Goal: Task Accomplishment & Management: Manage account settings

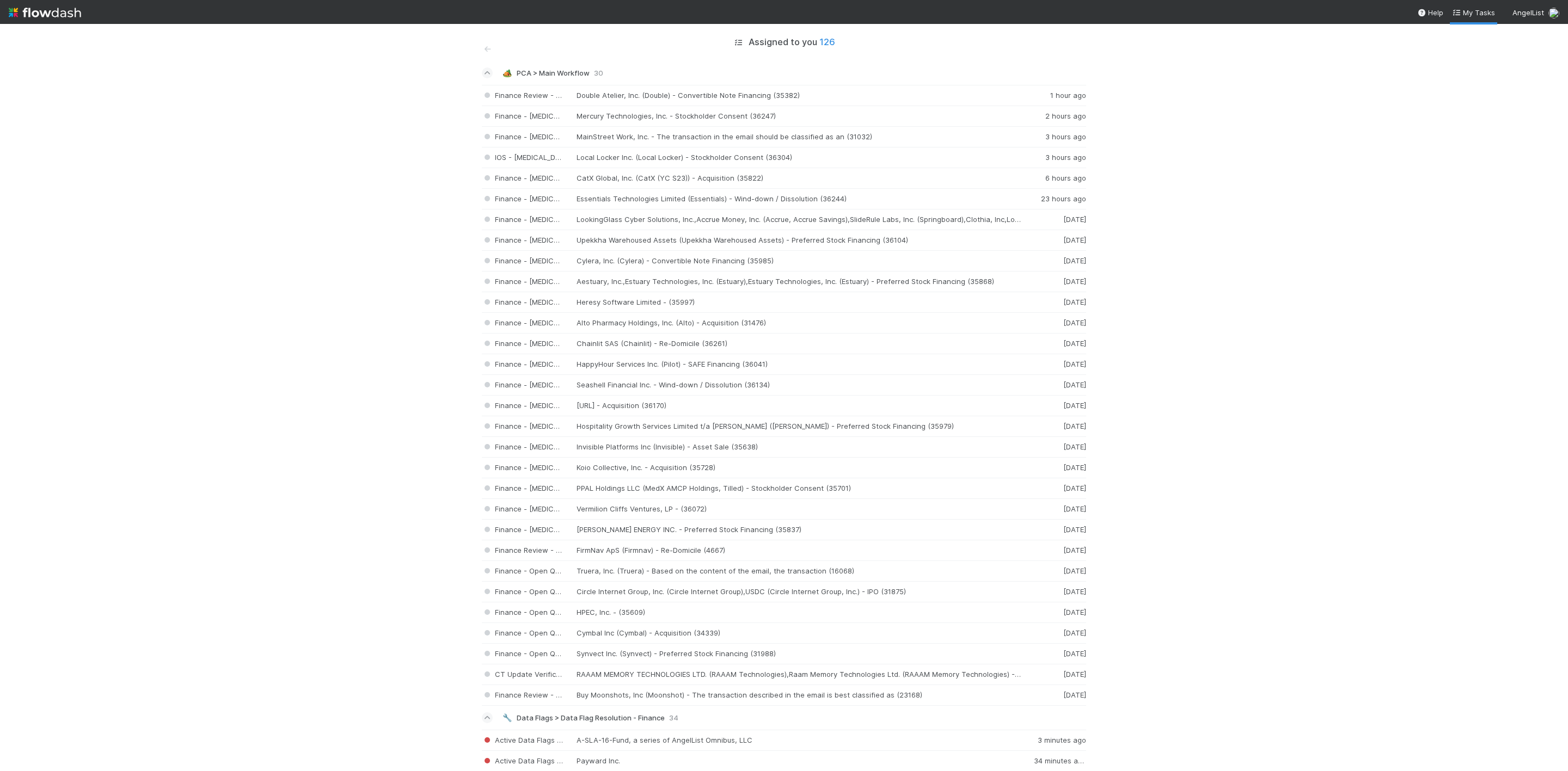
scroll to position [2034, 0]
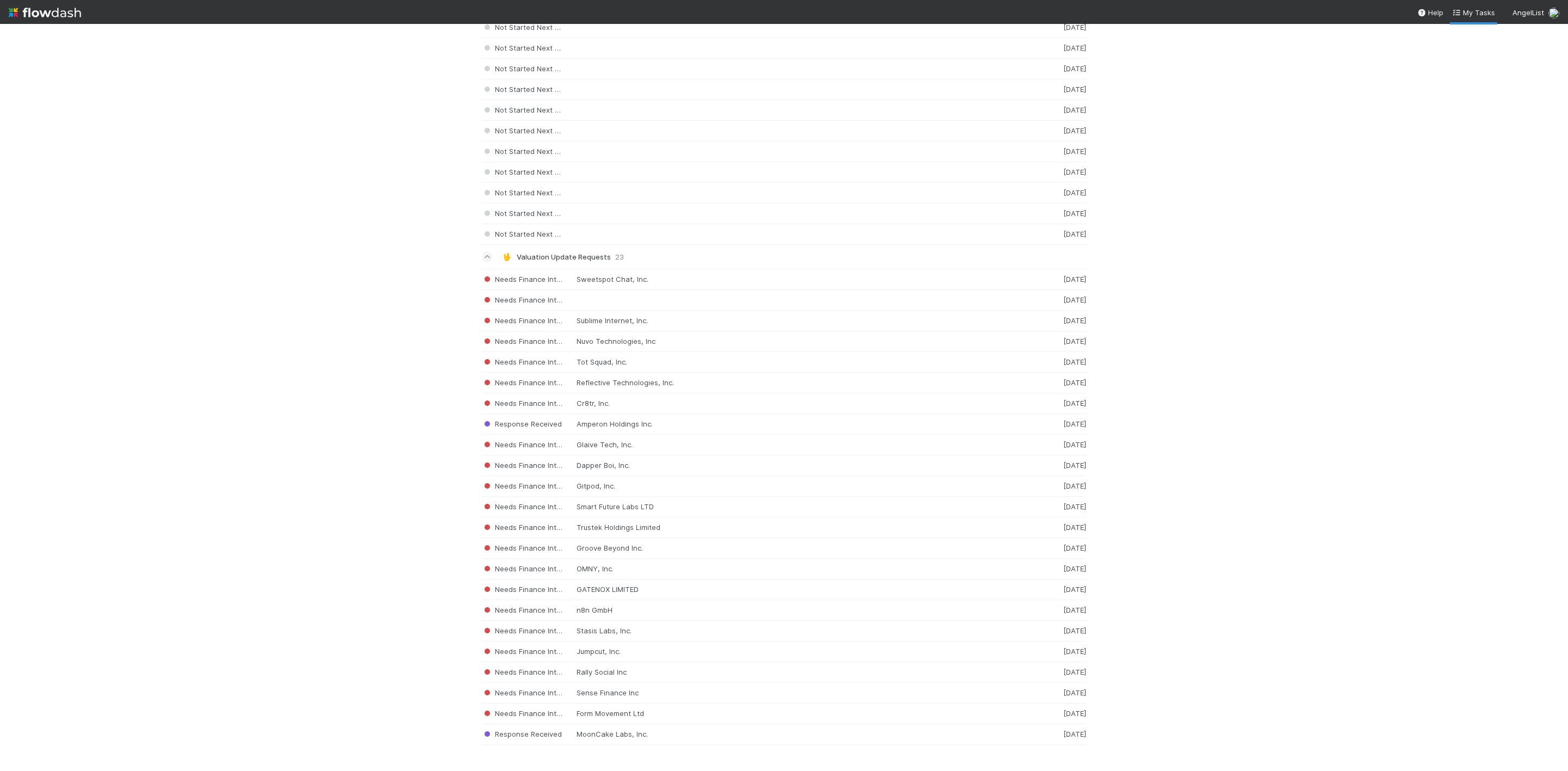
click at [1394, 167] on div "Assigned to you 126 🏕️ PCA > Main Workflow 30 Finance Review - Current (IOS) Do…" at bounding box center [784, 397] width 1568 height 747
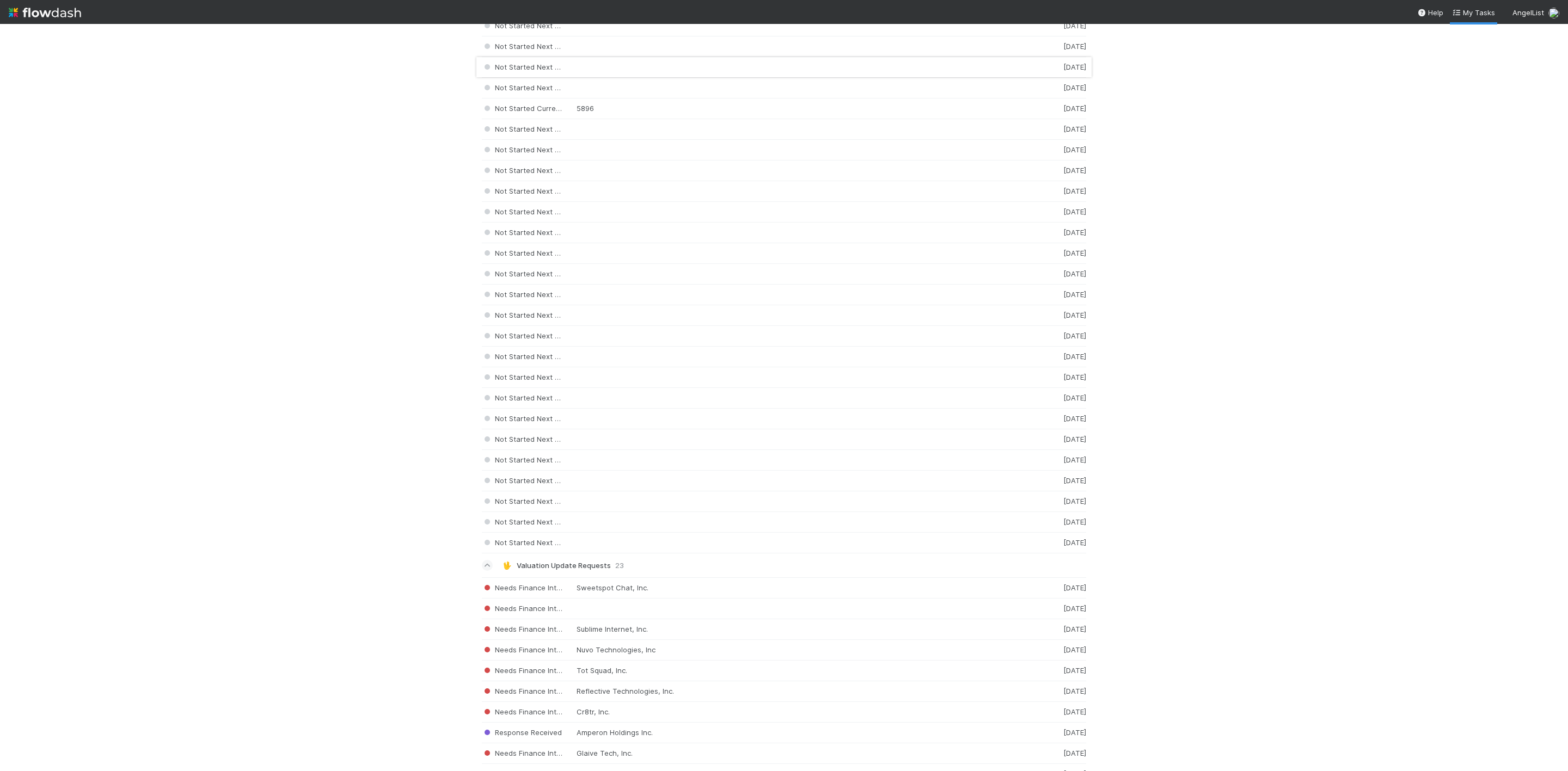
scroll to position [1708, 0]
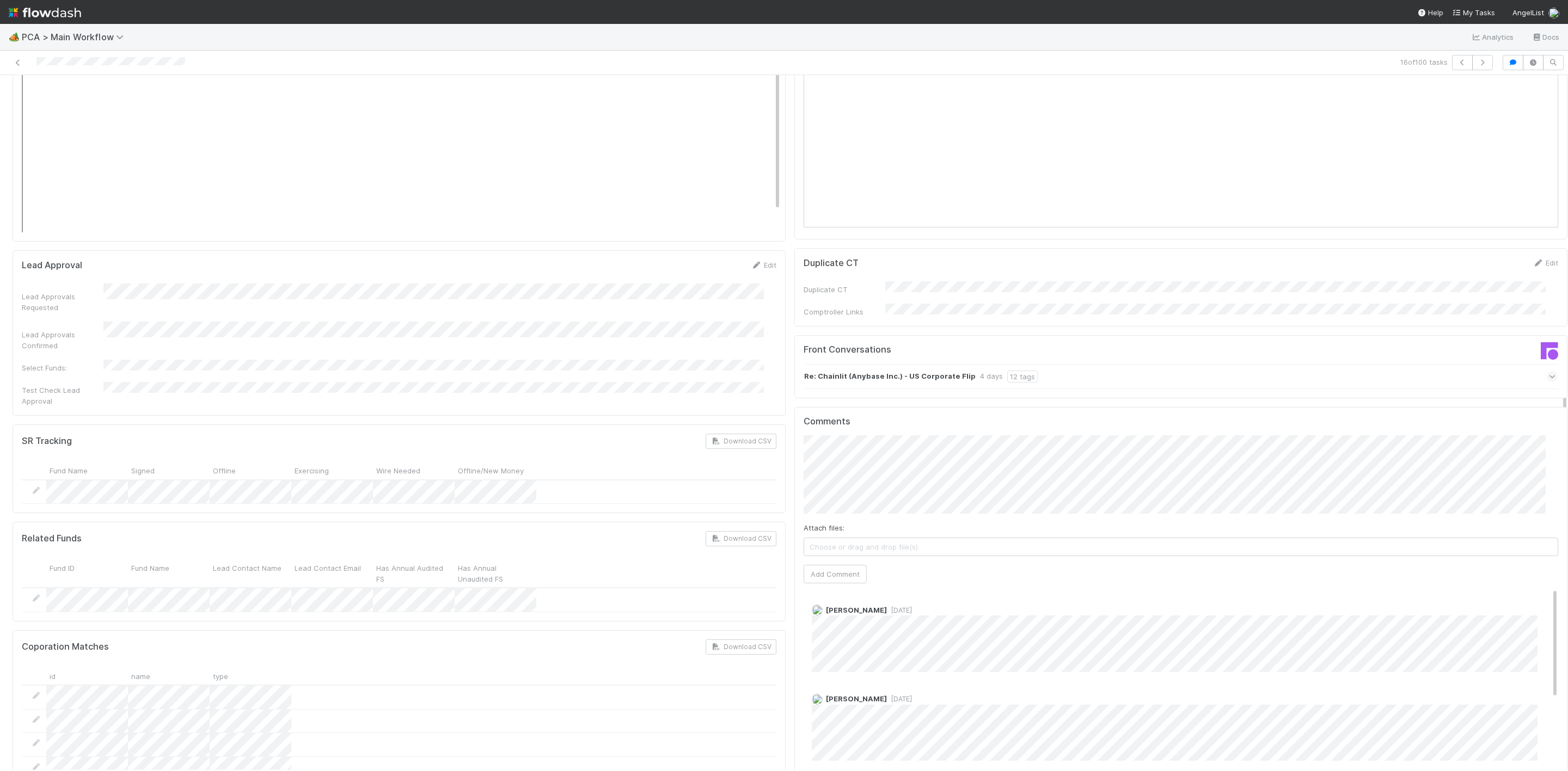
scroll to position [1633, 0]
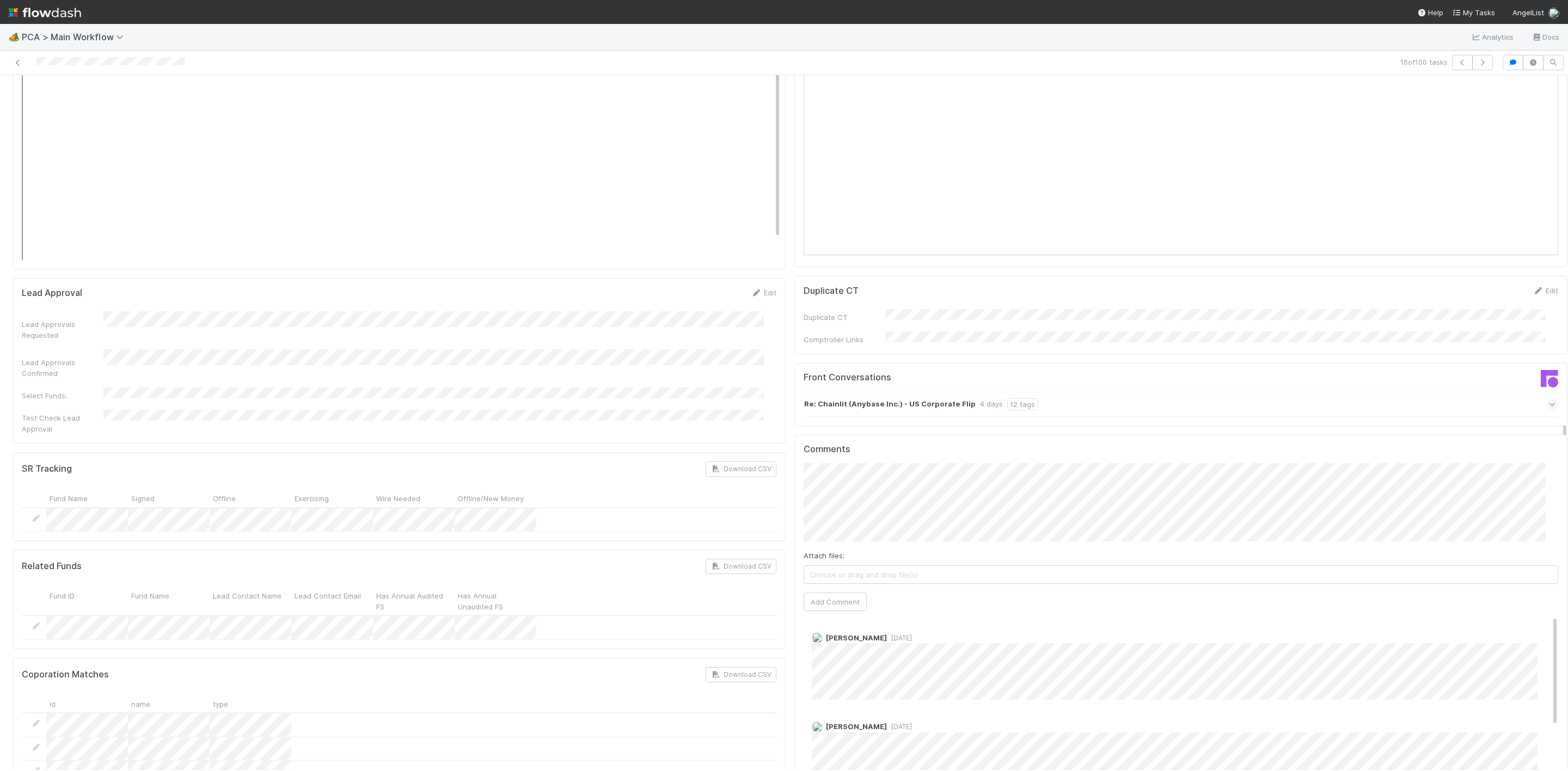
click at [794, 456] on div "Comments Attach files: Choose or drag and drop file(s) Add Comment Josh Tarr 3 …" at bounding box center [1181, 639] width 773 height 408
click at [830, 593] on button "Add Comment" at bounding box center [835, 602] width 63 height 18
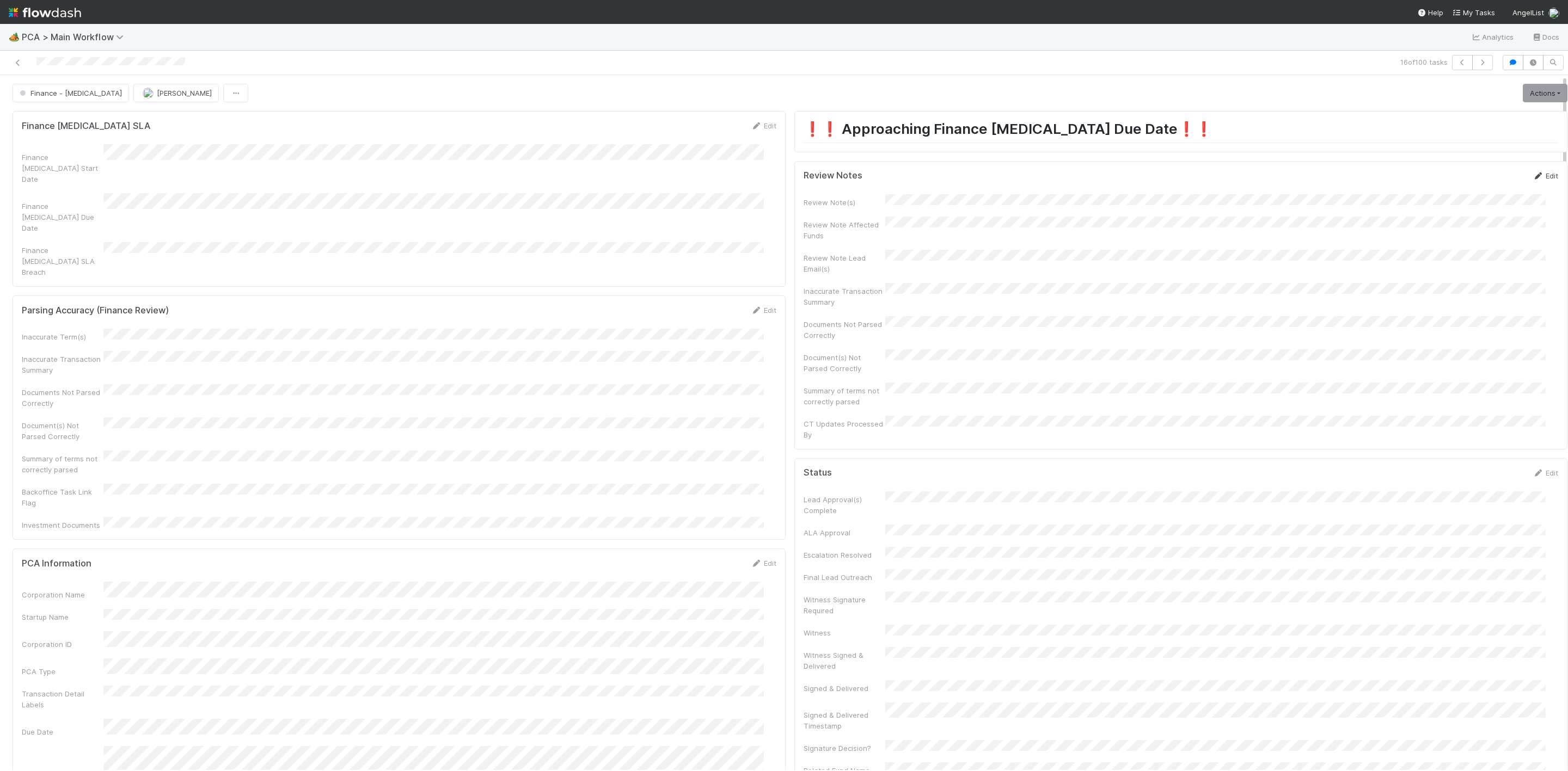
click at [1533, 177] on link "Edit" at bounding box center [1545, 176] width 26 height 9
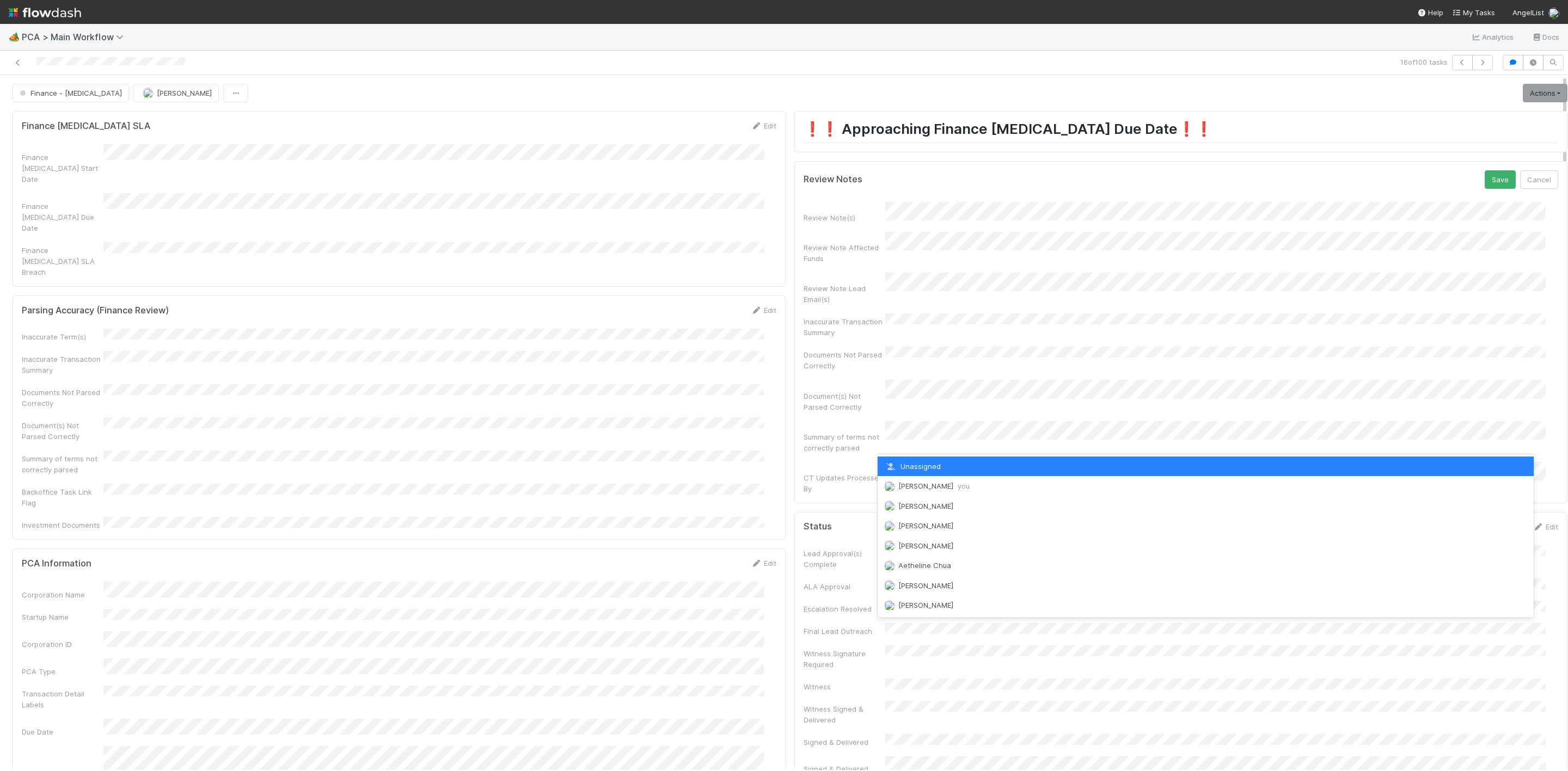
click at [904, 486] on span "Janice Garcia you" at bounding box center [934, 486] width 71 height 9
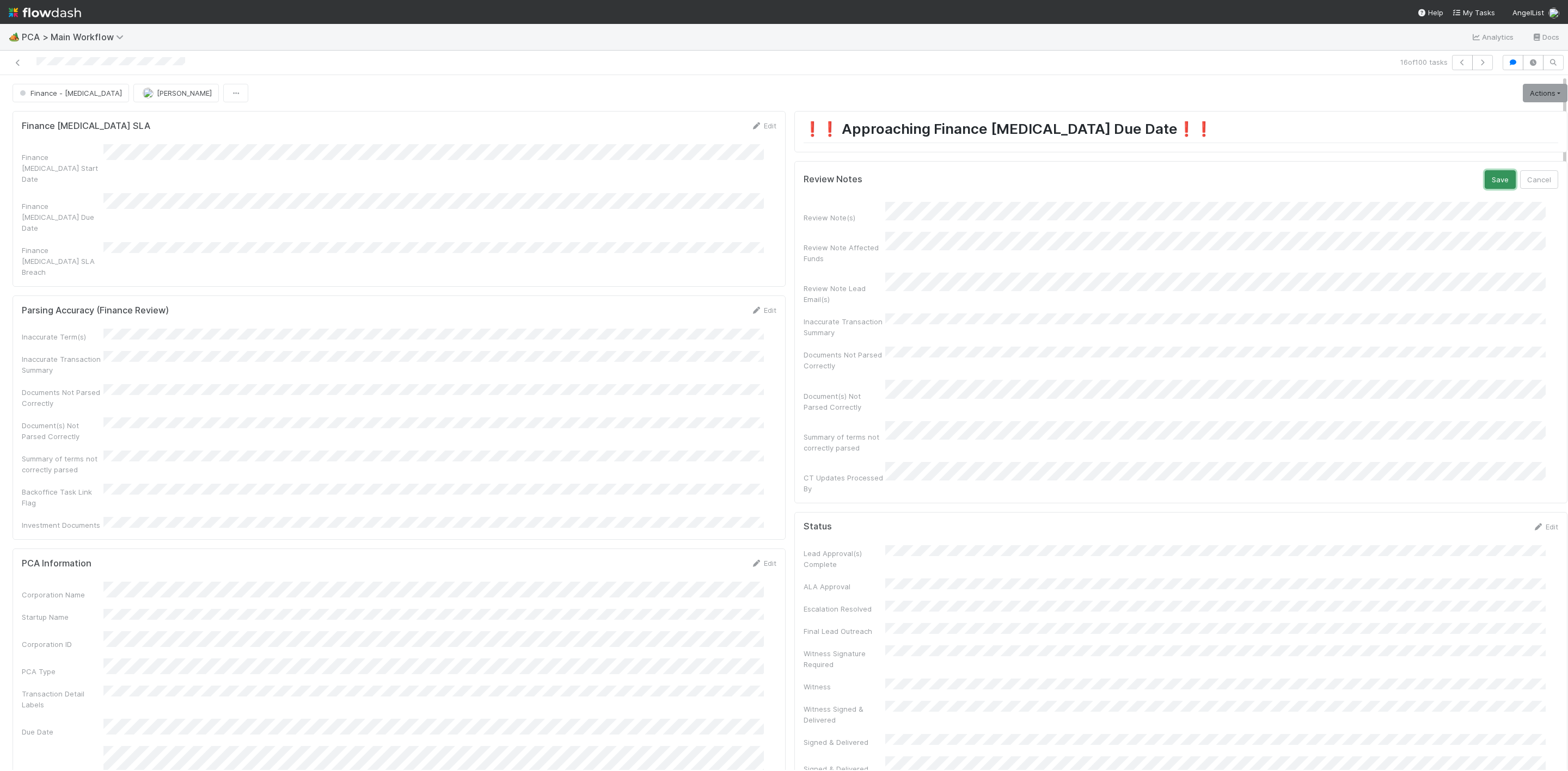
click at [1485, 187] on button "Save" at bounding box center [1500, 180] width 31 height 18
click at [1523, 96] on link "Actions" at bounding box center [1545, 93] width 44 height 18
click at [1466, 151] on button "Move to Finance Review" at bounding box center [1483, 147] width 177 height 15
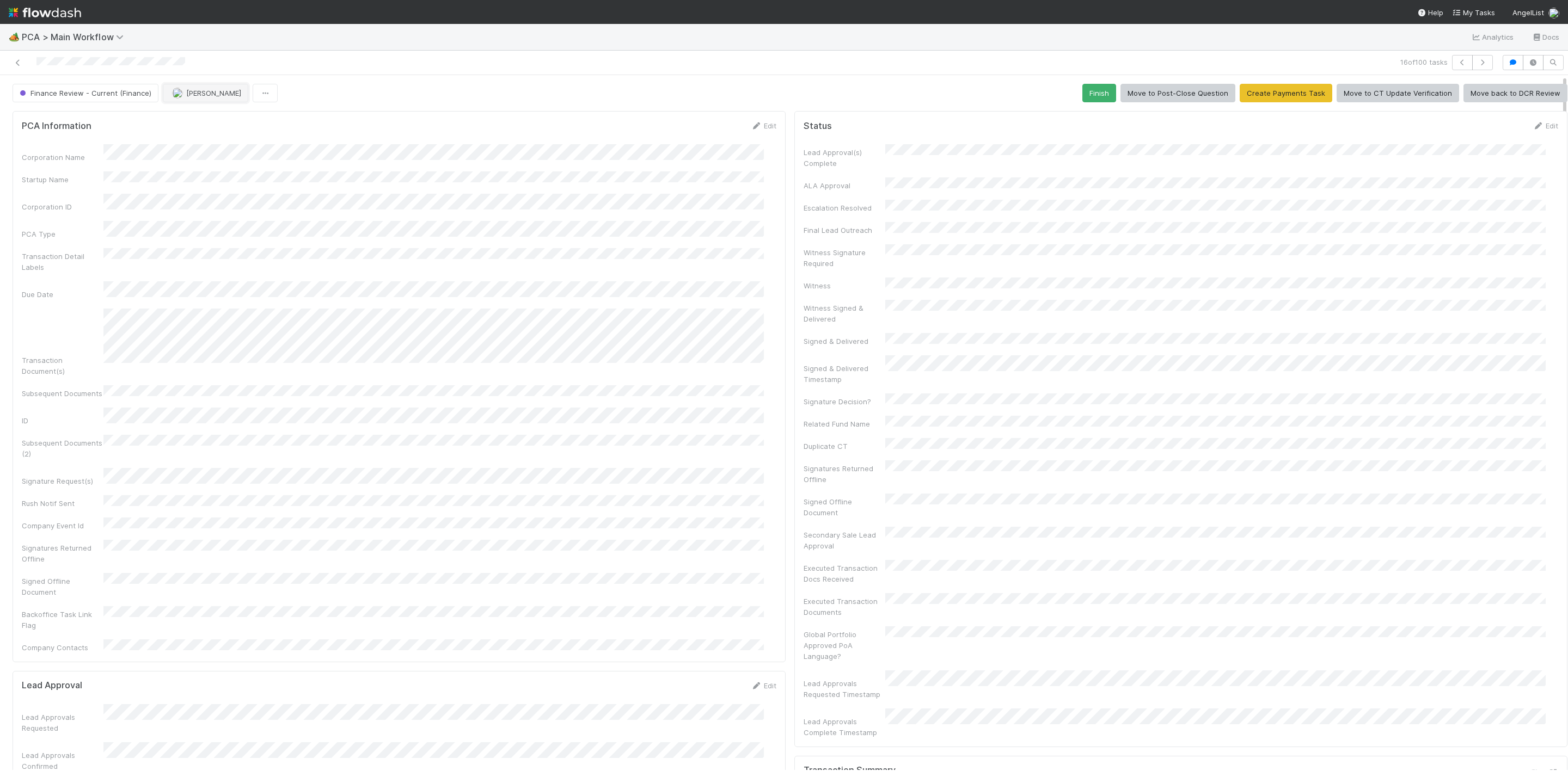
click at [196, 90] on span "[PERSON_NAME]" at bounding box center [214, 93] width 55 height 9
click at [228, 121] on div "[PERSON_NAME]" at bounding box center [233, 122] width 153 height 19
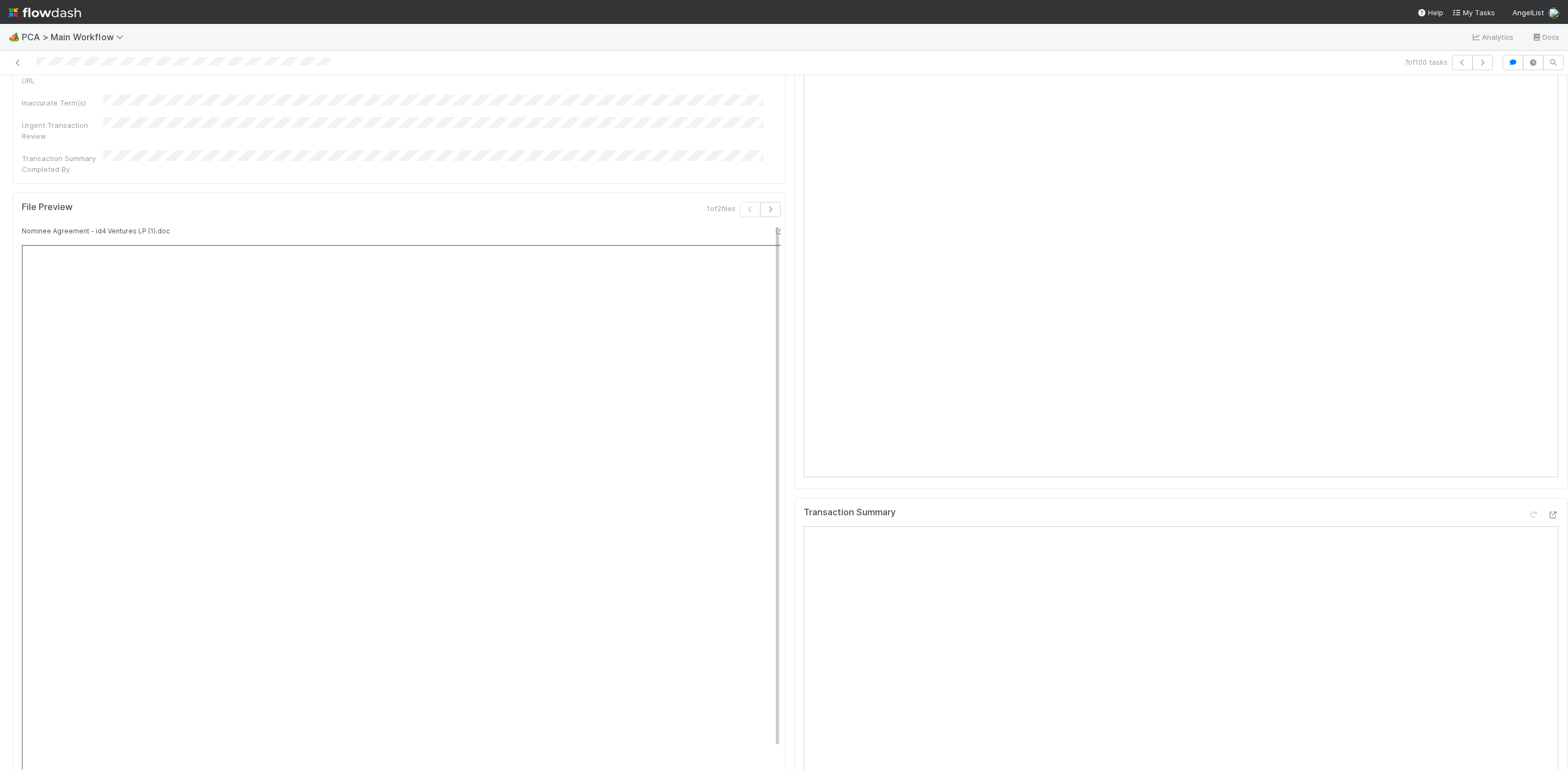
scroll to position [1061, 0]
click at [19, 67] on link at bounding box center [18, 63] width 11 height 11
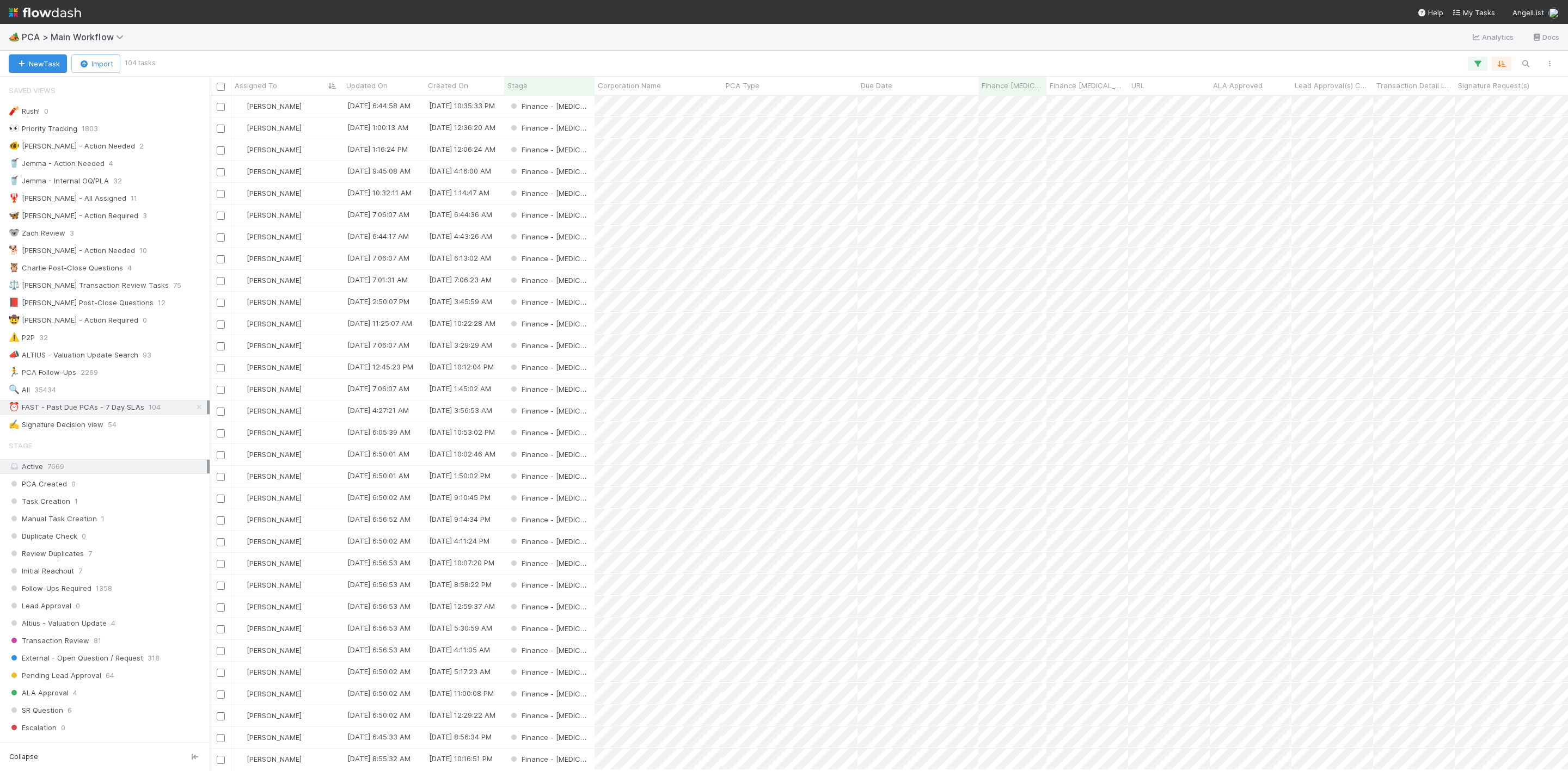
scroll to position [662, 1346]
click at [298, 411] on div "[PERSON_NAME]" at bounding box center [287, 411] width 111 height 21
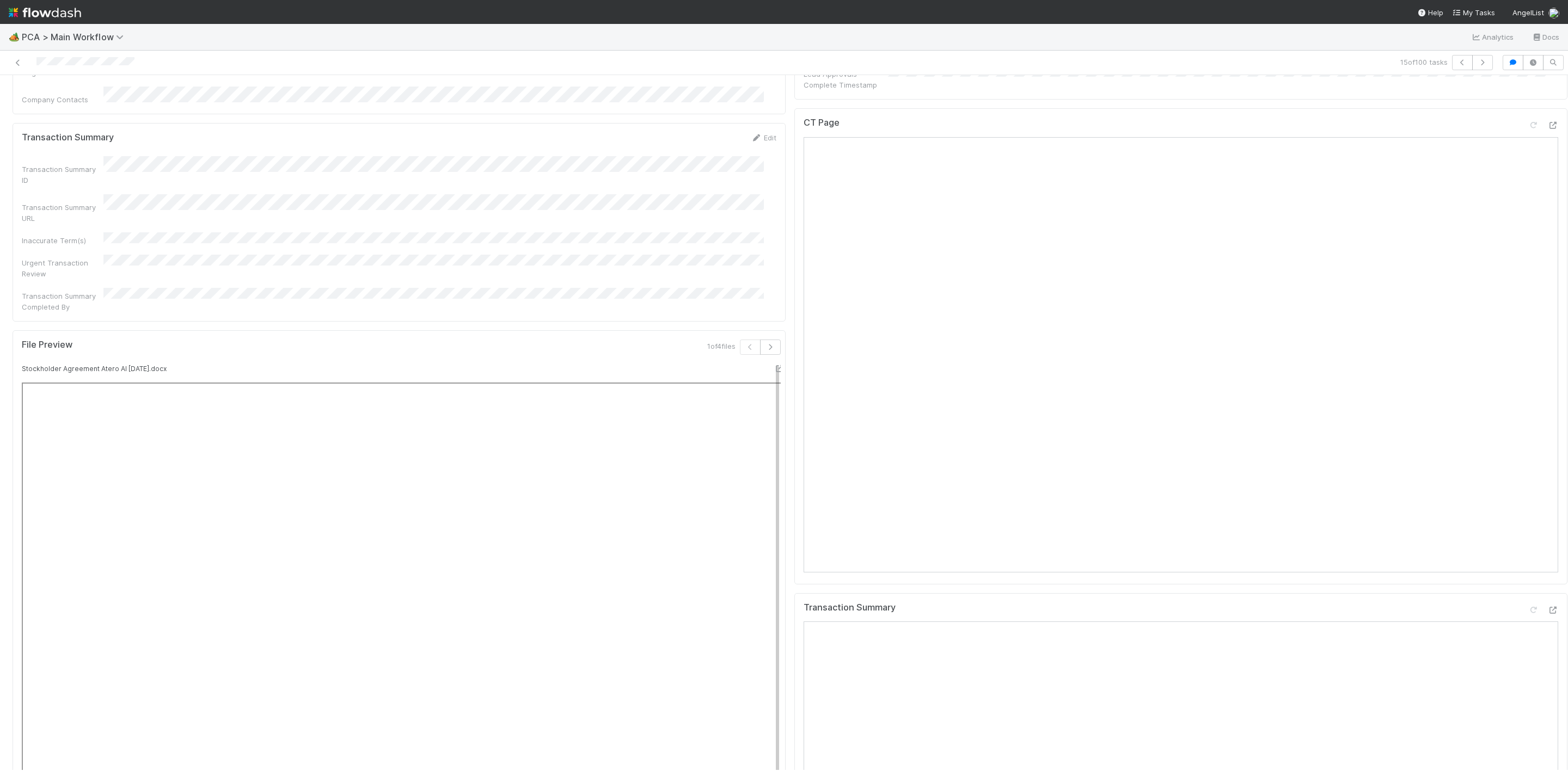
scroll to position [1143, 0]
drag, startPoint x: 1018, startPoint y: 386, endPoint x: 1196, endPoint y: 384, distance: 178.0
click at [1196, 449] on div "Transaction Summary" at bounding box center [1181, 459] width 755 height 19
click at [1547, 453] on icon at bounding box center [1553, 457] width 11 height 7
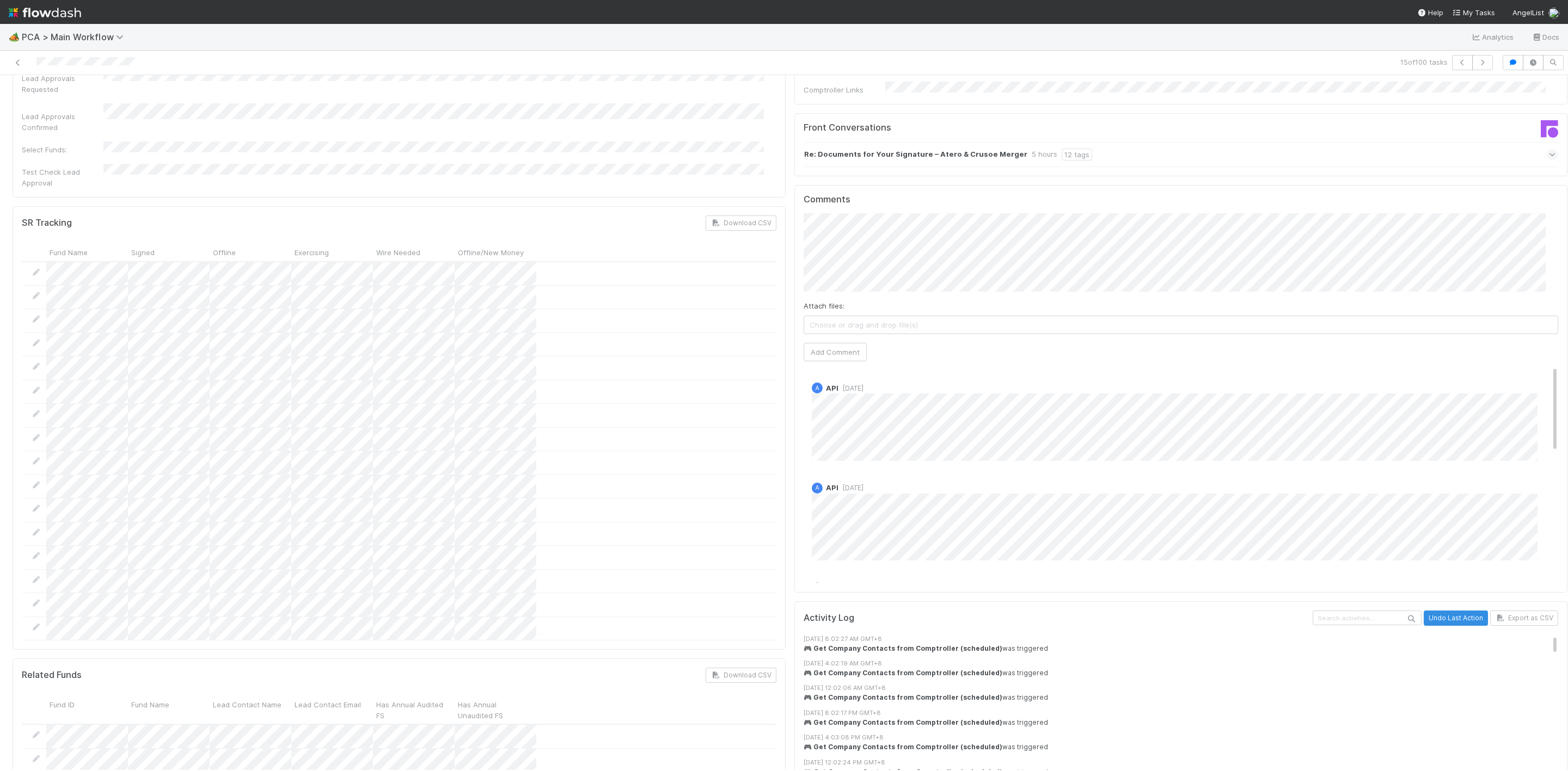
scroll to position [1796, 0]
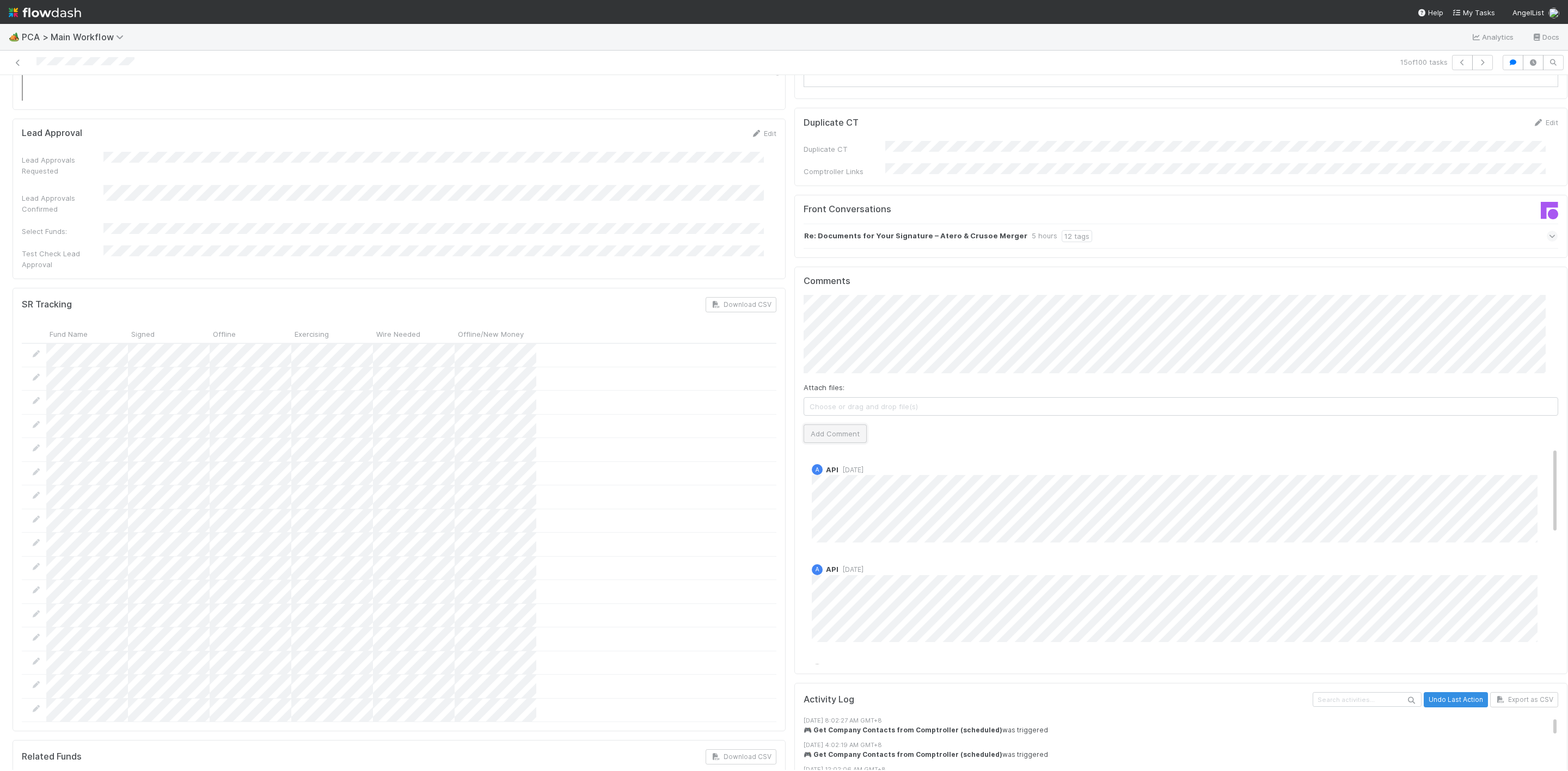
click at [823, 425] on button "Add Comment" at bounding box center [835, 434] width 63 height 18
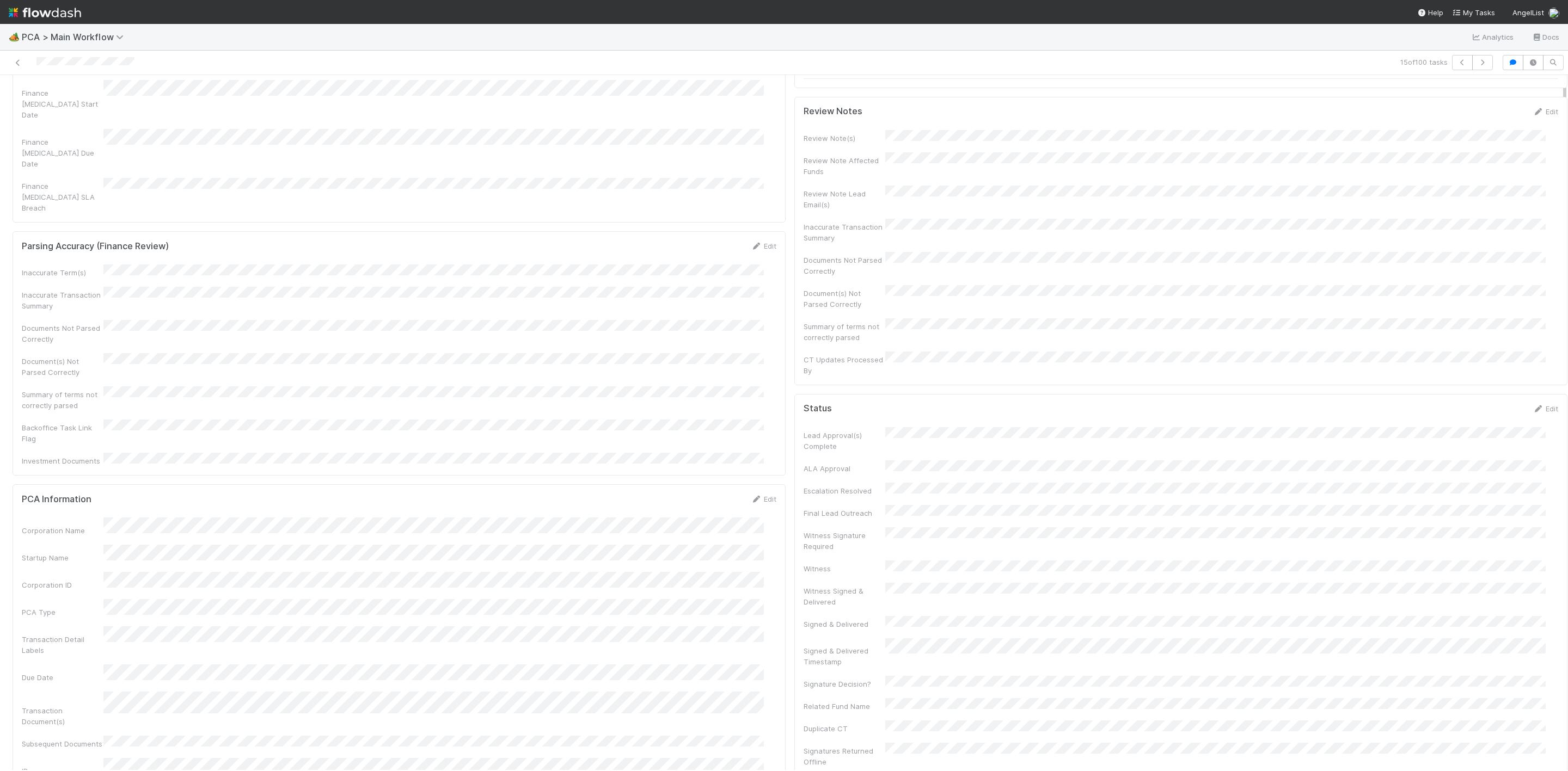
scroll to position [0, 0]
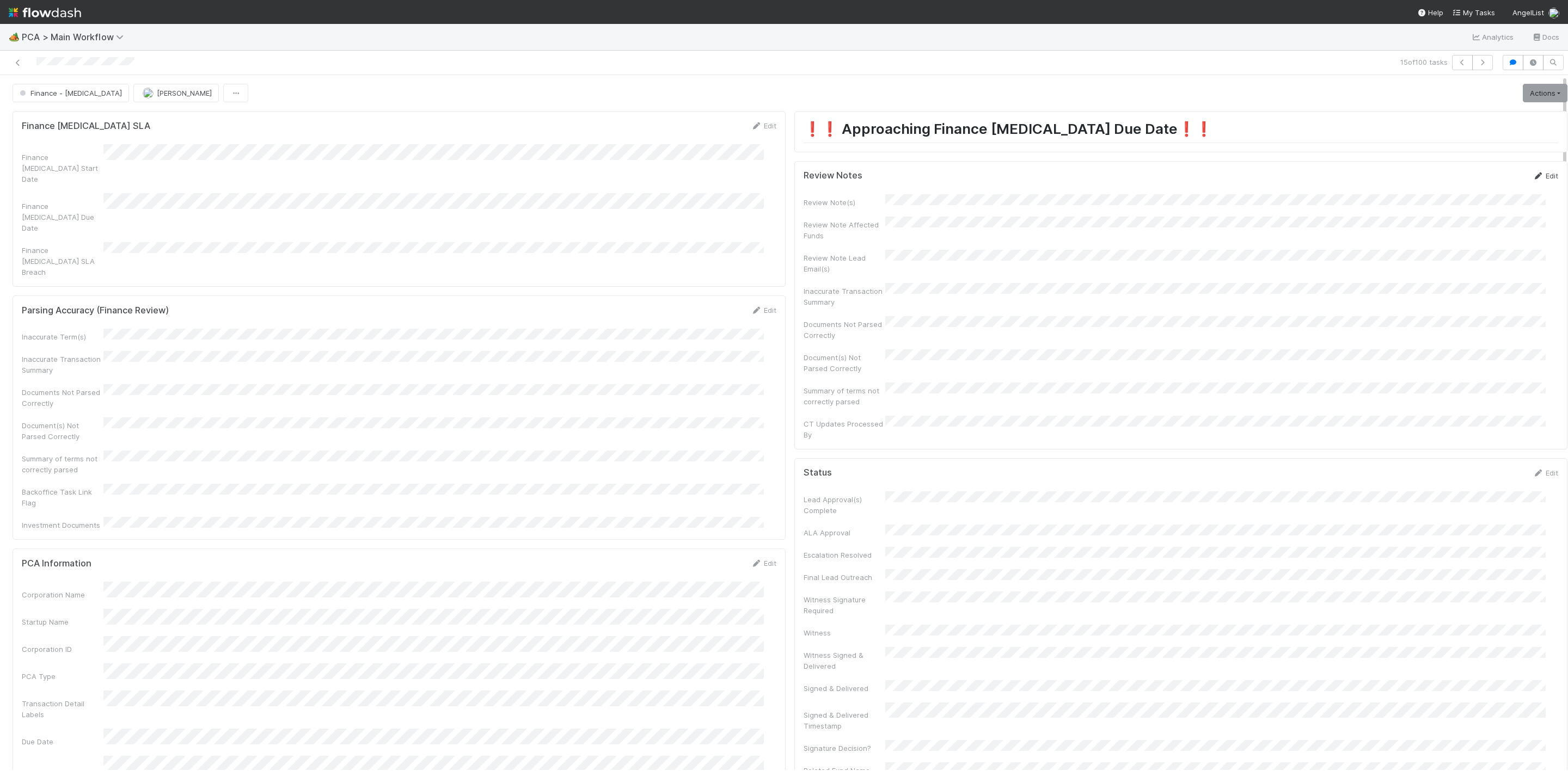
click at [1533, 180] on link "Edit" at bounding box center [1545, 176] width 26 height 9
click at [990, 462] on div "CT Updates Processed By" at bounding box center [1181, 478] width 755 height 32
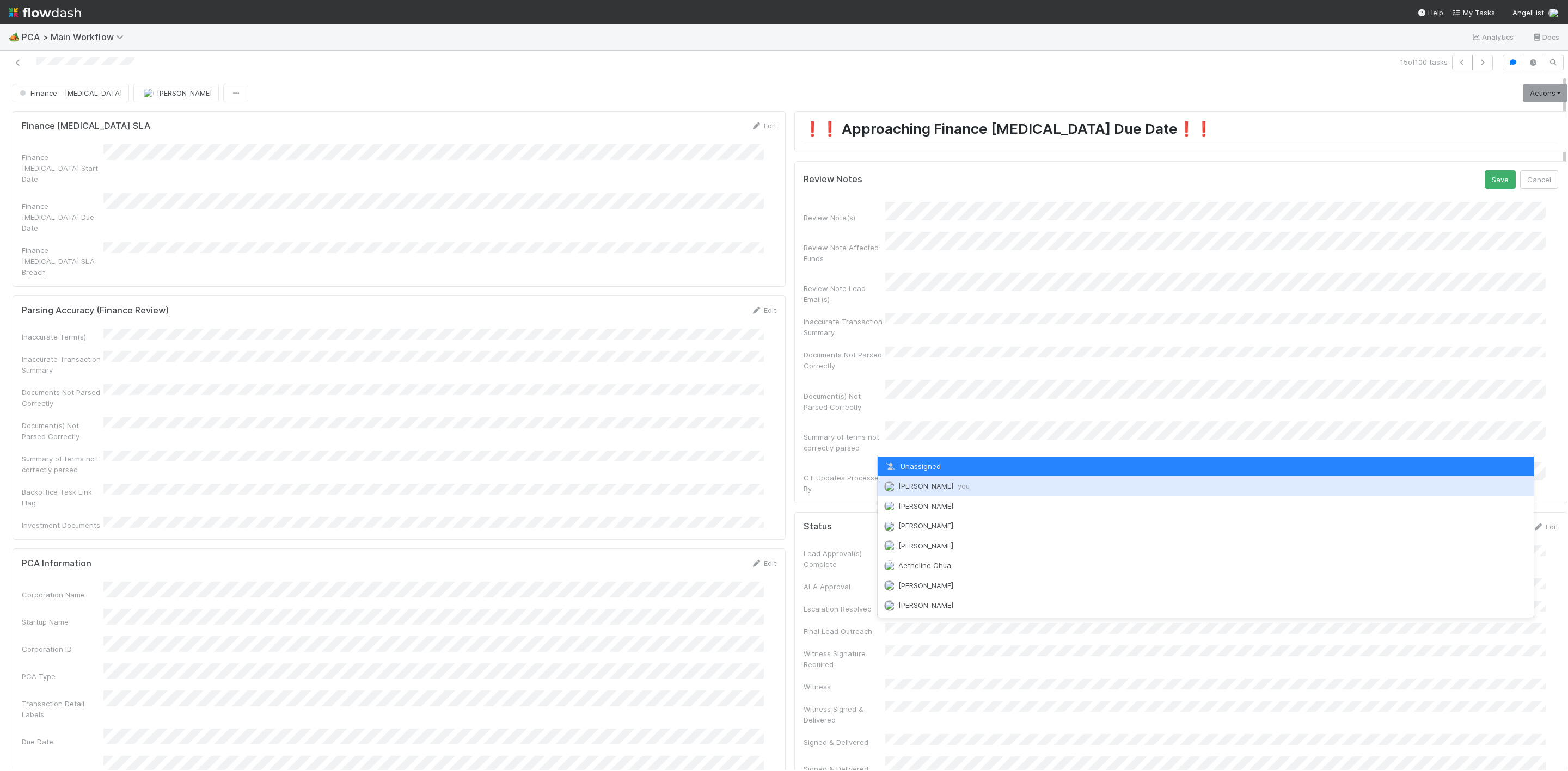
click at [926, 490] on div "Janice Garcia you" at bounding box center [1206, 486] width 656 height 19
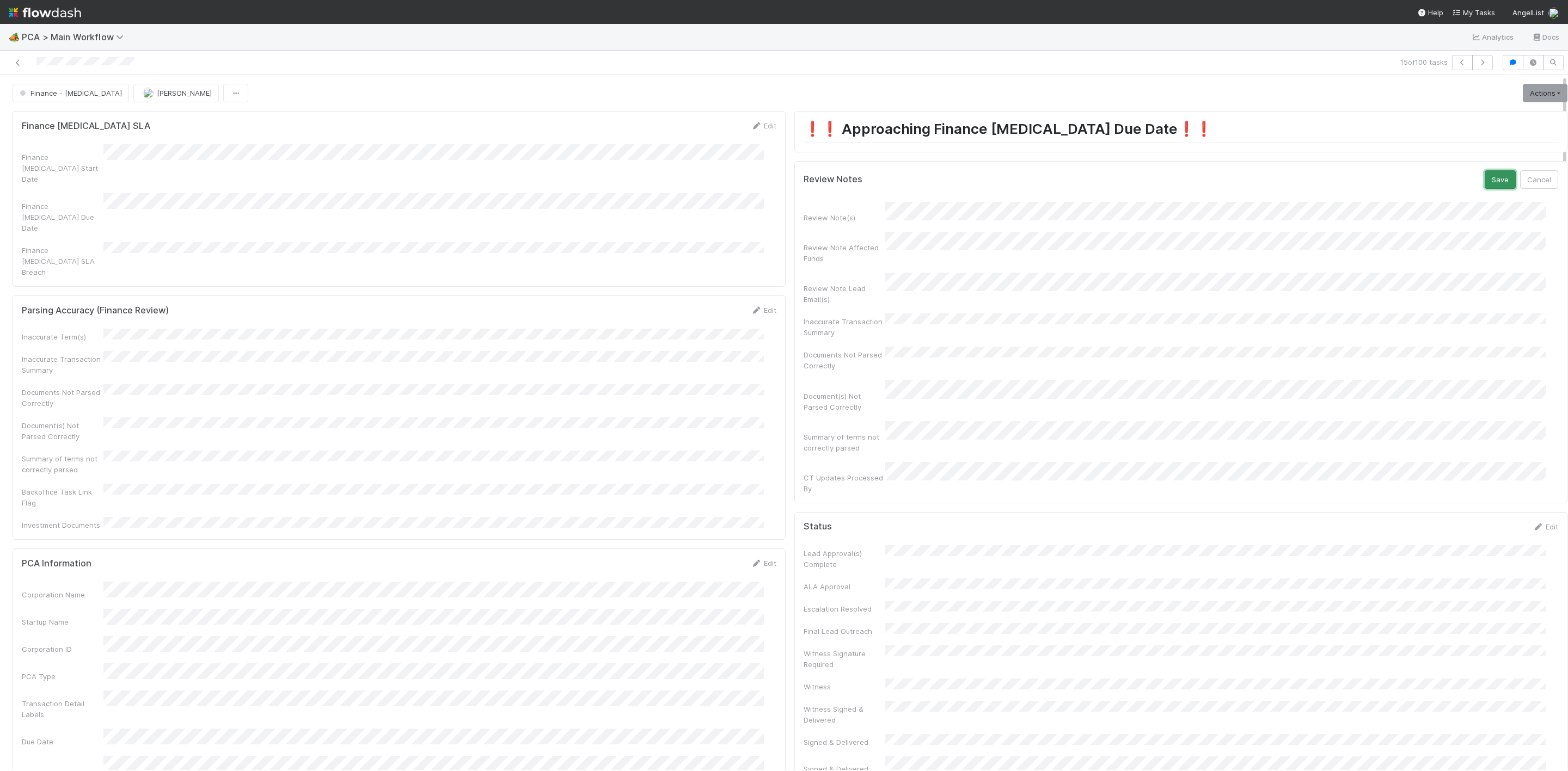
click at [1485, 186] on button "Save" at bounding box center [1500, 180] width 31 height 18
click at [1530, 95] on link "Actions" at bounding box center [1545, 93] width 44 height 18
click at [1447, 127] on button "Move to Post-Close Question" at bounding box center [1483, 131] width 177 height 15
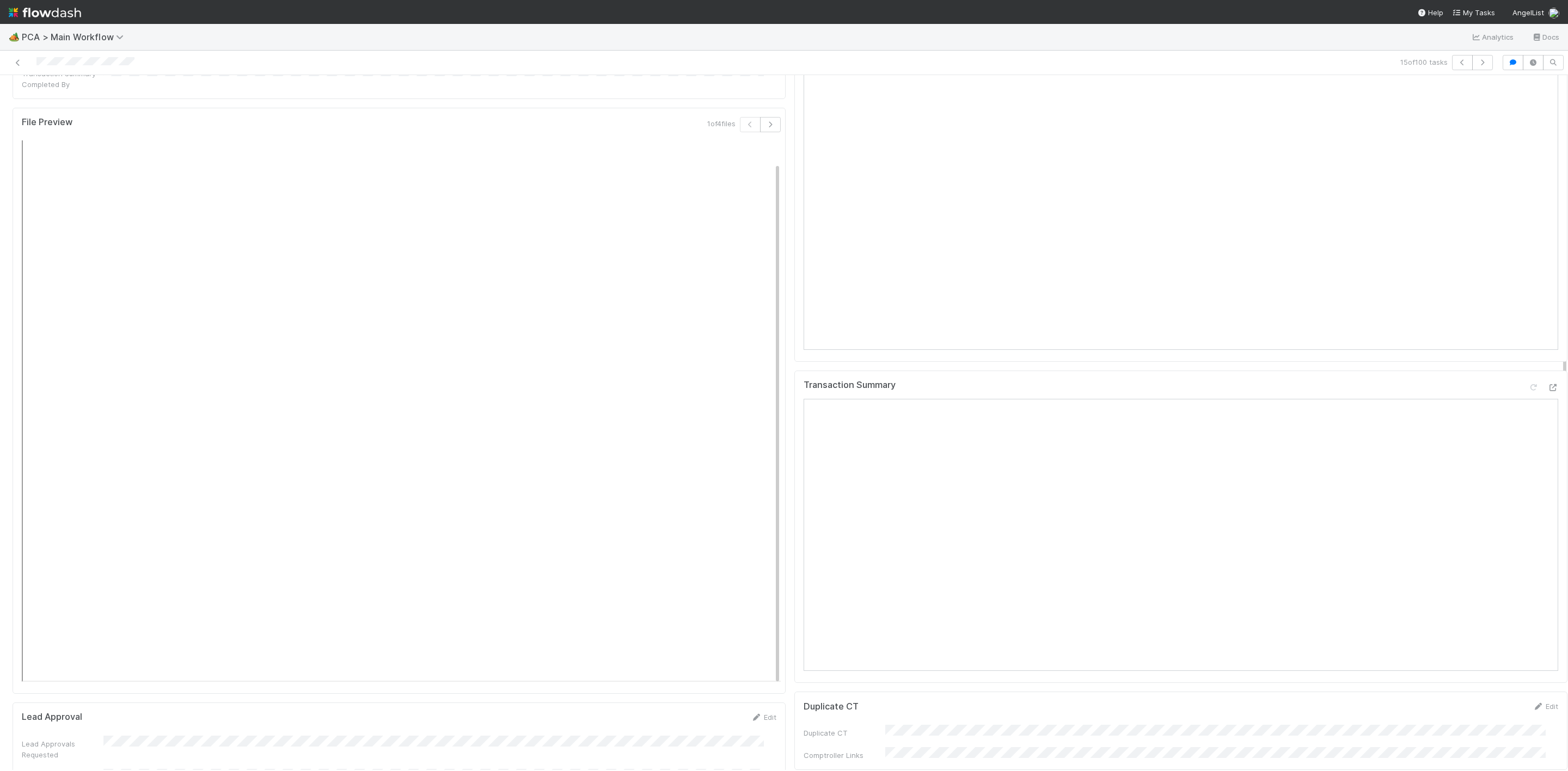
scroll to position [1307, 0]
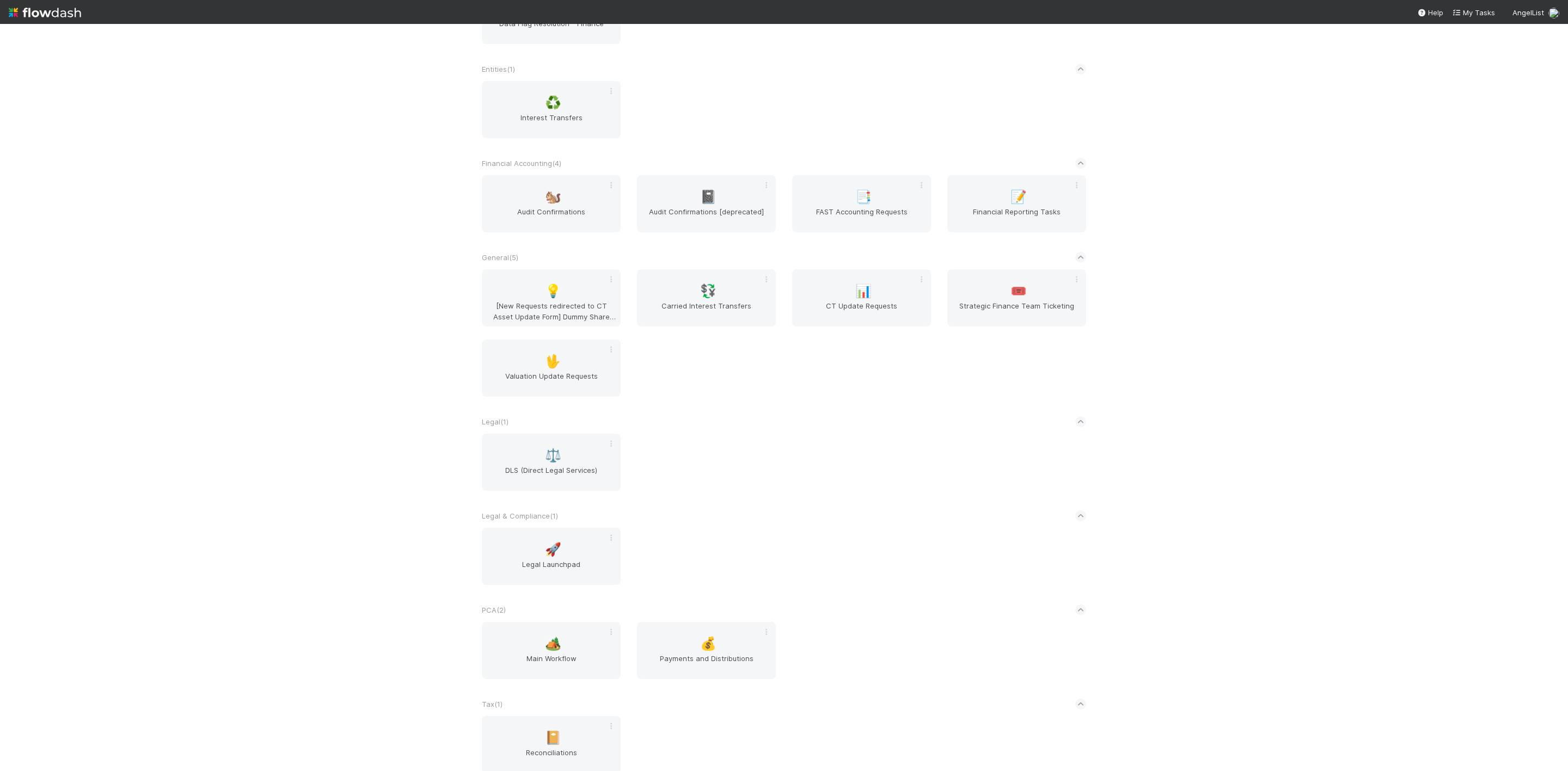
scroll to position [418, 0]
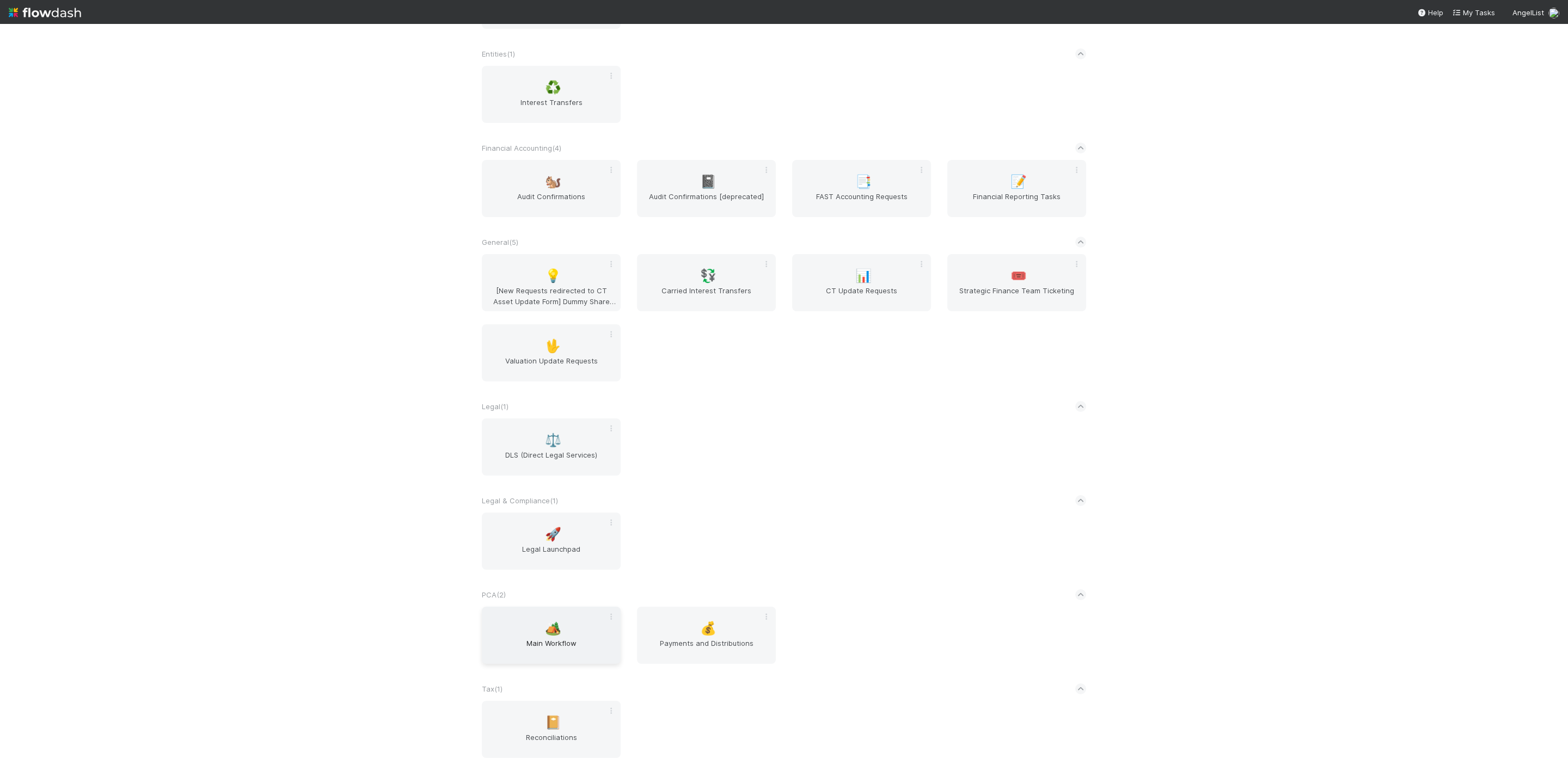
click at [565, 611] on div "🏕️ Main Workflow" at bounding box center [551, 635] width 139 height 57
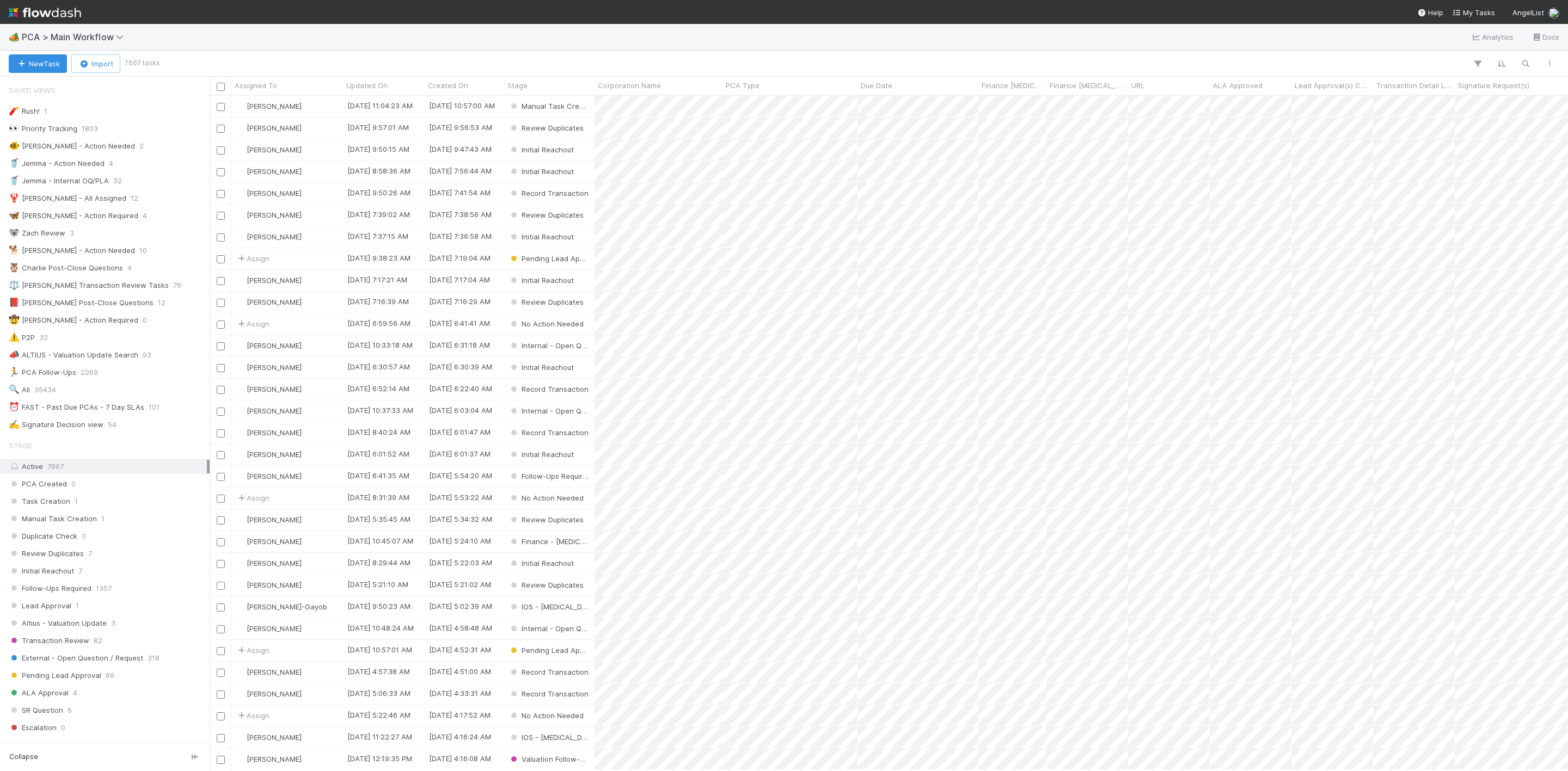
scroll to position [13, 13]
click at [55, 397] on span "35434" at bounding box center [45, 390] width 22 height 13
click at [1520, 64] on icon "button" at bounding box center [1525, 64] width 11 height 10
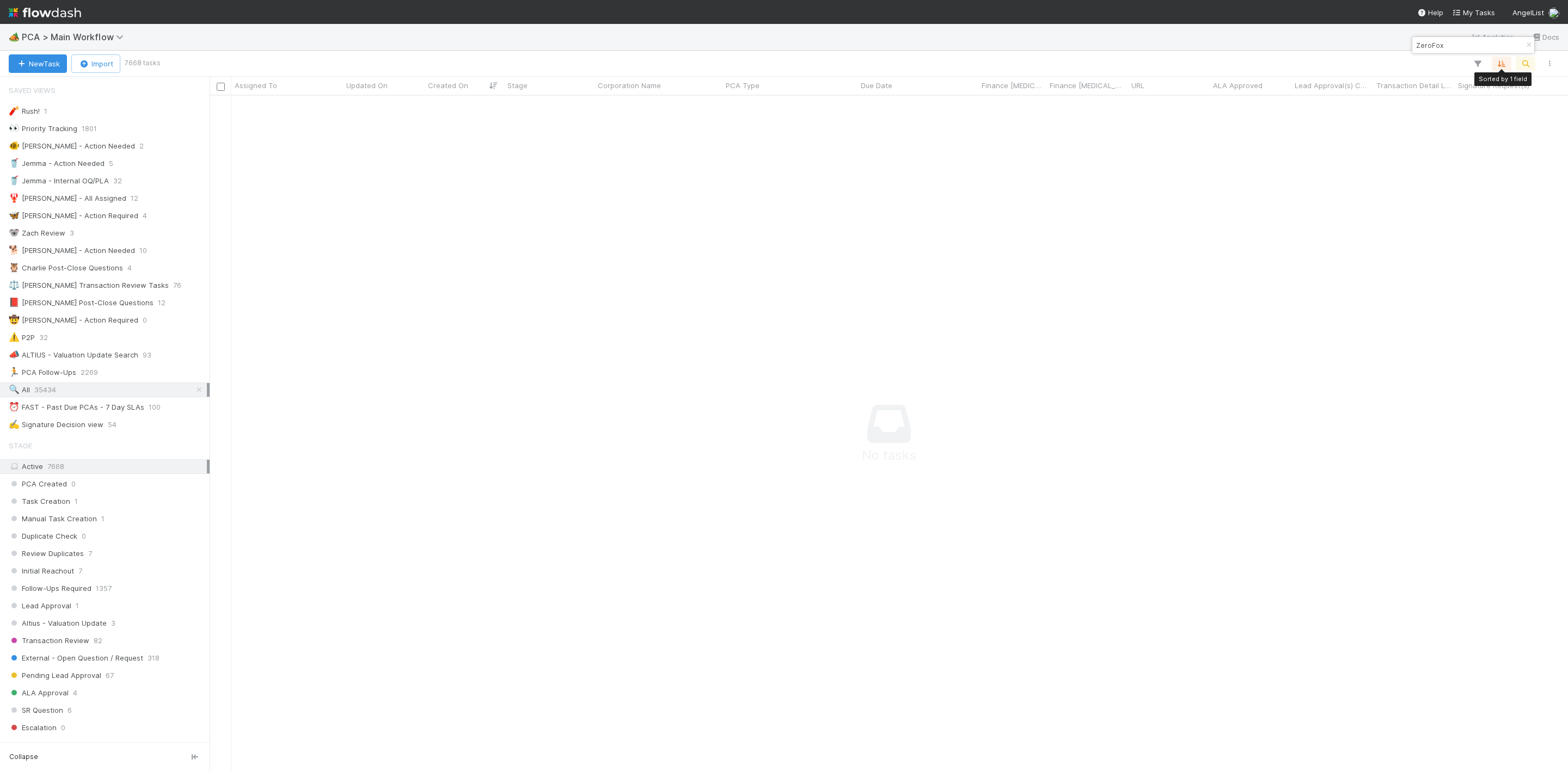
scroll to position [650, 1334]
type input "ZeroFox"
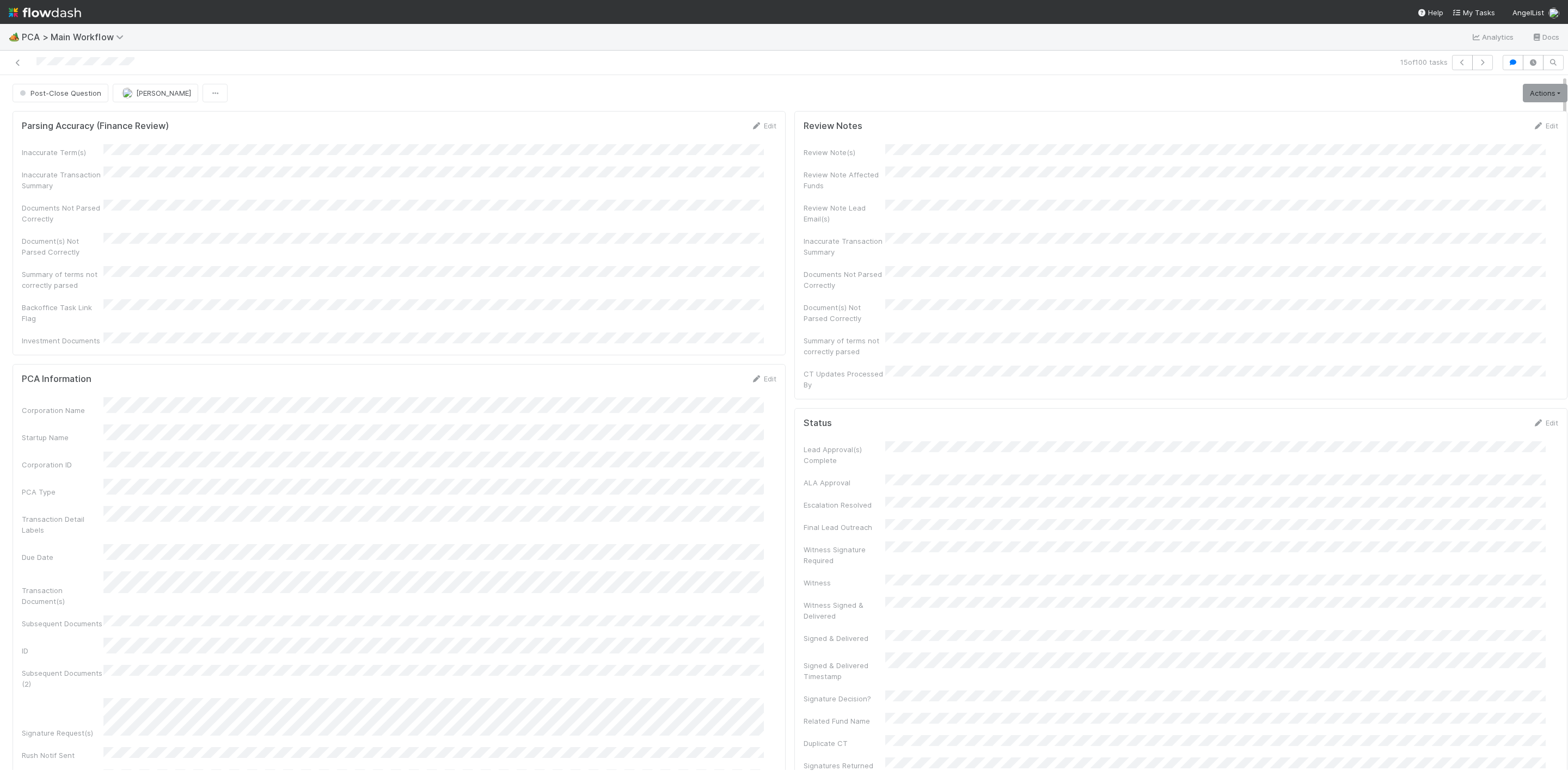
scroll to position [12, 0]
click at [30, 55] on div at bounding box center [379, 62] width 749 height 15
click at [13, 55] on div at bounding box center [379, 62] width 749 height 15
click at [20, 59] on icon at bounding box center [18, 63] width 11 height 7
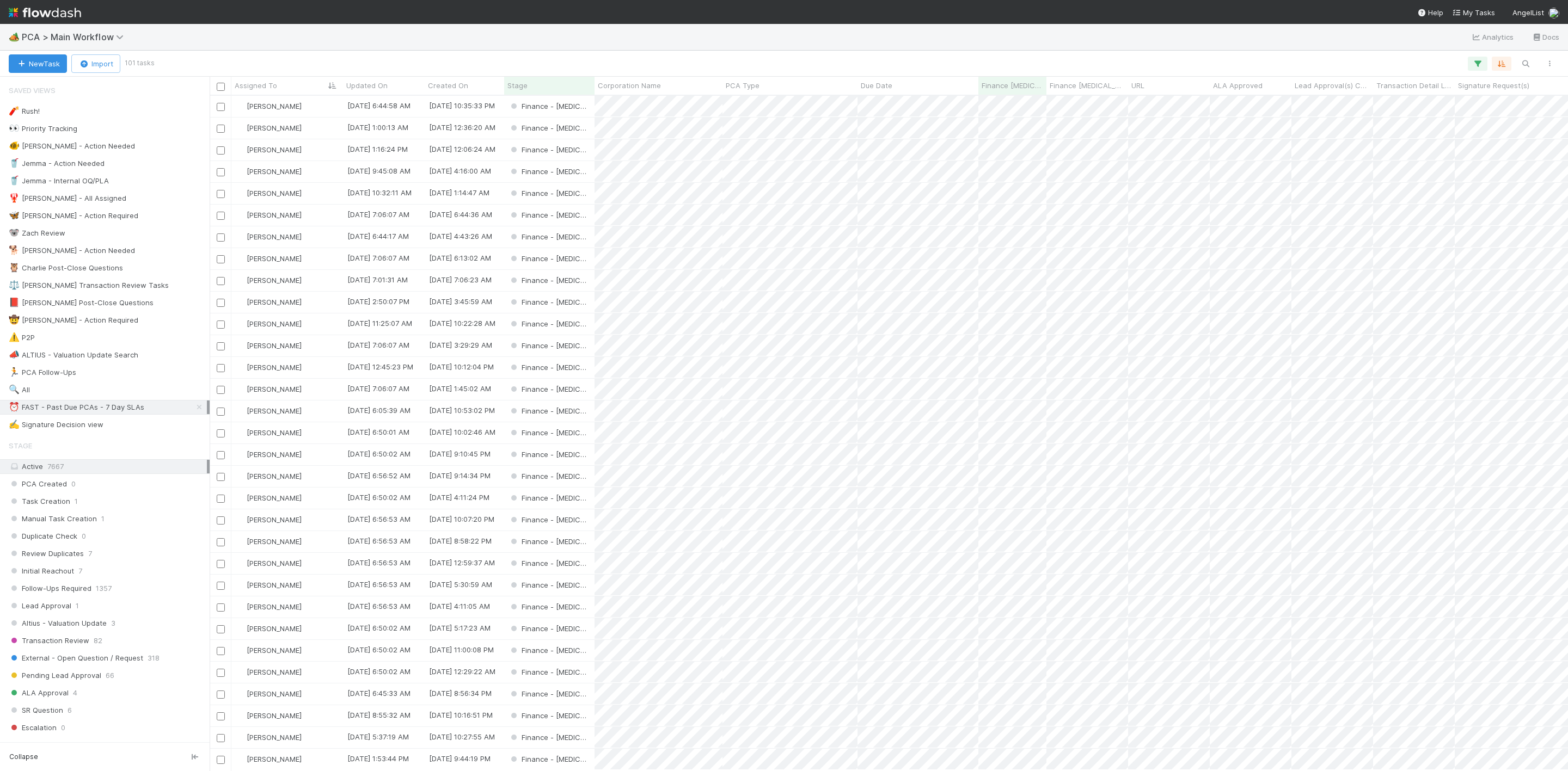
scroll to position [662, 1346]
click at [307, 384] on div "[PERSON_NAME]" at bounding box center [287, 389] width 111 height 21
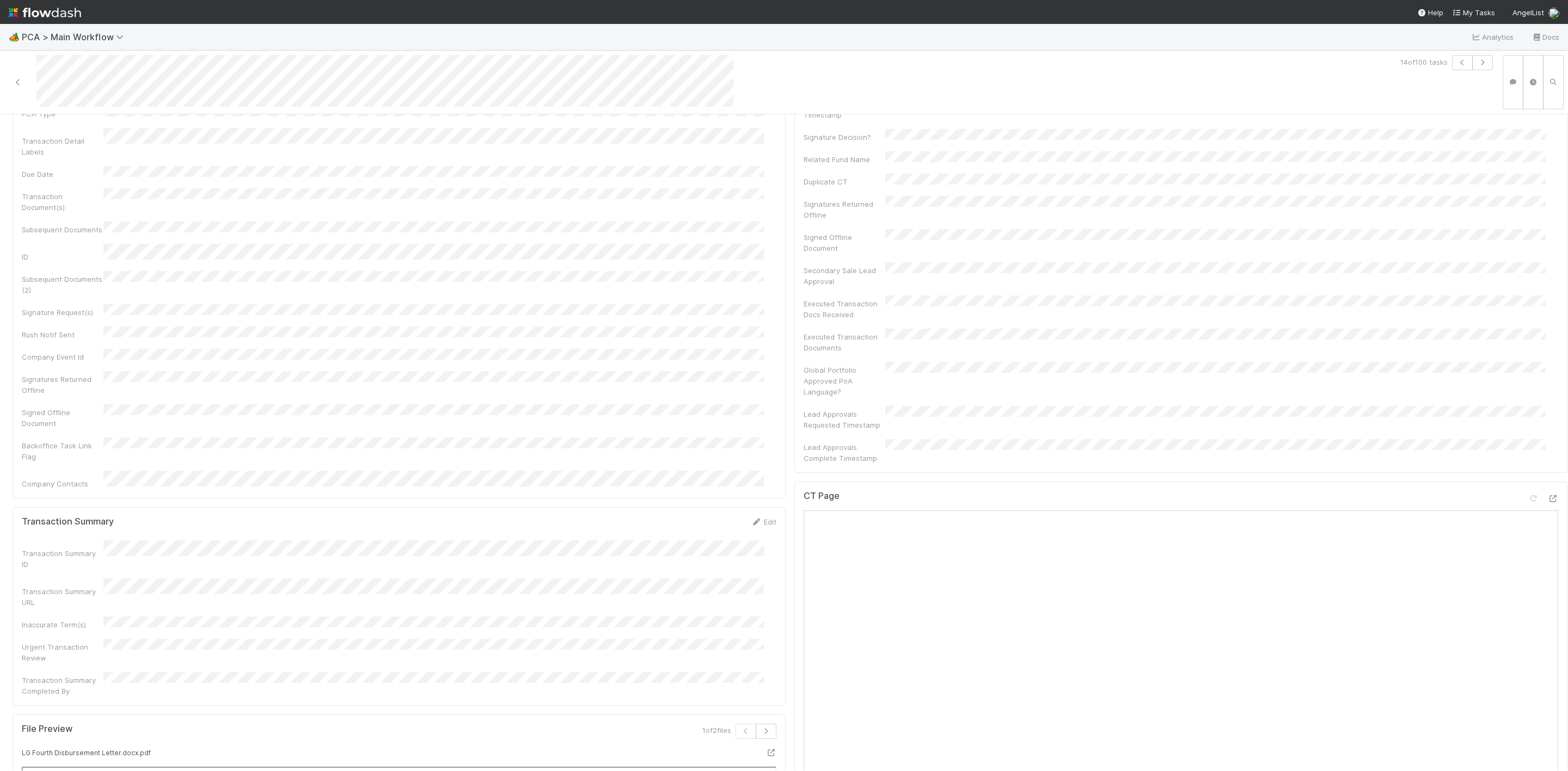
scroll to position [735, 0]
click at [1547, 406] on icon at bounding box center [1553, 410] width 11 height 7
click at [1547, 565] on icon at bounding box center [1553, 568] width 11 height 7
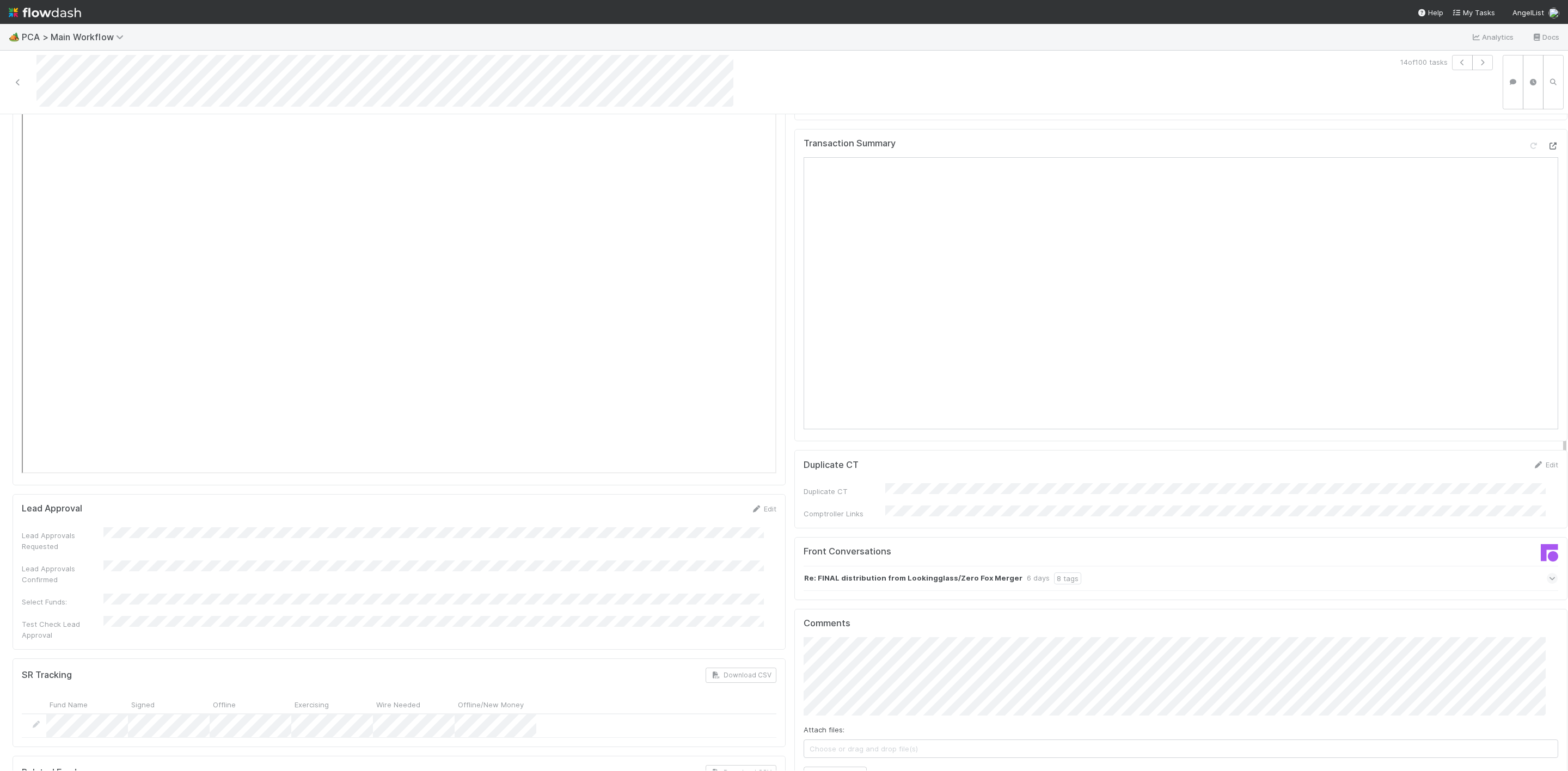
scroll to position [1565, 0]
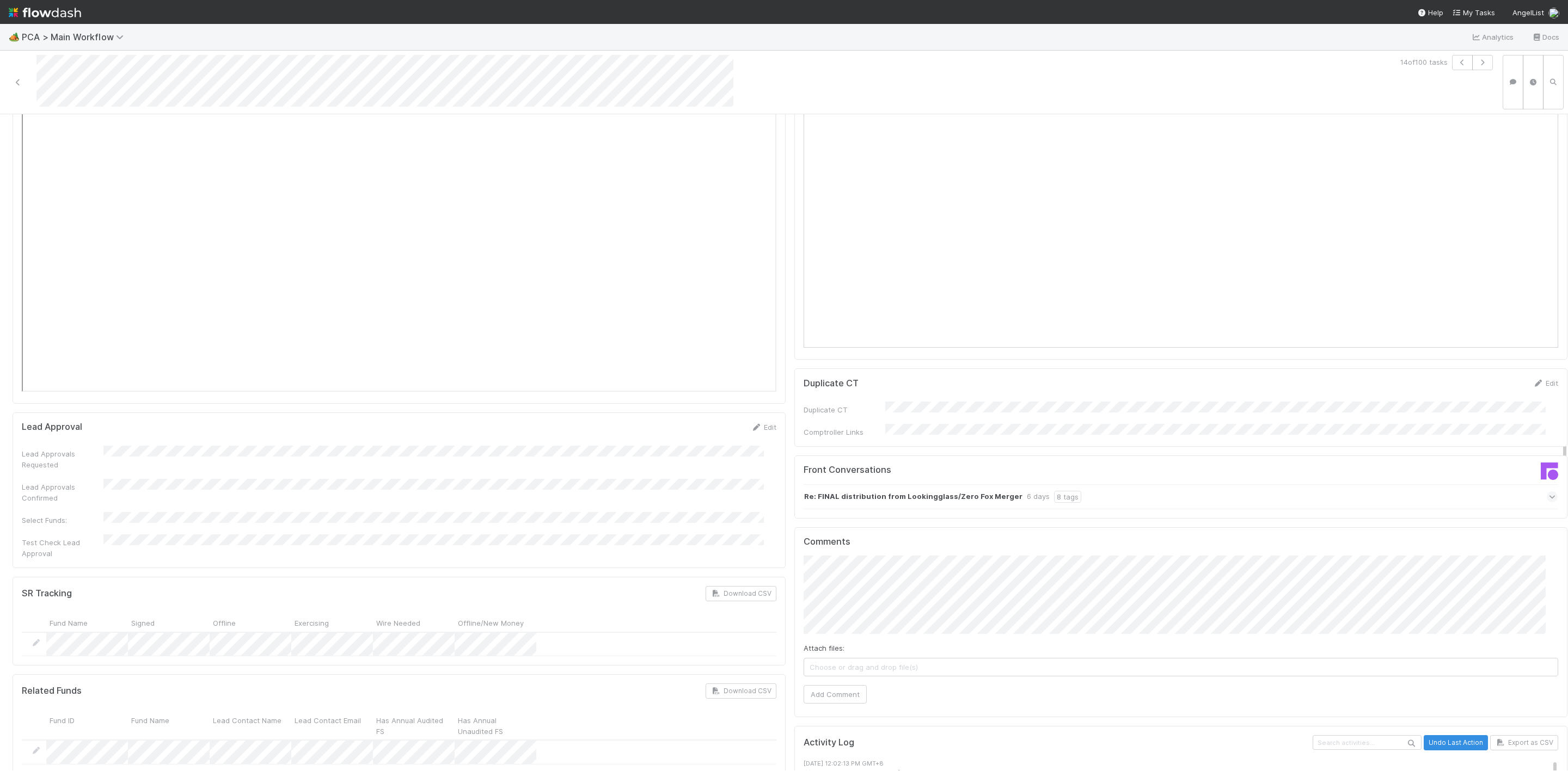
click at [882, 562] on div "Attach files: Choose or drag and drop file(s) Add Comment" at bounding box center [1181, 629] width 755 height 147
click at [803, 685] on button "Add Comment" at bounding box center [835, 694] width 63 height 18
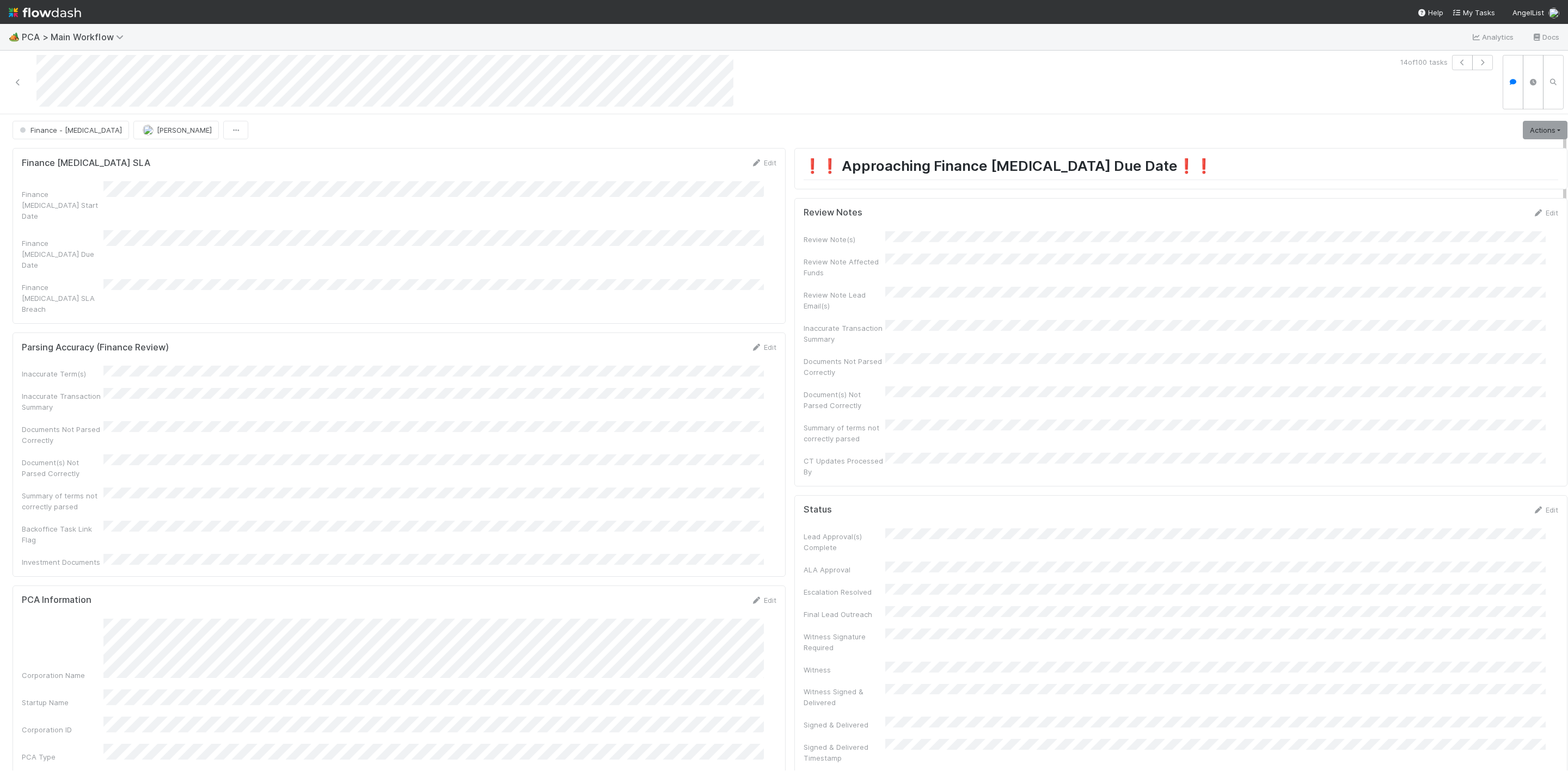
scroll to position [0, 0]
click at [1533, 211] on div "Edit" at bounding box center [1545, 215] width 26 height 11
click at [1528, 223] on form "Review Notes Edit Review Note(s) Review Note Affected Funds Review Note Lead Em…" at bounding box center [1181, 344] width 755 height 270
click at [1533, 213] on link "Edit" at bounding box center [1545, 215] width 26 height 9
click at [959, 461] on div "Summary of terms not correctly parsed" at bounding box center [1181, 476] width 755 height 32
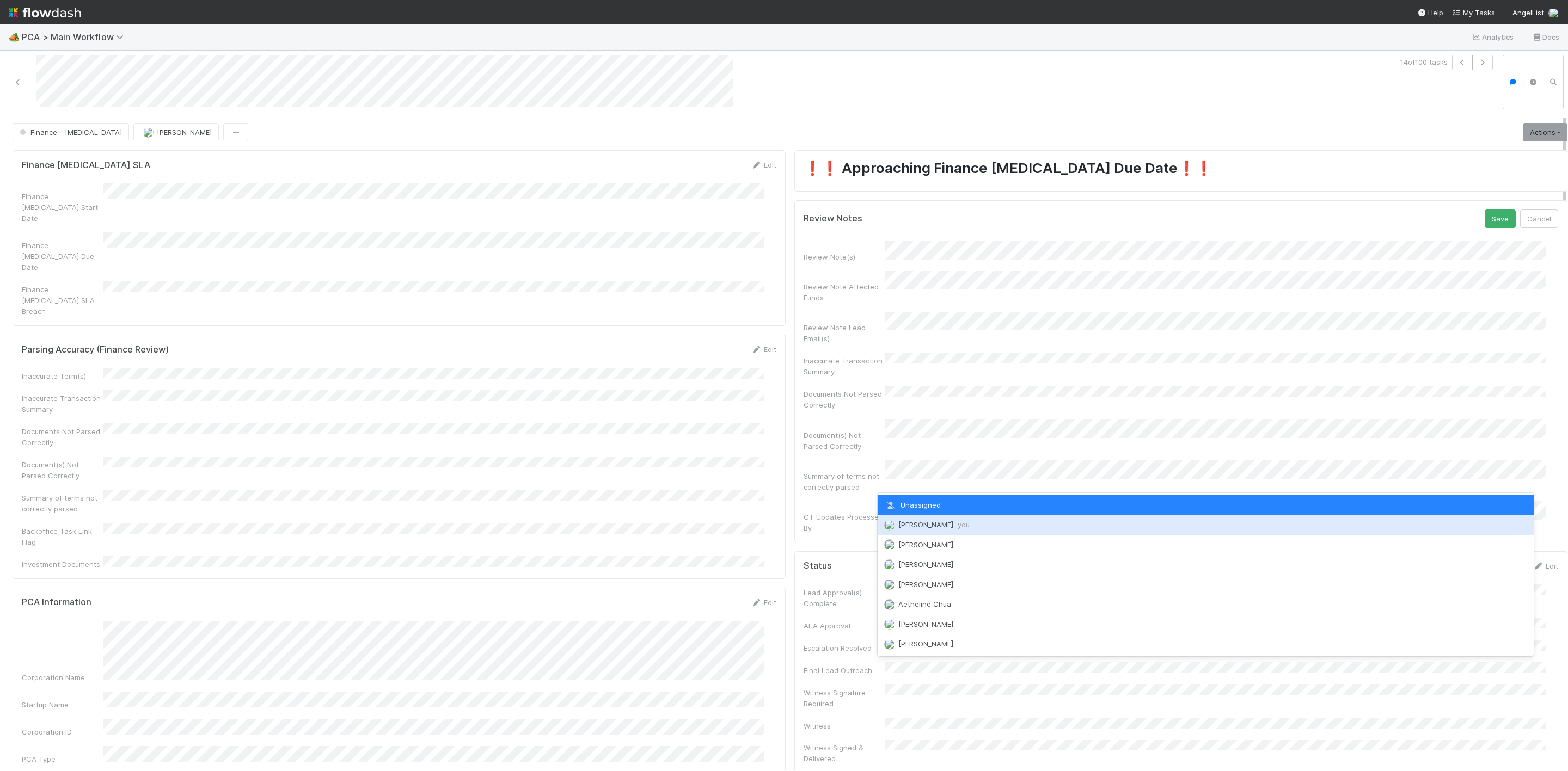
click at [915, 519] on div "Janice Garcia you" at bounding box center [1206, 525] width 656 height 19
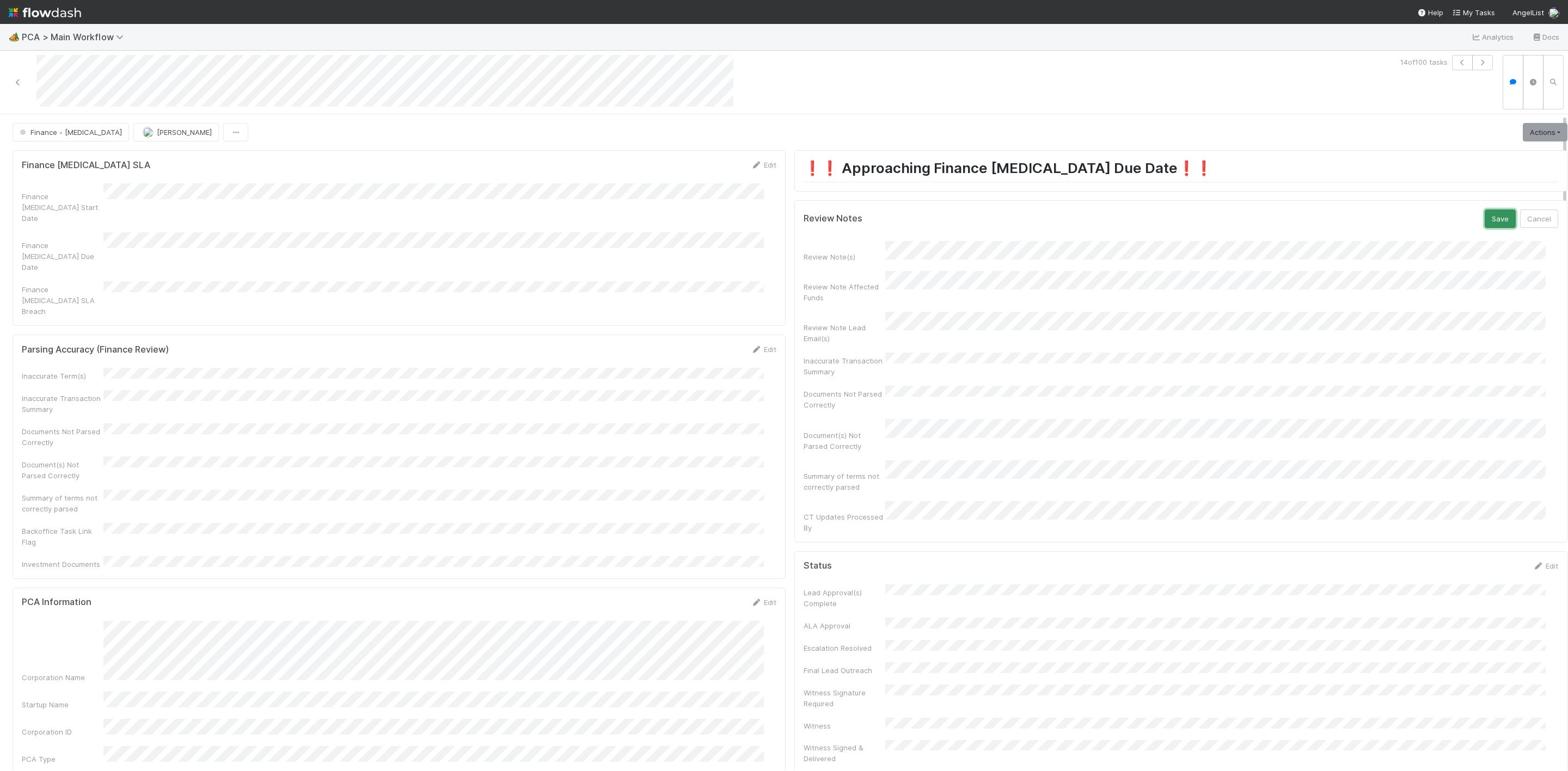
drag, startPoint x: 1473, startPoint y: 219, endPoint x: 1517, endPoint y: 172, distance: 64.4
click at [1485, 216] on button "Save" at bounding box center [1500, 218] width 31 height 18
click at [1532, 141] on link "Actions" at bounding box center [1545, 132] width 44 height 18
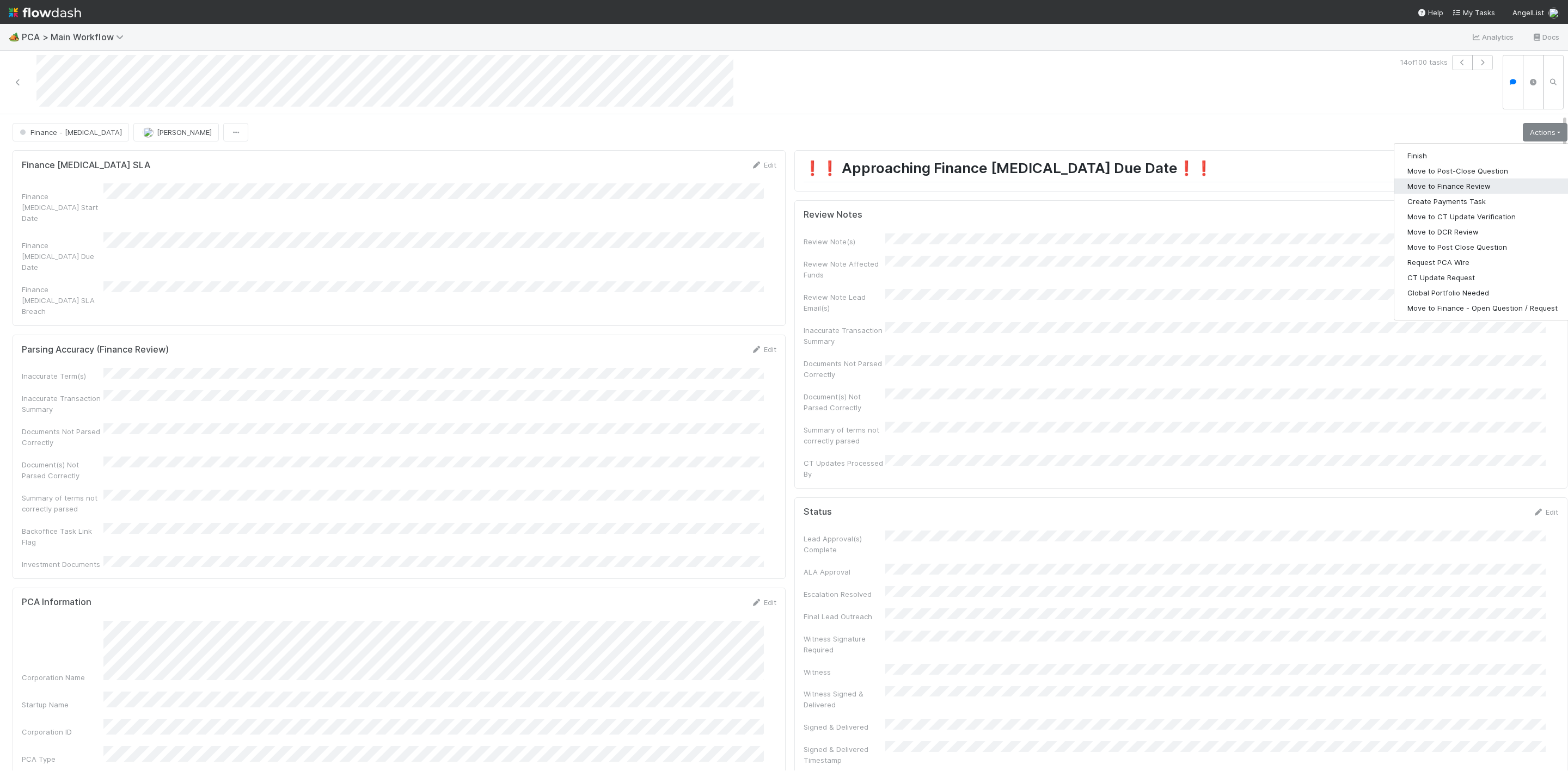
click at [1434, 188] on button "Move to Finance Review" at bounding box center [1483, 186] width 177 height 15
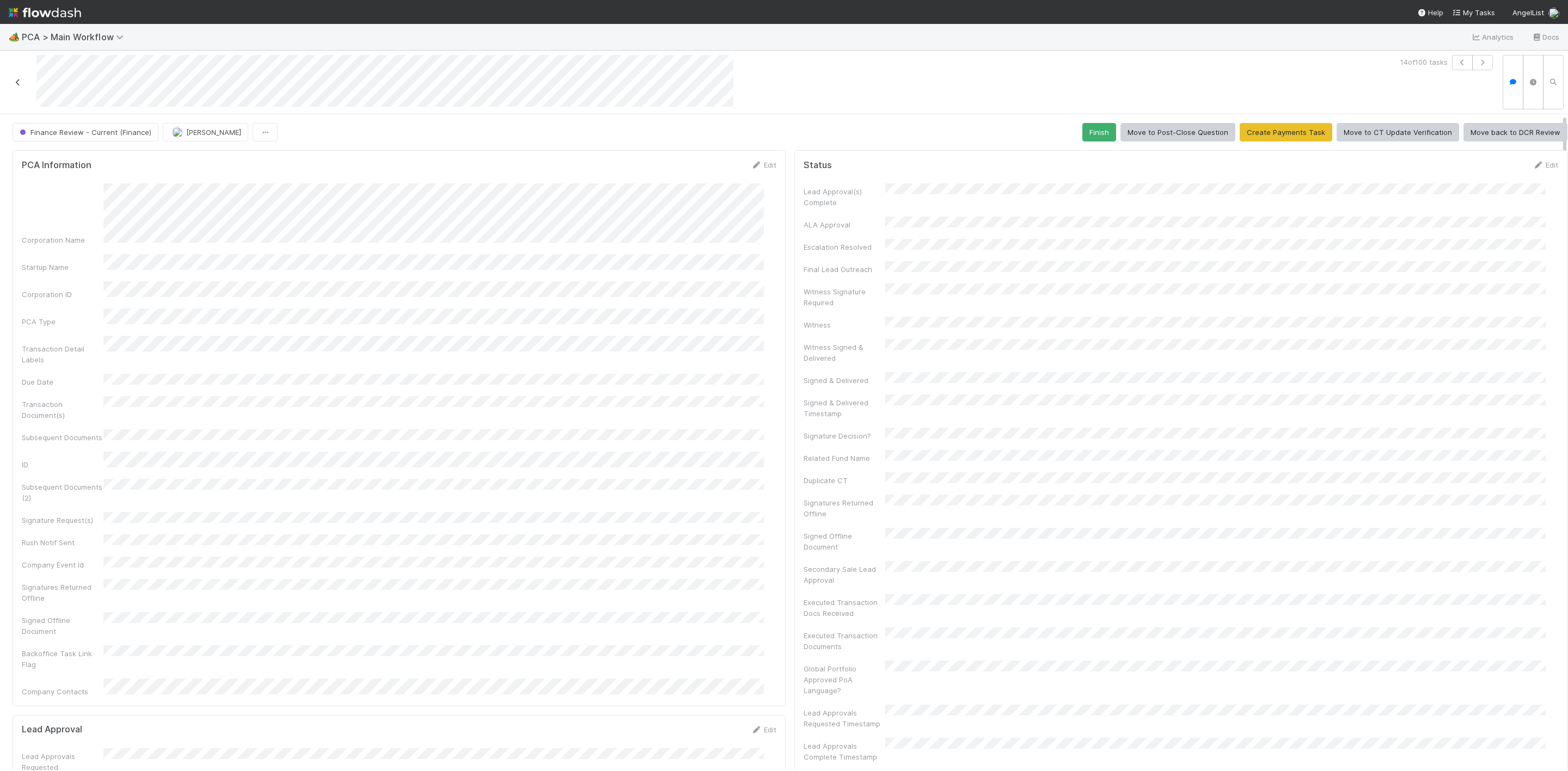
click at [17, 82] on icon at bounding box center [18, 83] width 11 height 7
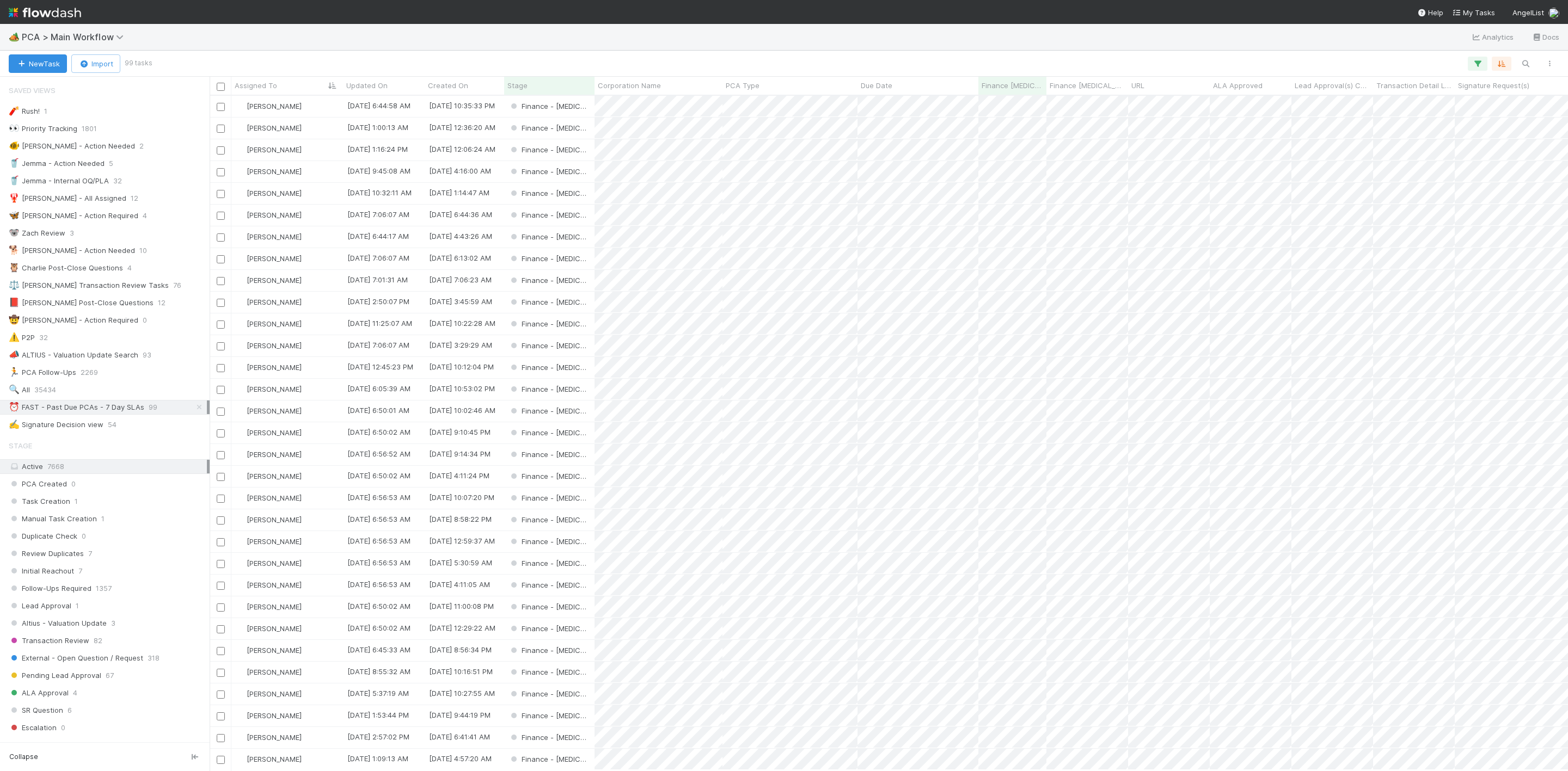
scroll to position [662, 1346]
click at [328, 369] on div "[PERSON_NAME]" at bounding box center [287, 368] width 111 height 21
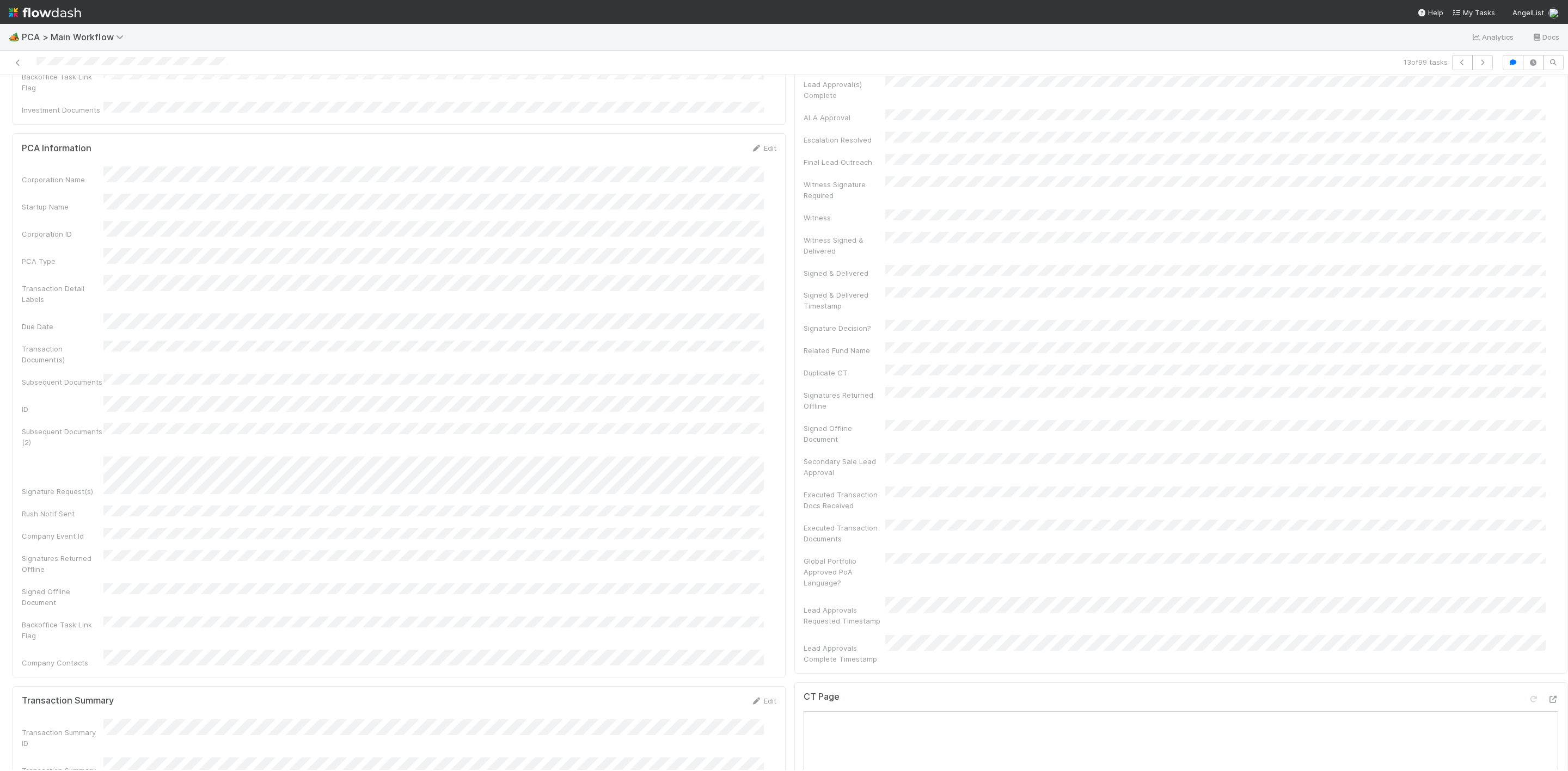
scroll to position [898, 0]
click at [1547, 699] on icon at bounding box center [1553, 702] width 11 height 7
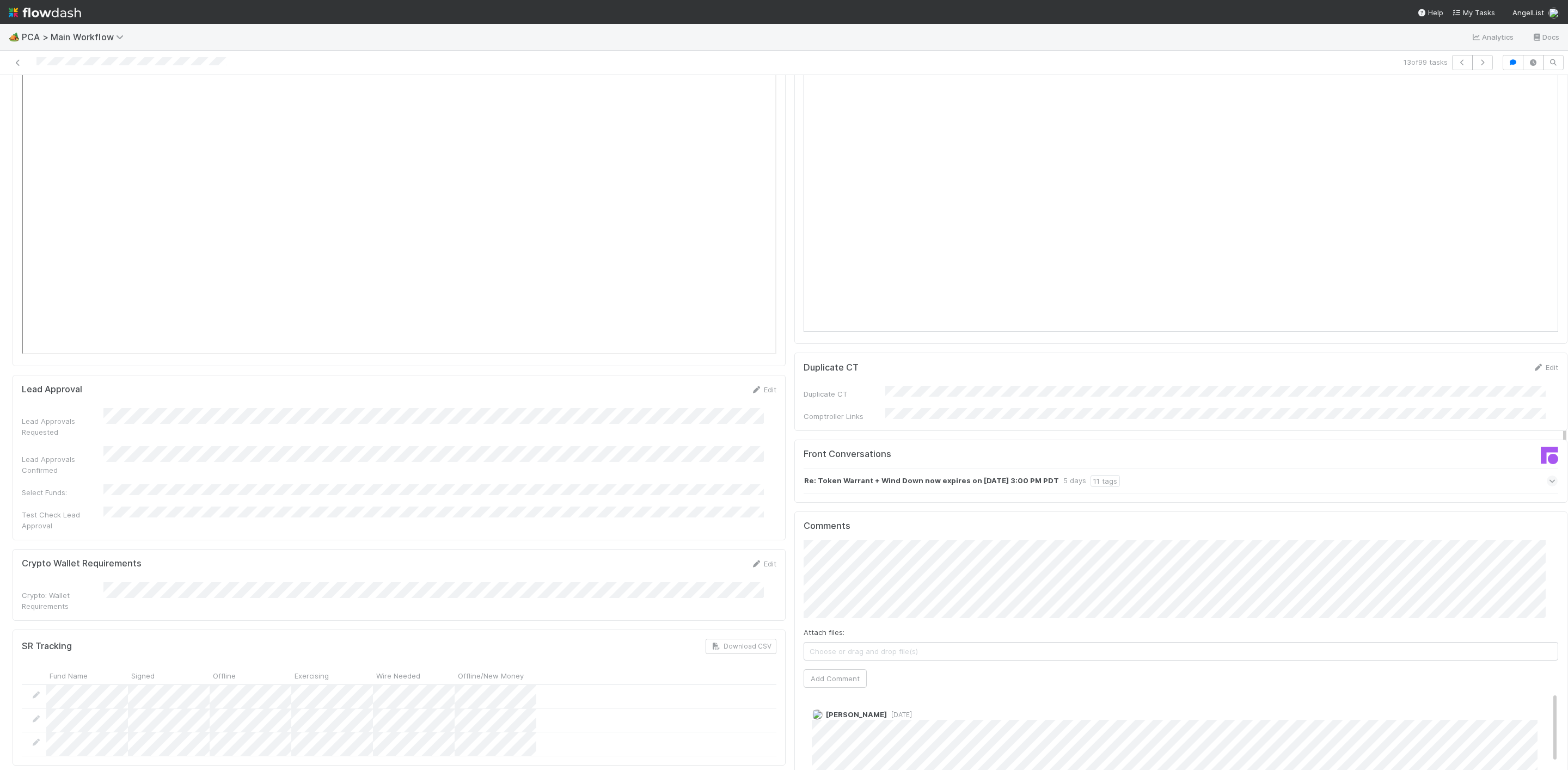
scroll to position [1878, 0]
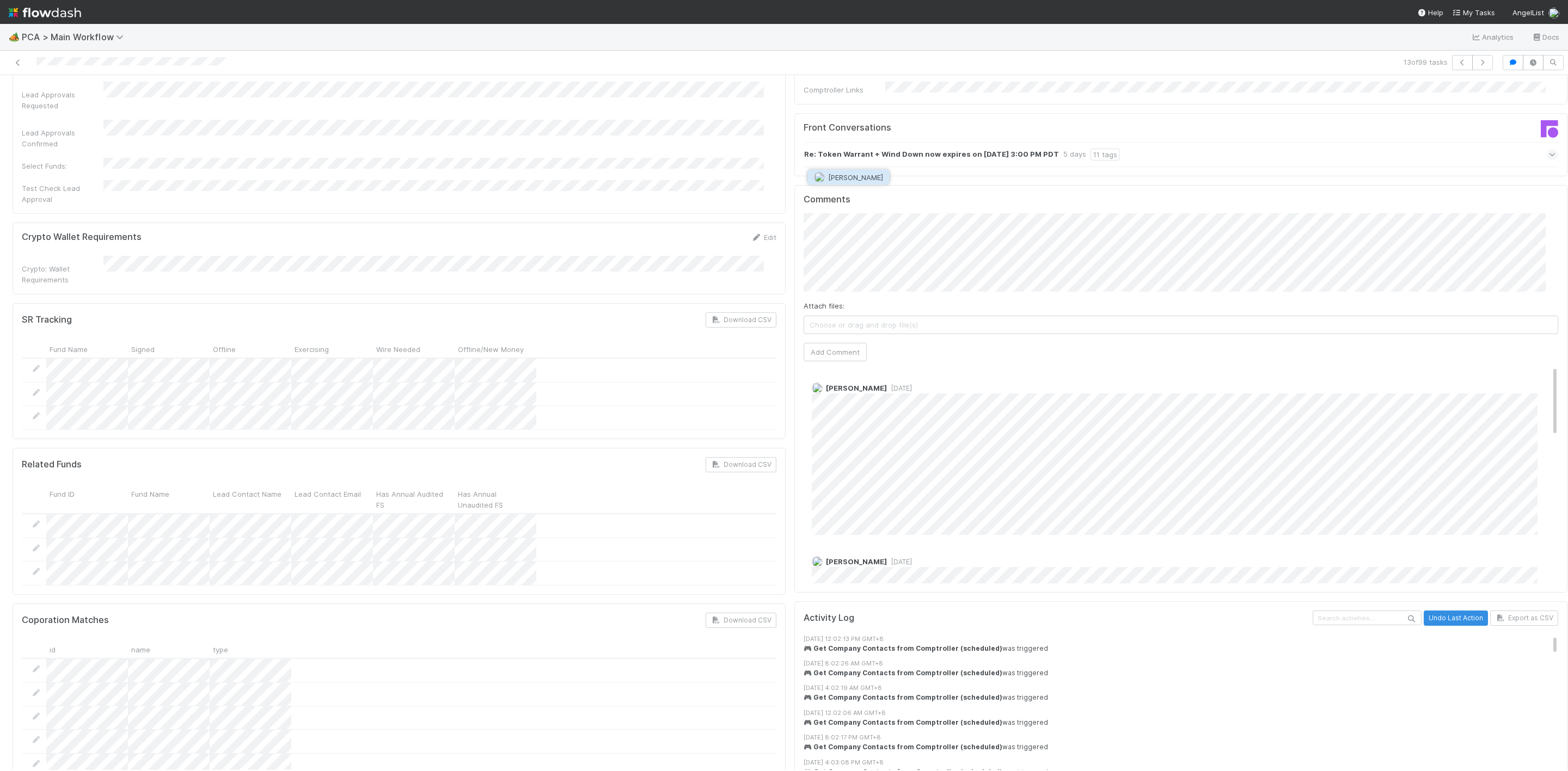
click at [853, 181] on button "[PERSON_NAME]" at bounding box center [848, 177] width 82 height 15
click at [742, 127] on div "Finance ICU SLA Edit Finance ICU Start Date Finance ICU Due Date Finance ICU SL…" at bounding box center [789, 357] width 1564 height 4256
click at [853, 231] on span "[PERSON_NAME]" at bounding box center [856, 232] width 55 height 9
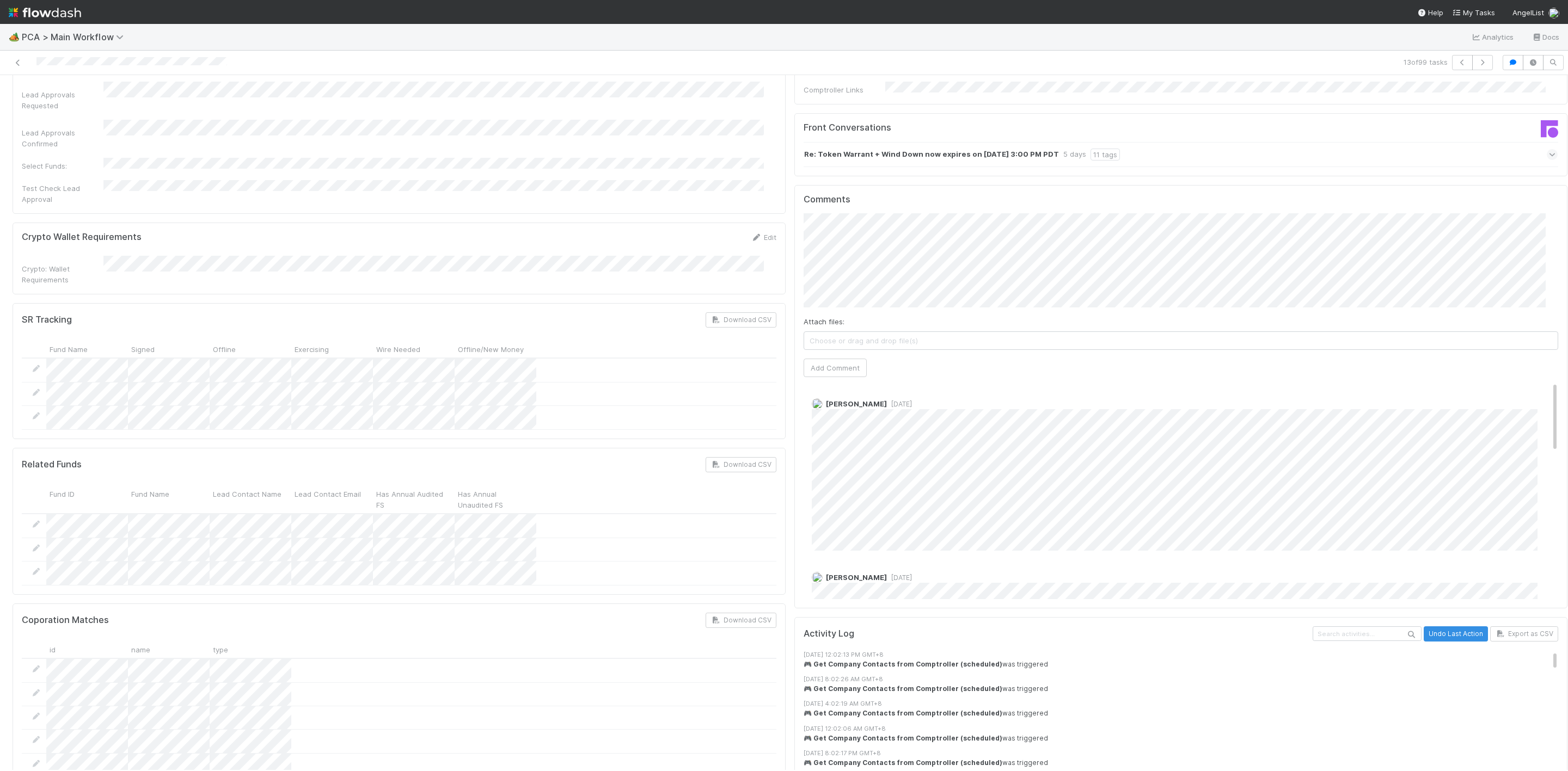
click at [1245, 240] on div "Attach files: Choose or drag and drop file(s) Add Comment" at bounding box center [1181, 295] width 755 height 163
click at [812, 276] on div "Attach files: Choose or drag and drop file(s) Add Comment" at bounding box center [1181, 295] width 755 height 163
click at [816, 358] on button "Add Comment" at bounding box center [835, 368] width 63 height 18
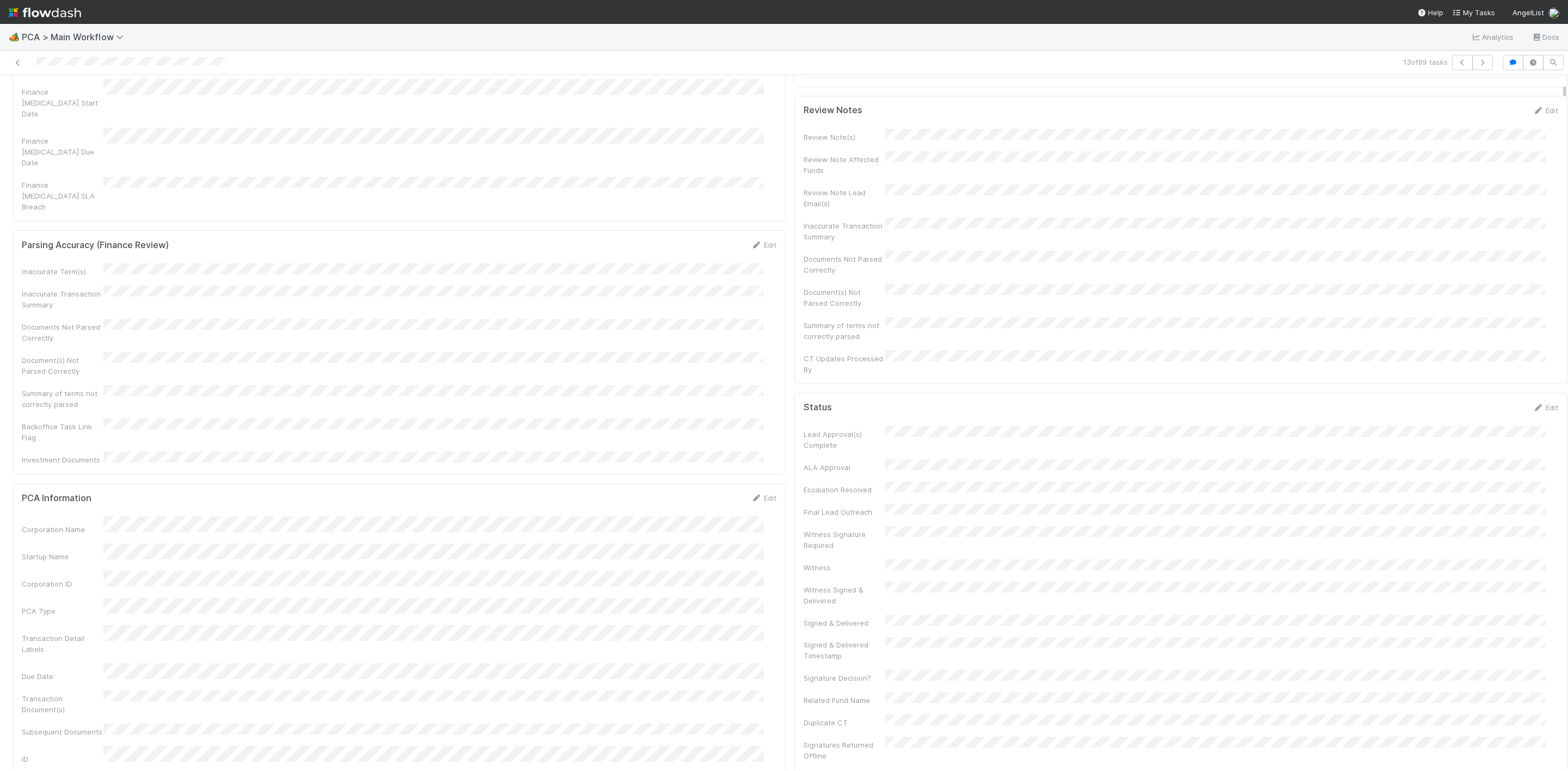
scroll to position [0, 0]
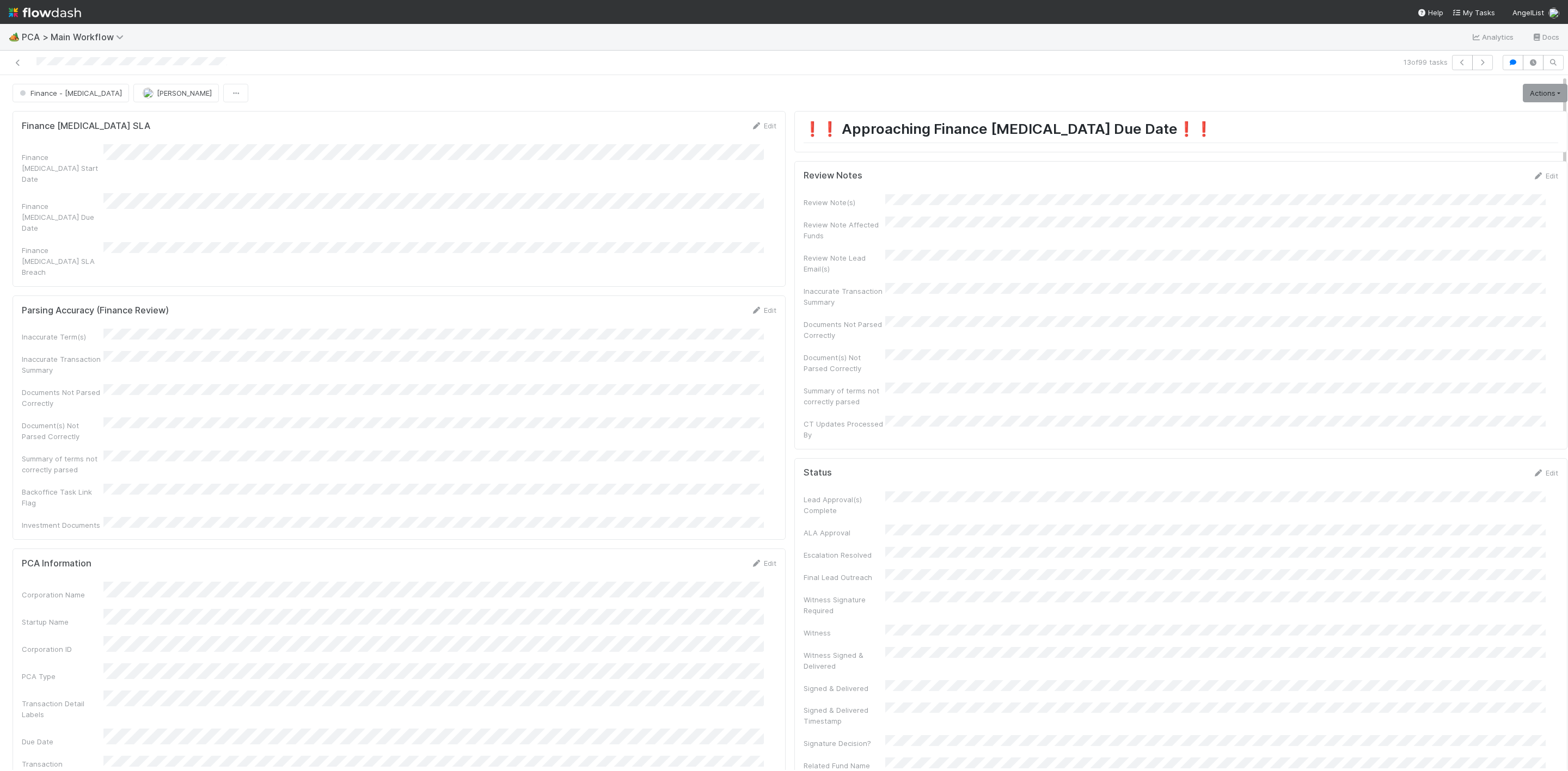
drag, startPoint x: 1522, startPoint y: 175, endPoint x: 1488, endPoint y: 194, distance: 38.9
click at [1533, 175] on link "Edit" at bounding box center [1545, 176] width 26 height 9
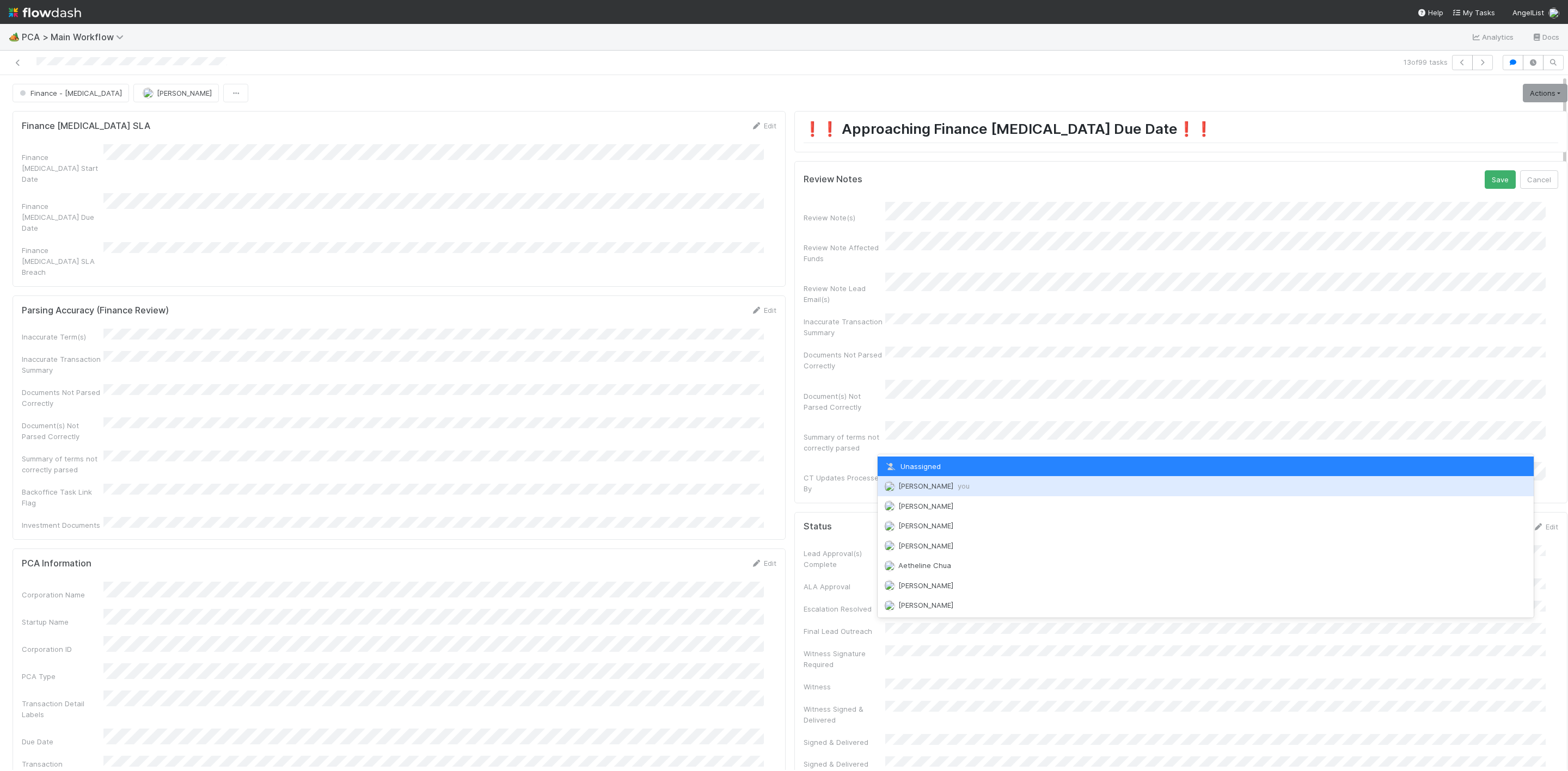
click at [907, 490] on div "[PERSON_NAME] you" at bounding box center [1206, 486] width 656 height 19
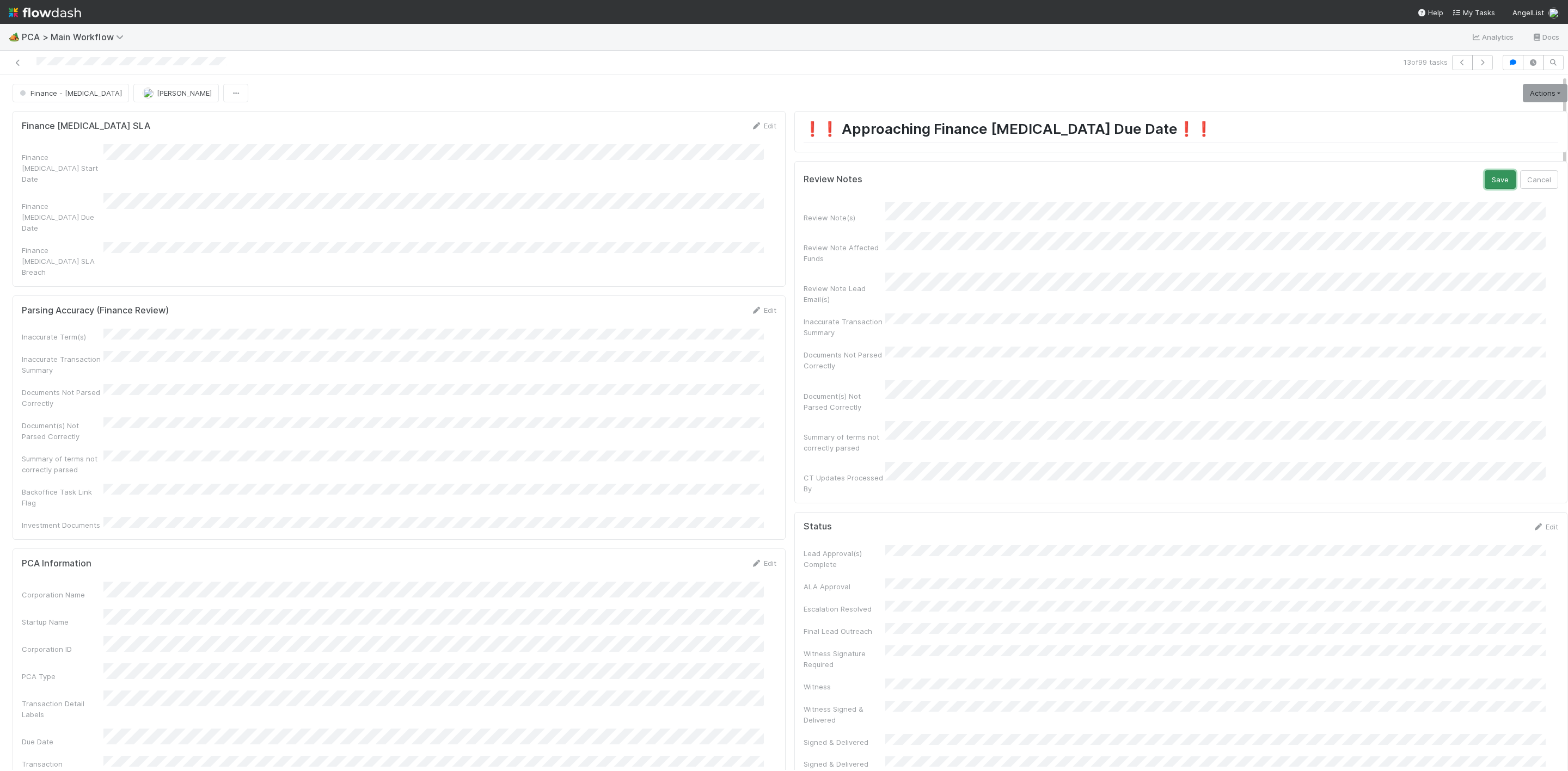
click at [1485, 178] on button "Save" at bounding box center [1500, 180] width 31 height 18
click at [1526, 102] on link "Actions" at bounding box center [1545, 93] width 44 height 18
click at [1441, 185] on button "Move to DCR Review" at bounding box center [1483, 192] width 177 height 15
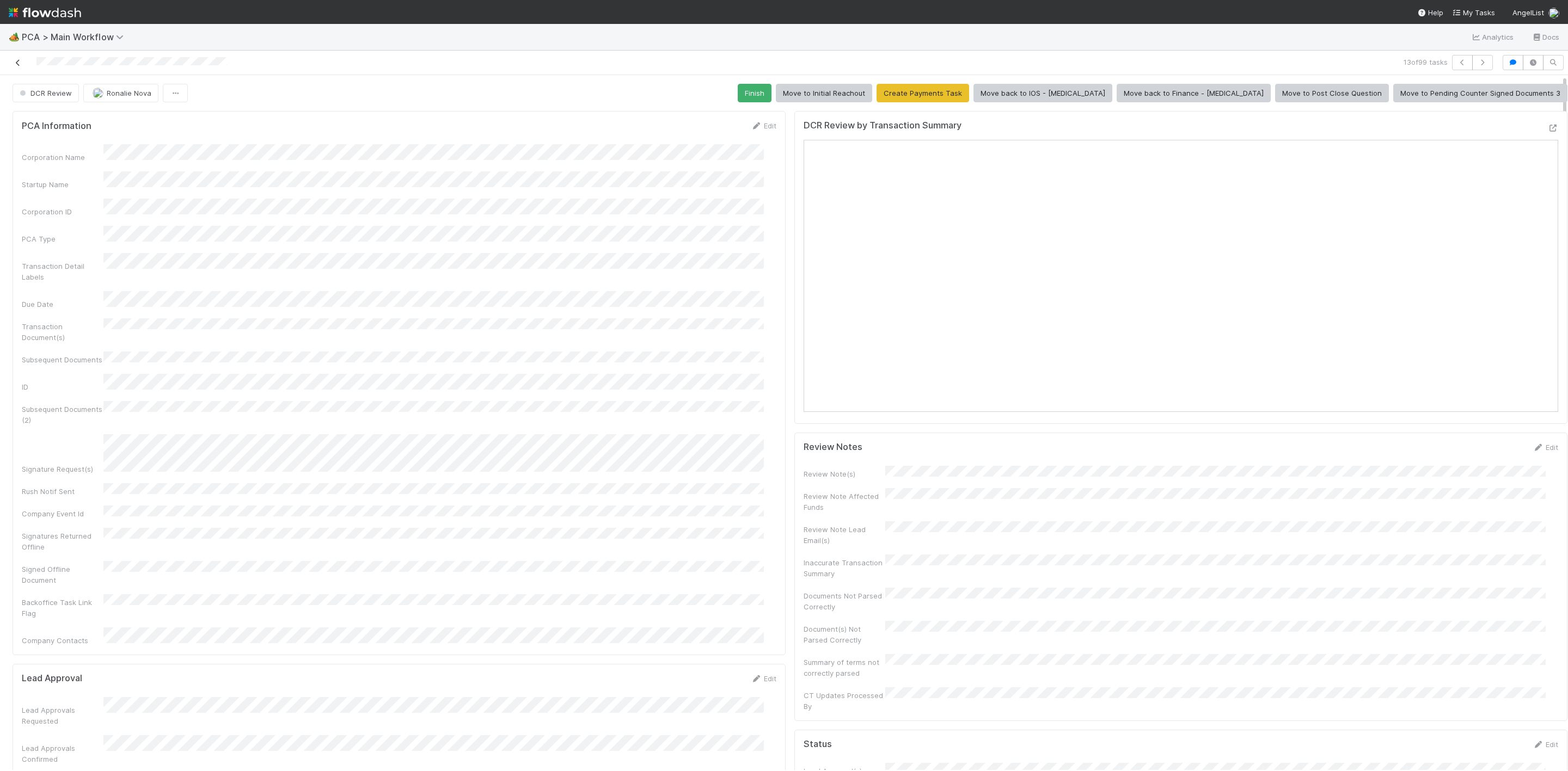
click at [18, 64] on icon at bounding box center [18, 63] width 11 height 7
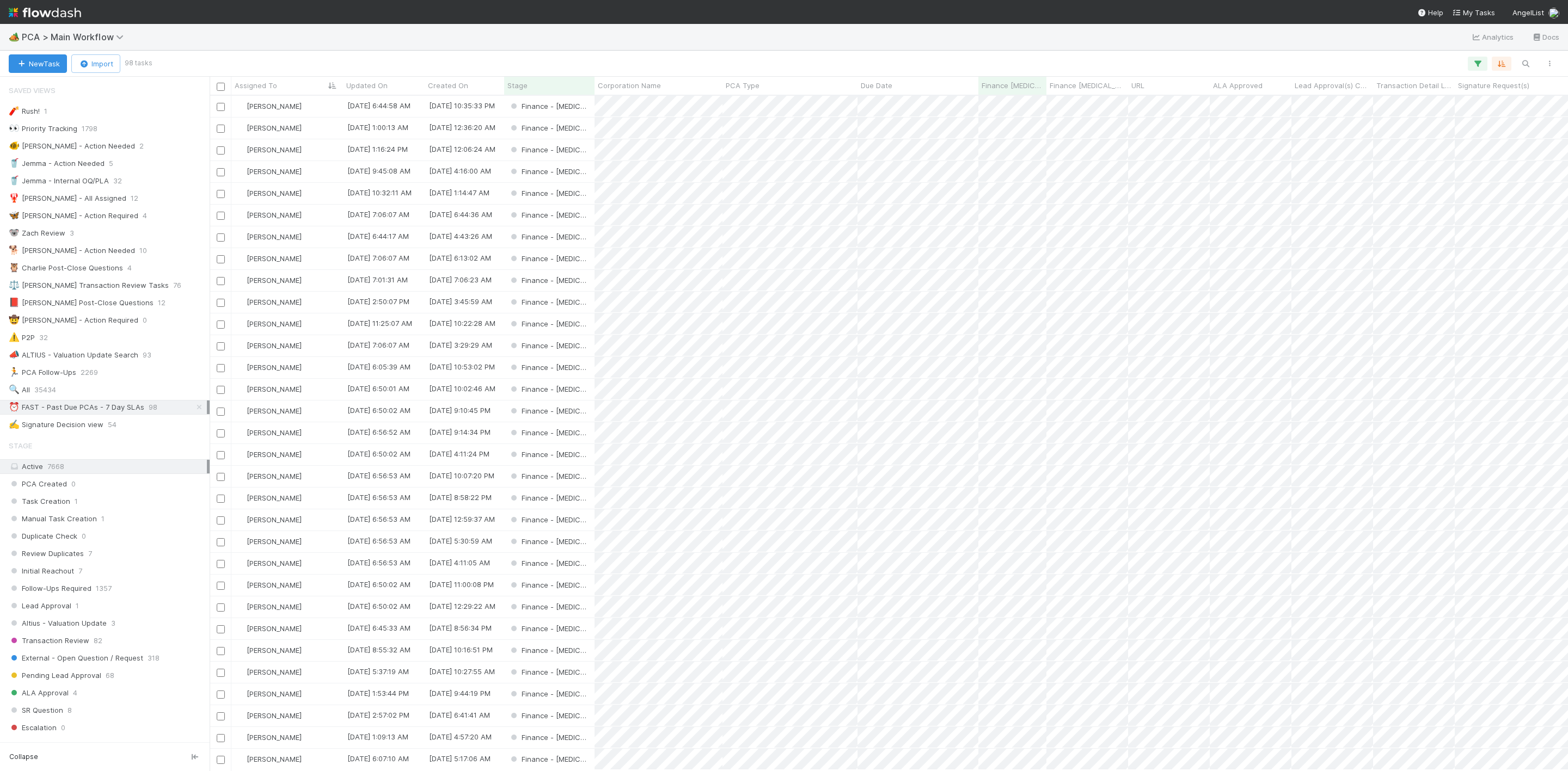
scroll to position [662, 1346]
click at [325, 348] on div "[PERSON_NAME]" at bounding box center [287, 346] width 111 height 21
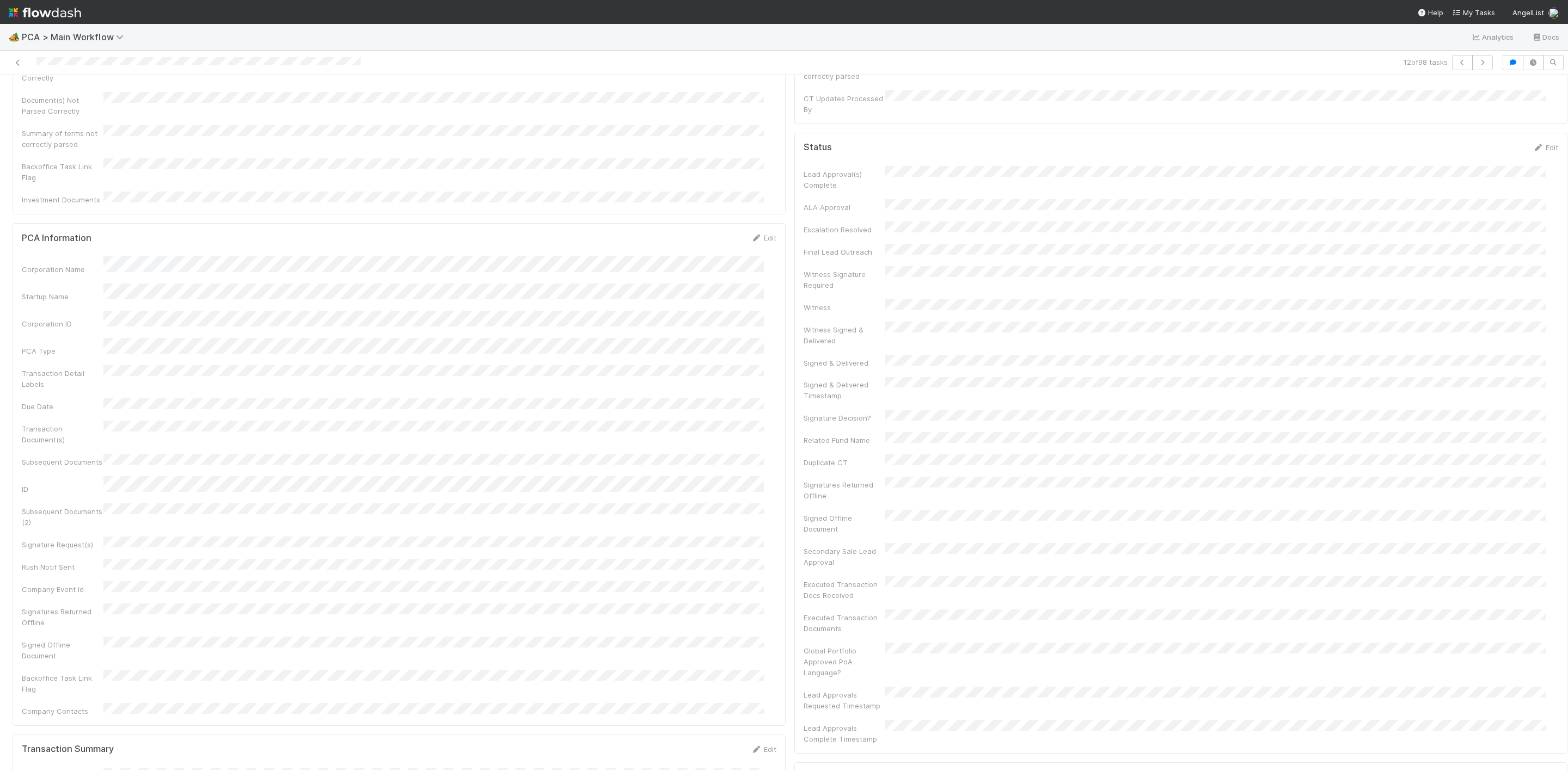
scroll to position [735, 0]
click at [1547, 367] on icon at bounding box center [1553, 371] width 11 height 7
click at [1547, 688] on icon at bounding box center [1553, 692] width 11 height 7
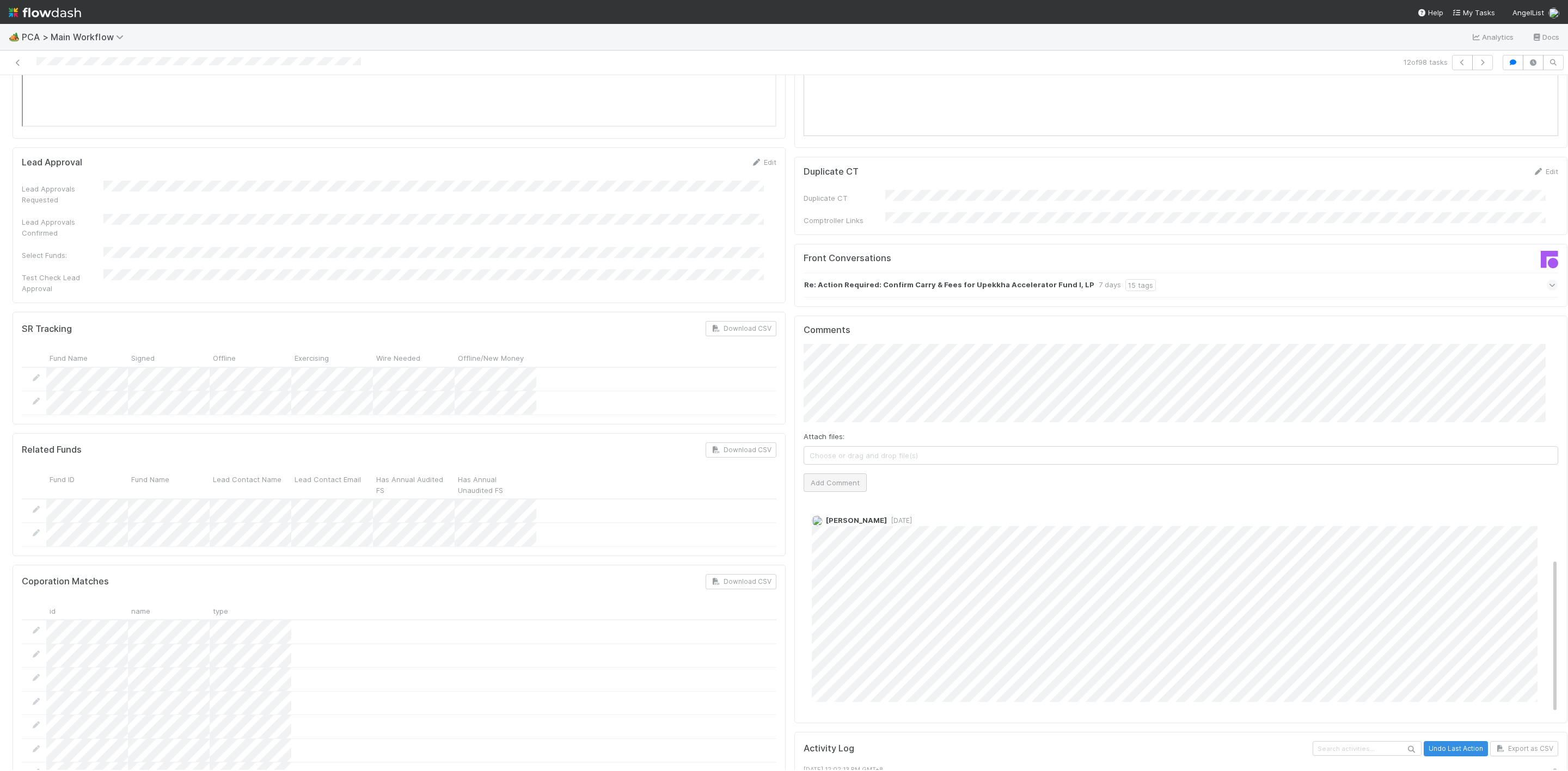
scroll to position [1715, 0]
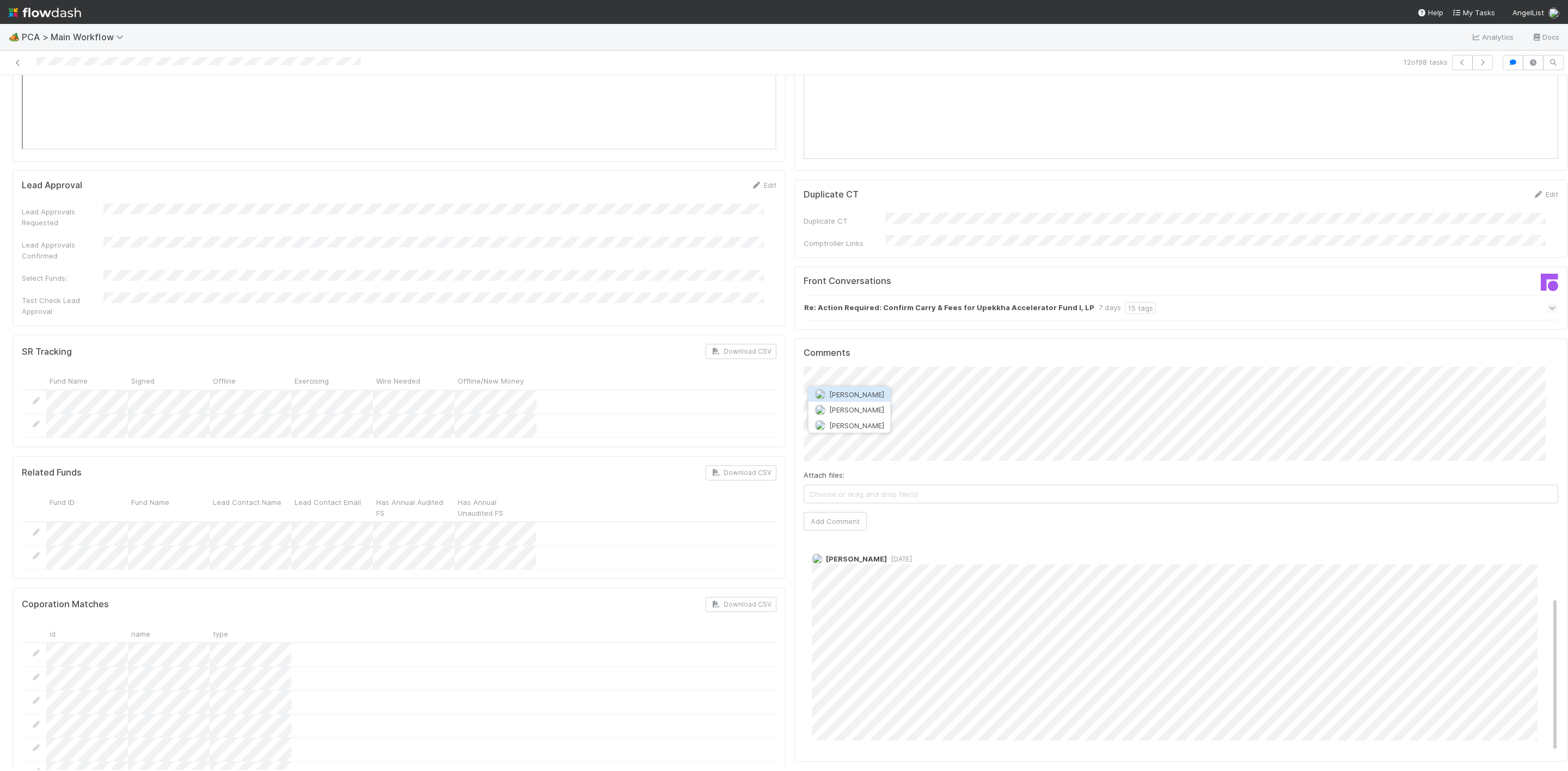
click at [858, 391] on span "[PERSON_NAME]" at bounding box center [856, 394] width 55 height 9
click at [1034, 426] on span "[PERSON_NAME]" at bounding box center [1036, 425] width 55 height 9
click at [1045, 428] on button "[PERSON_NAME]" at bounding box center [1029, 425] width 82 height 15
click at [765, 392] on div "Finance ICU SLA Edit Finance ICU Start Date Finance ICU Due Date Finance ICU SL…" at bounding box center [789, 456] width 1564 height 4128
click at [794, 378] on div "Comments Attach files: Choose or drag and drop file(s) Add Comment Roselyn de V…" at bounding box center [1181, 550] width 773 height 424
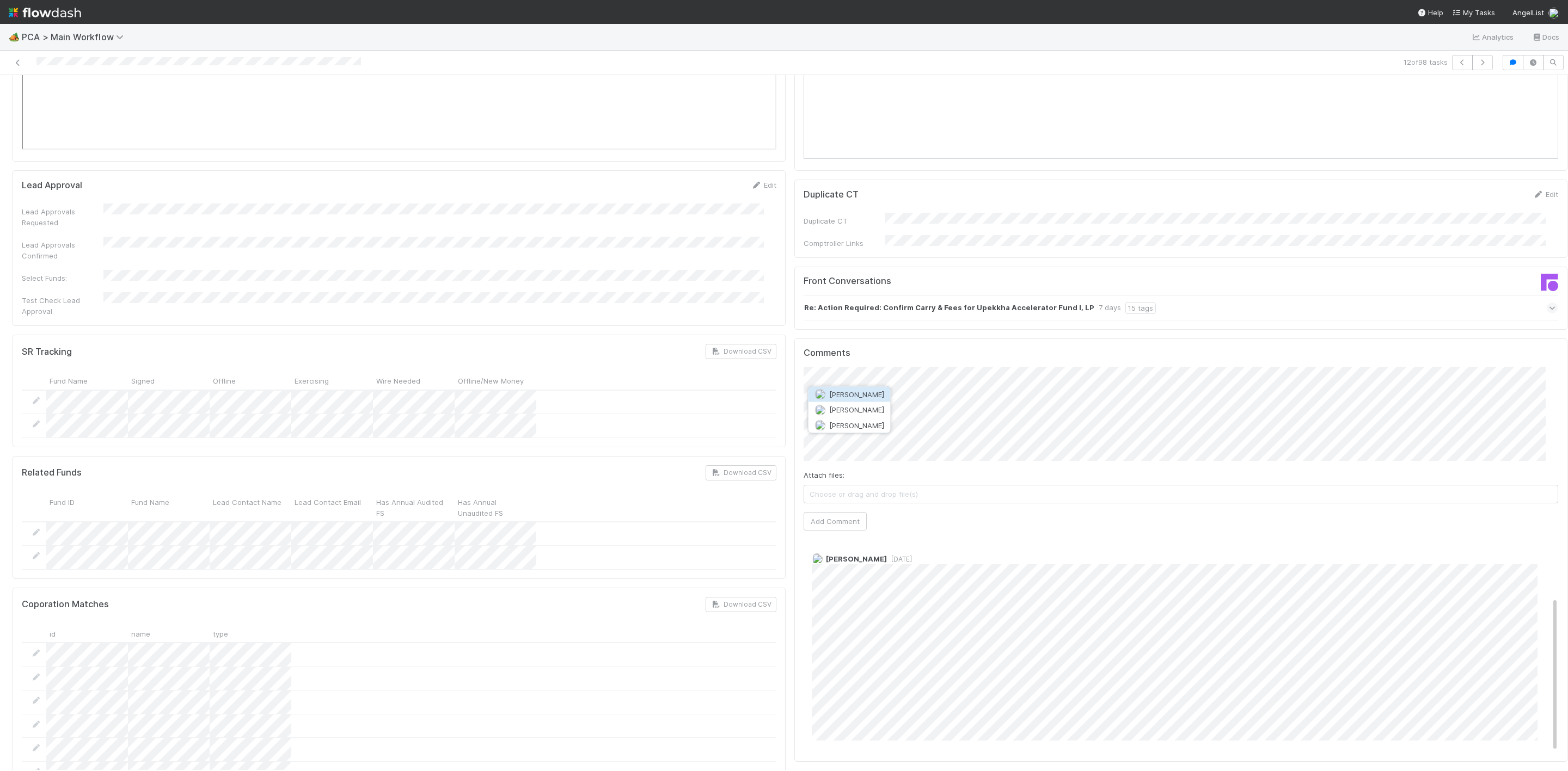
click at [836, 396] on span "[PERSON_NAME]" at bounding box center [856, 394] width 55 height 9
click at [1010, 423] on span "[PERSON_NAME]" at bounding box center [1017, 425] width 55 height 9
click at [830, 512] on button "Add Comment" at bounding box center [835, 522] width 63 height 18
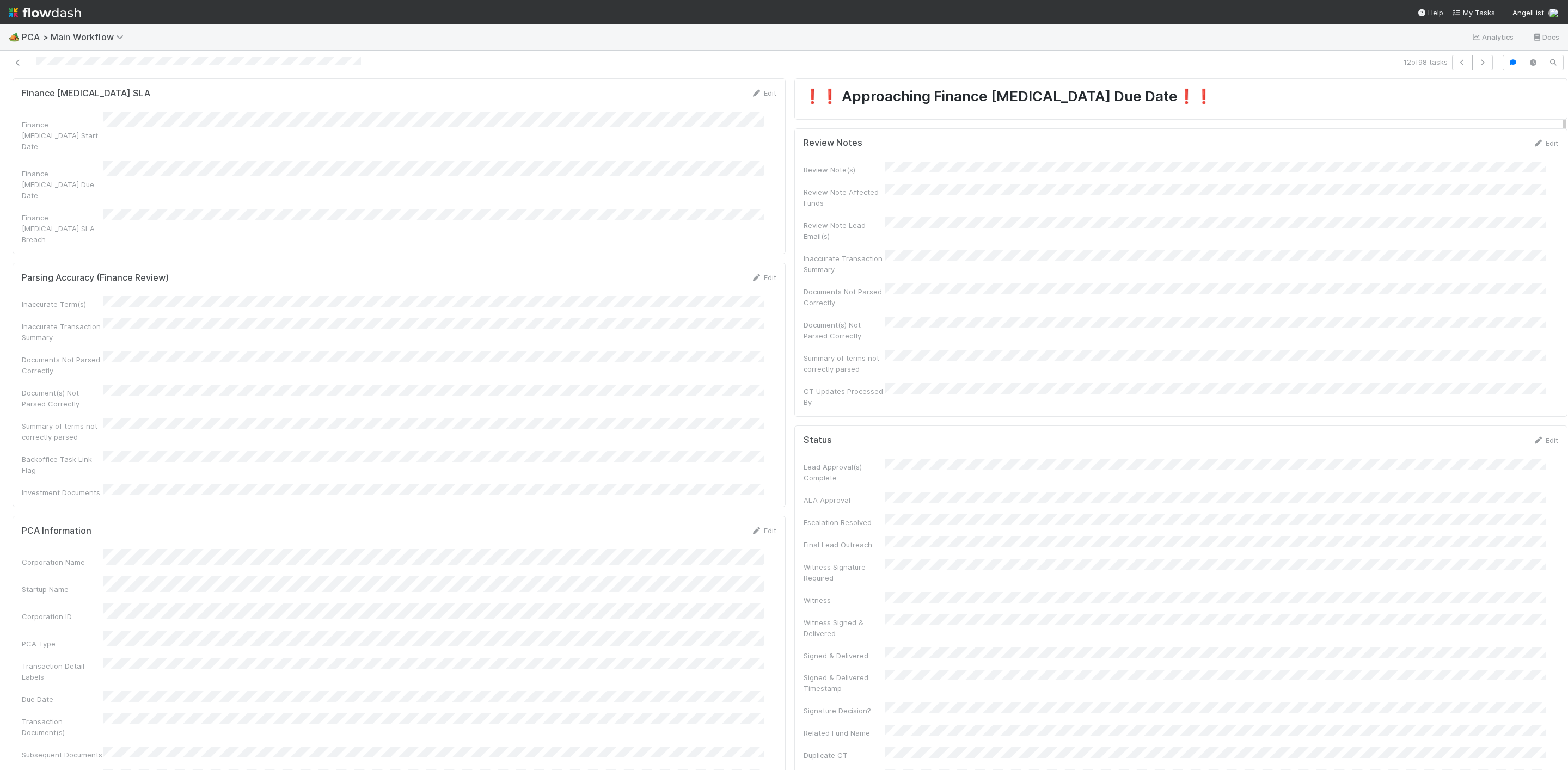
scroll to position [0, 0]
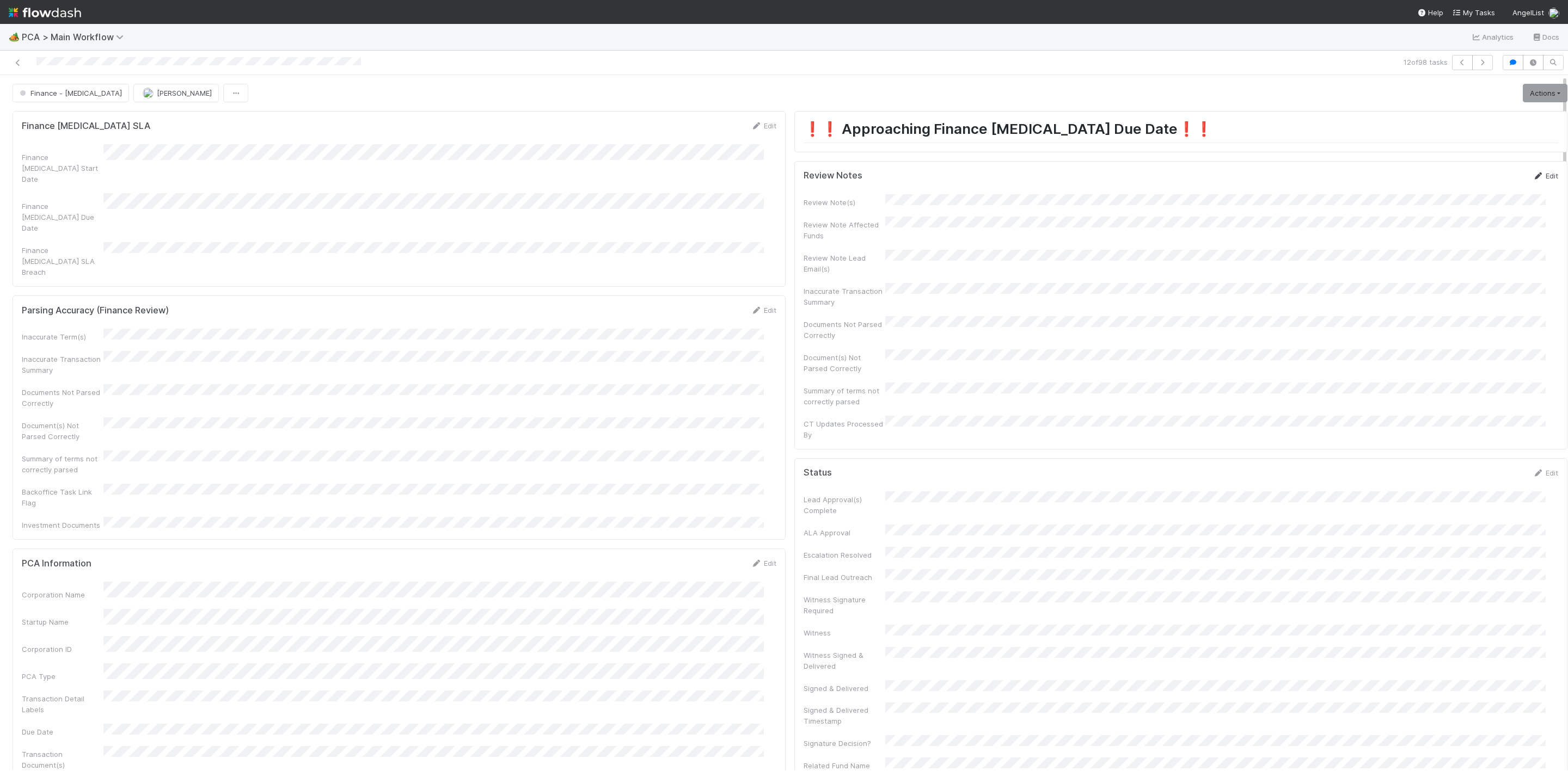
click at [1533, 178] on link "Edit" at bounding box center [1545, 176] width 26 height 9
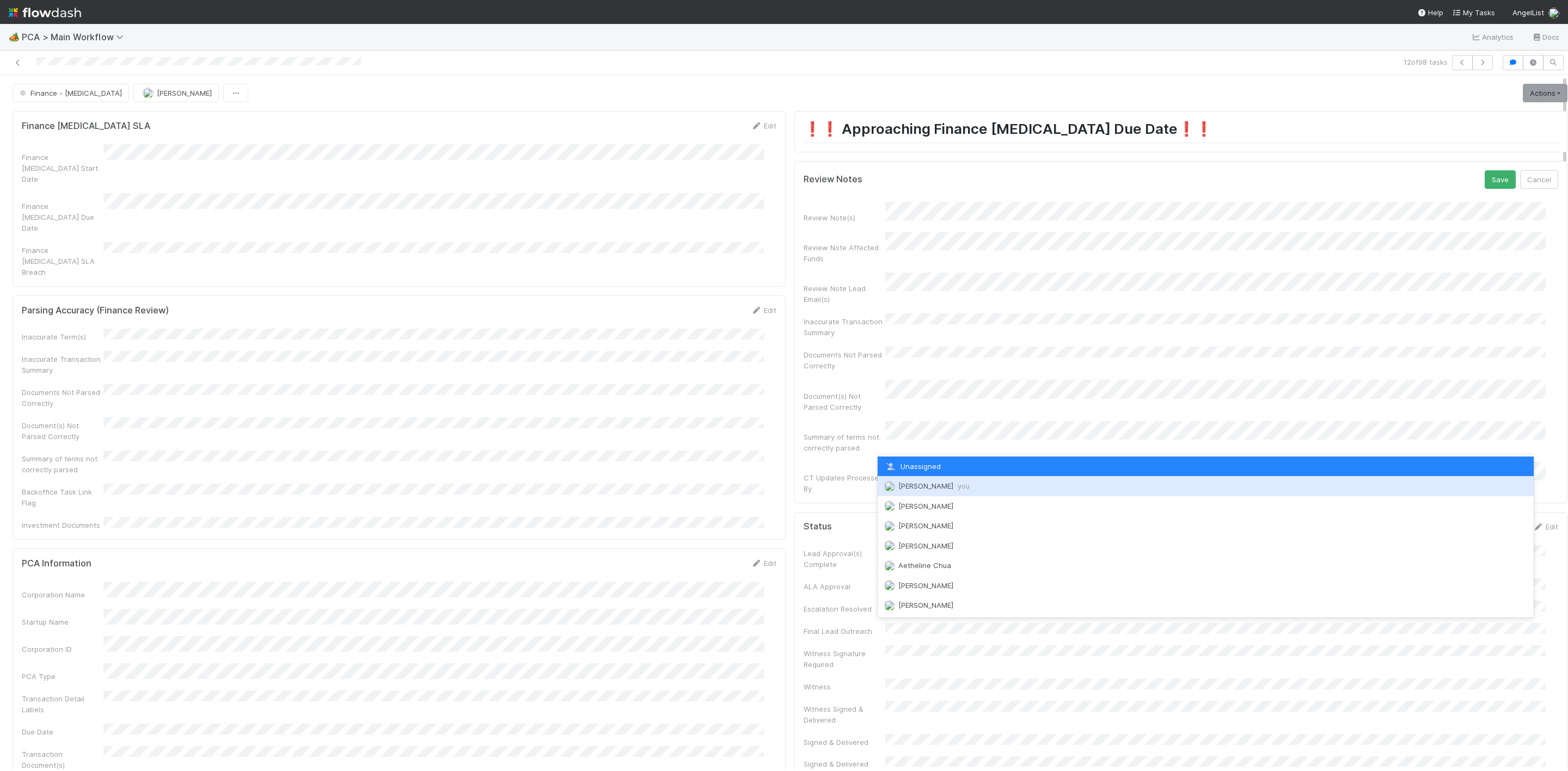
click at [901, 490] on div "[PERSON_NAME] you" at bounding box center [1206, 486] width 656 height 19
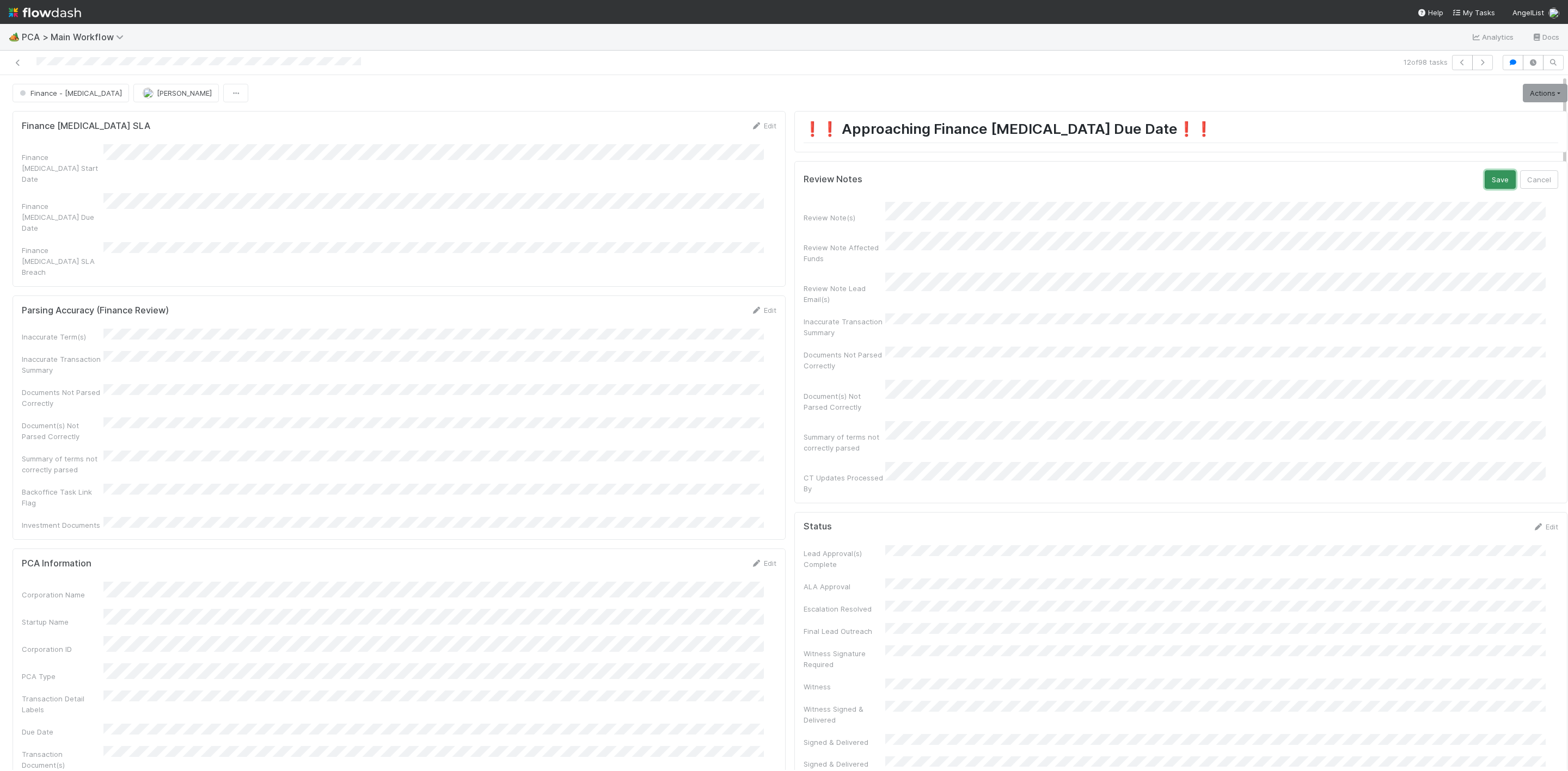
click at [1485, 188] on button "Save" at bounding box center [1500, 180] width 31 height 18
click at [1523, 100] on link "Actions" at bounding box center [1545, 93] width 44 height 18
click at [1451, 149] on button "Move to Finance Review" at bounding box center [1483, 147] width 177 height 15
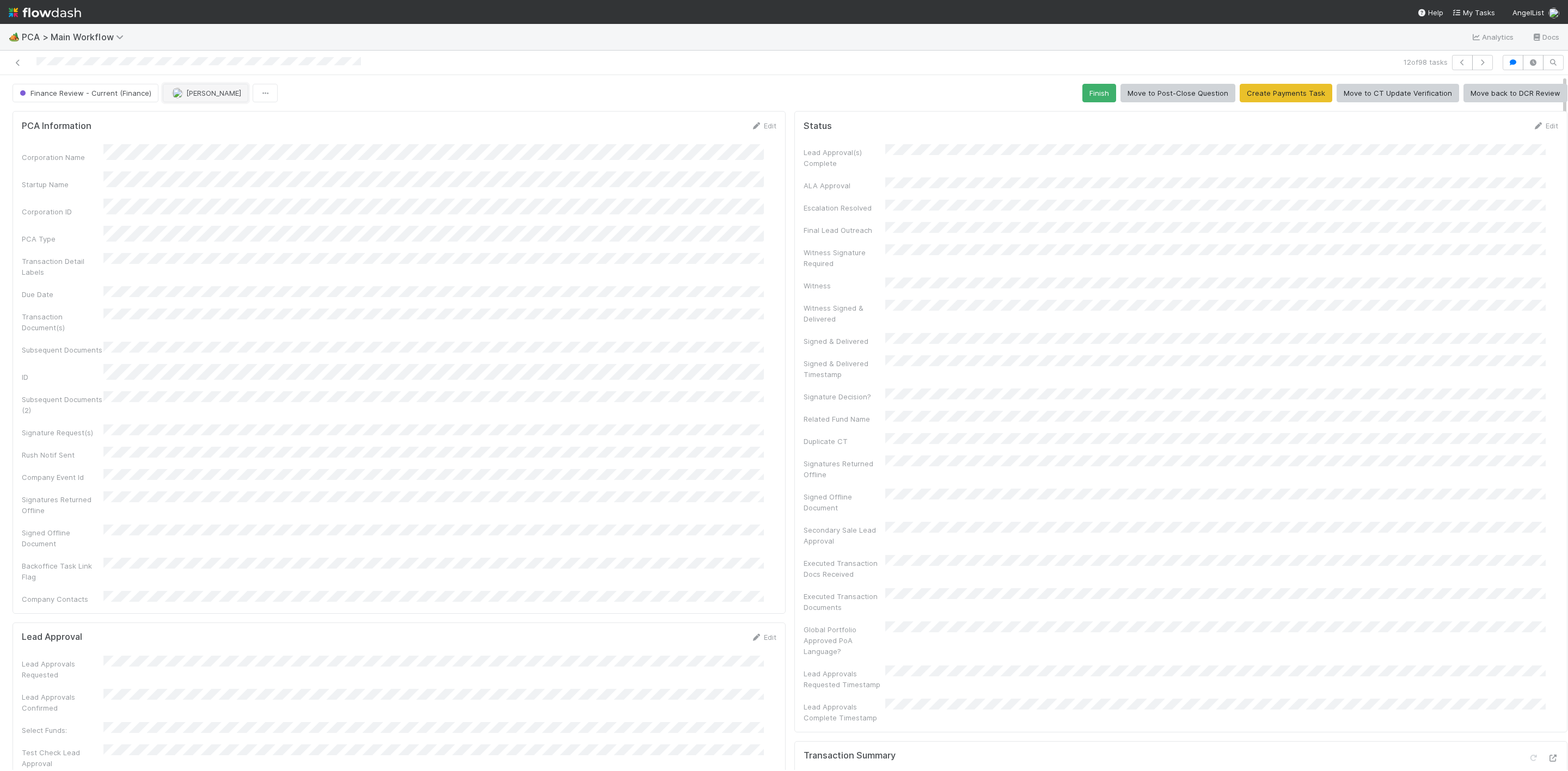
click at [197, 88] on button "[PERSON_NAME]" at bounding box center [205, 93] width 85 height 18
click at [198, 121] on span "[PERSON_NAME]" at bounding box center [205, 122] width 55 height 9
click at [15, 66] on icon at bounding box center [18, 63] width 11 height 7
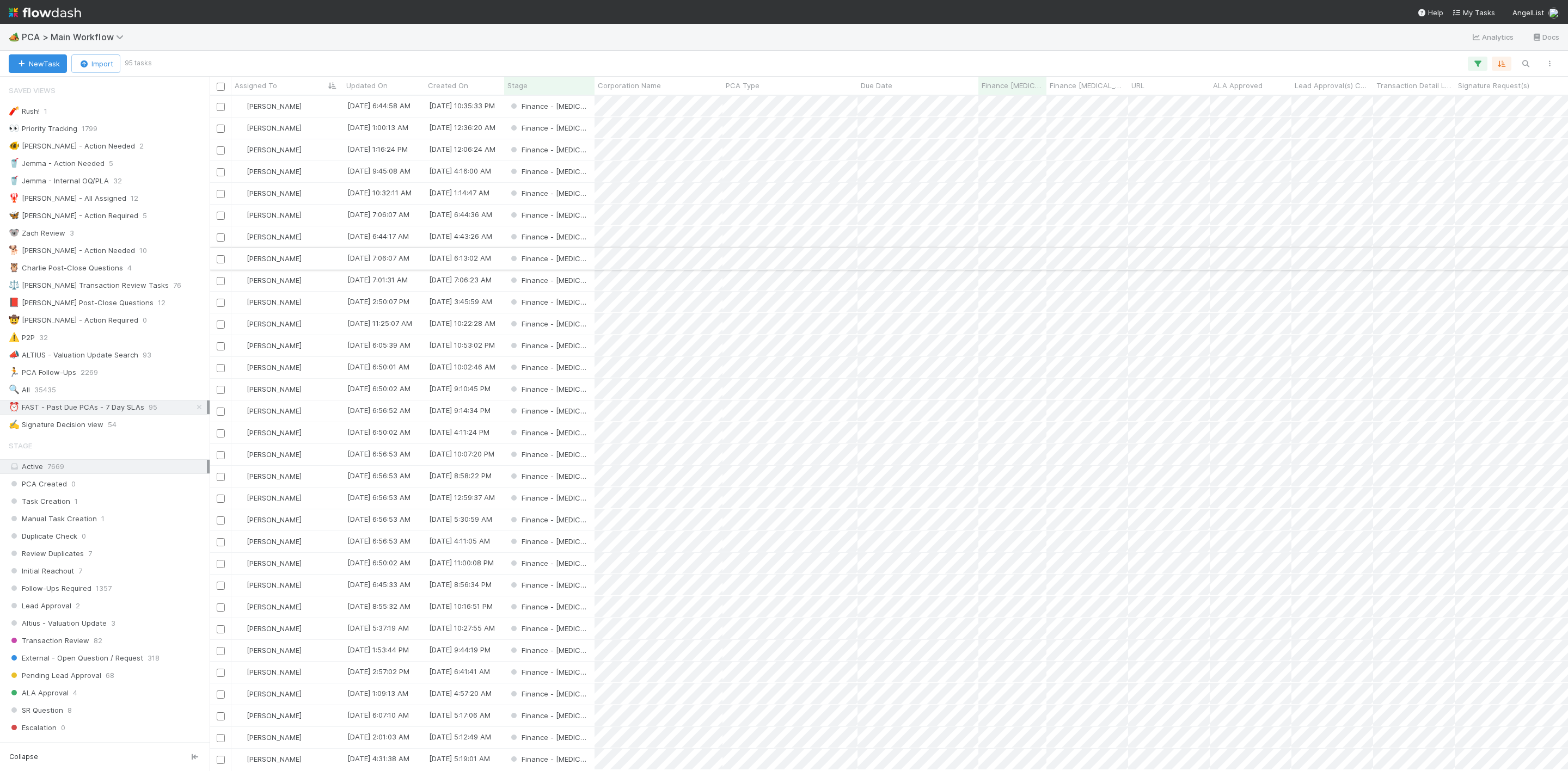
scroll to position [662, 1346]
click at [311, 327] on div "[PERSON_NAME]" at bounding box center [287, 324] width 111 height 21
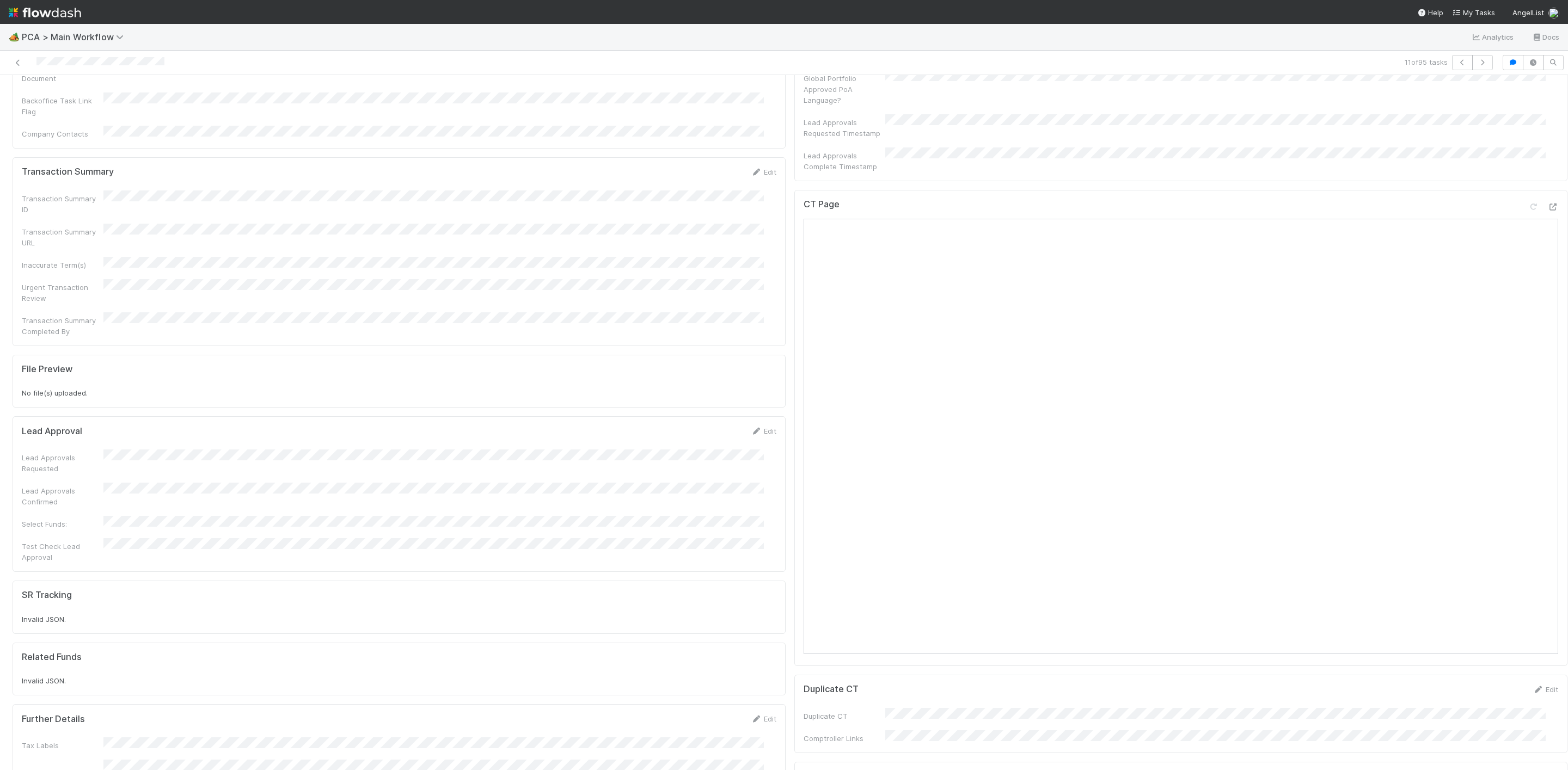
scroll to position [735, 0]
click at [1547, 367] on icon at bounding box center [1553, 371] width 11 height 7
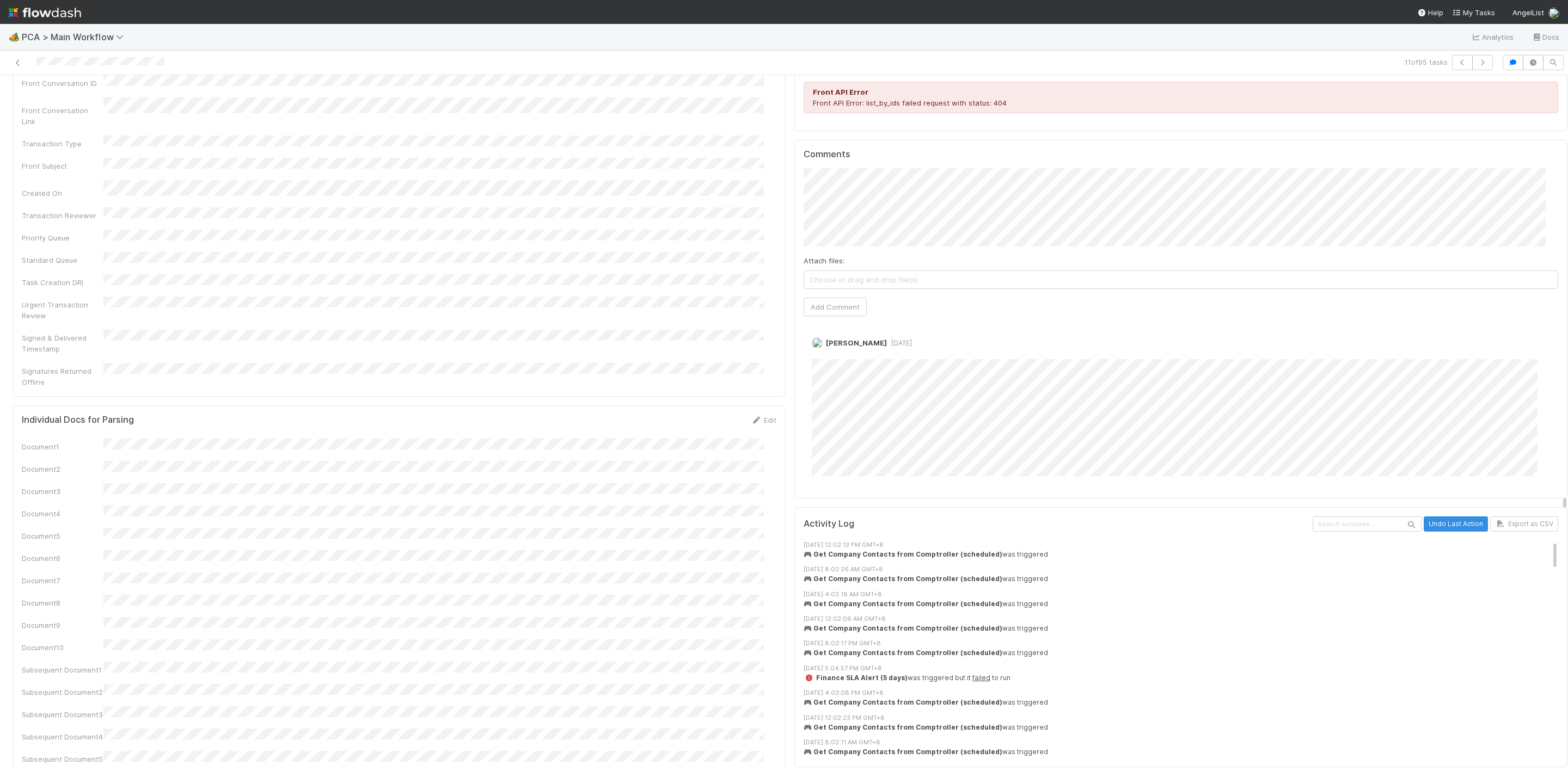
scroll to position [1470, 0]
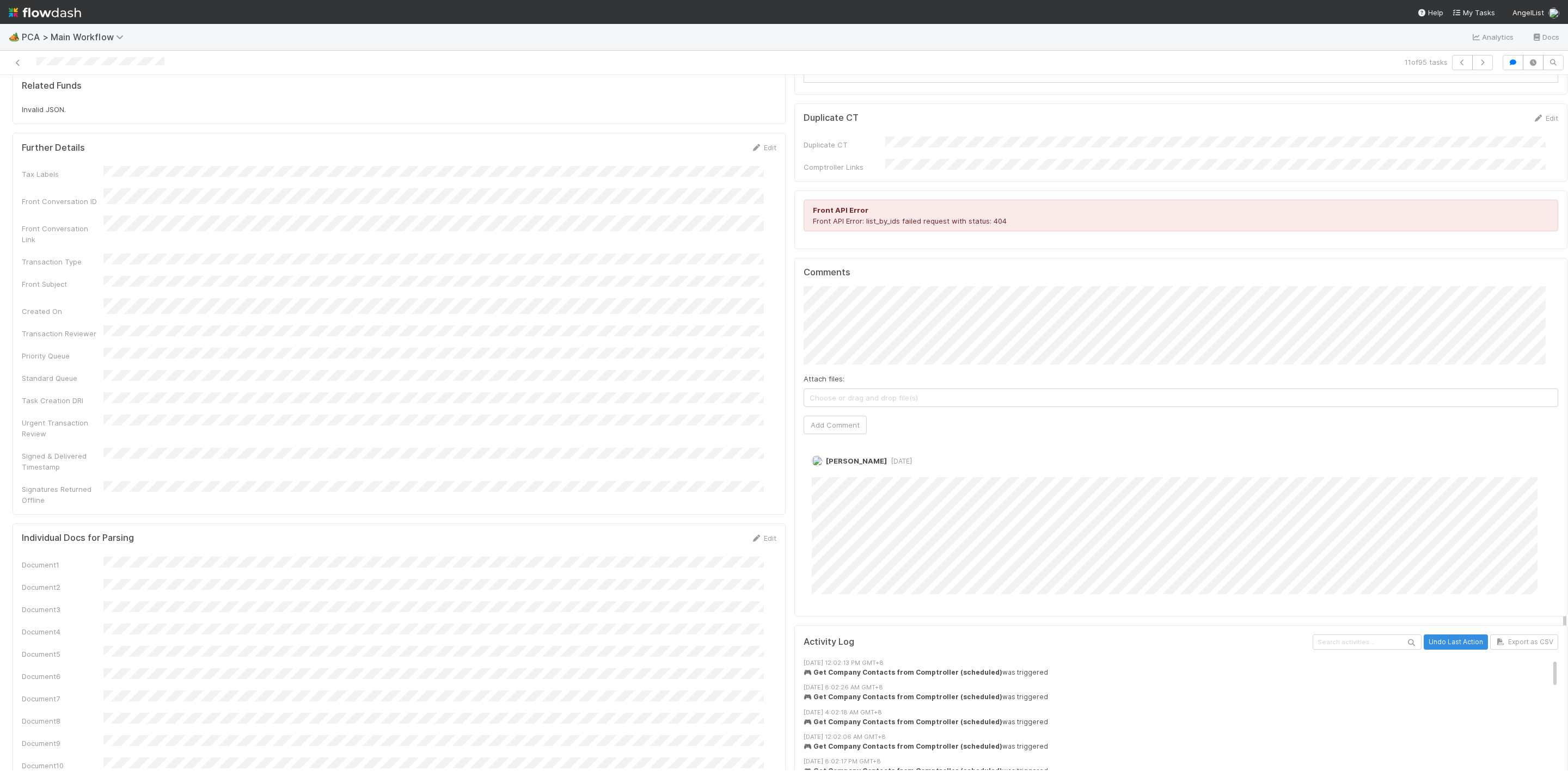
click at [845, 416] on button "Add Comment" at bounding box center [835, 425] width 63 height 18
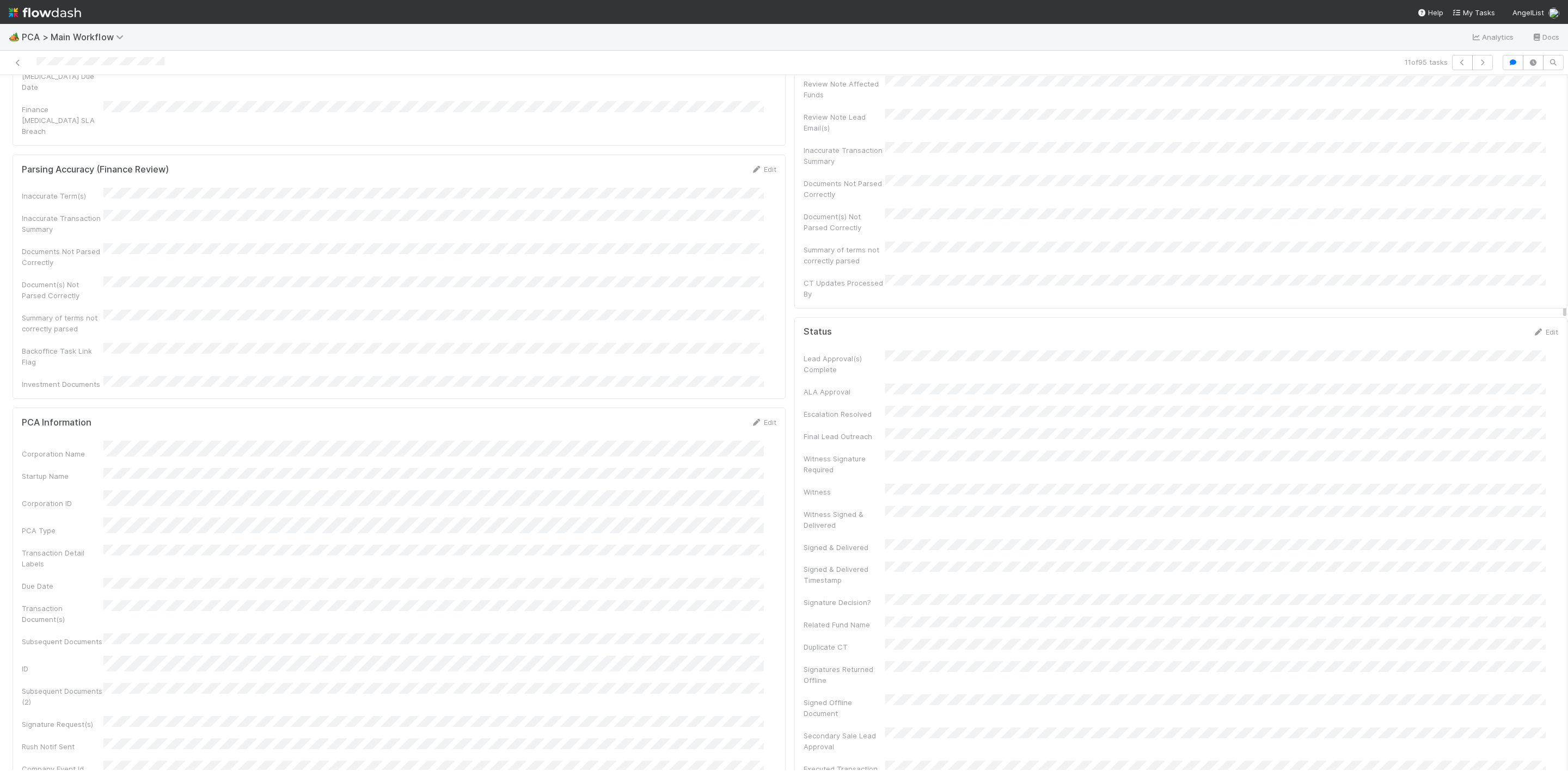
scroll to position [0, 0]
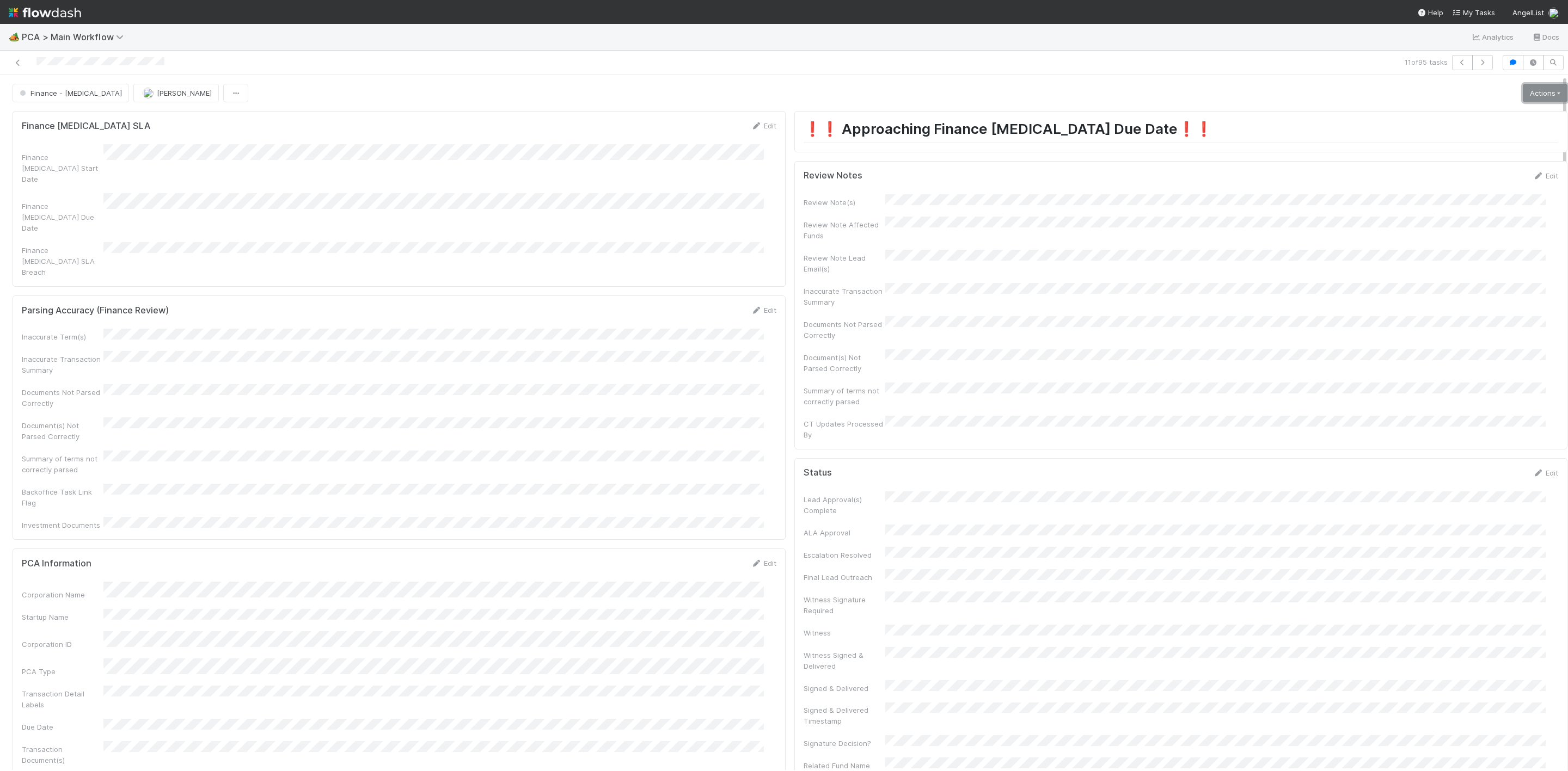
click at [1523, 91] on link "Actions" at bounding box center [1545, 93] width 44 height 18
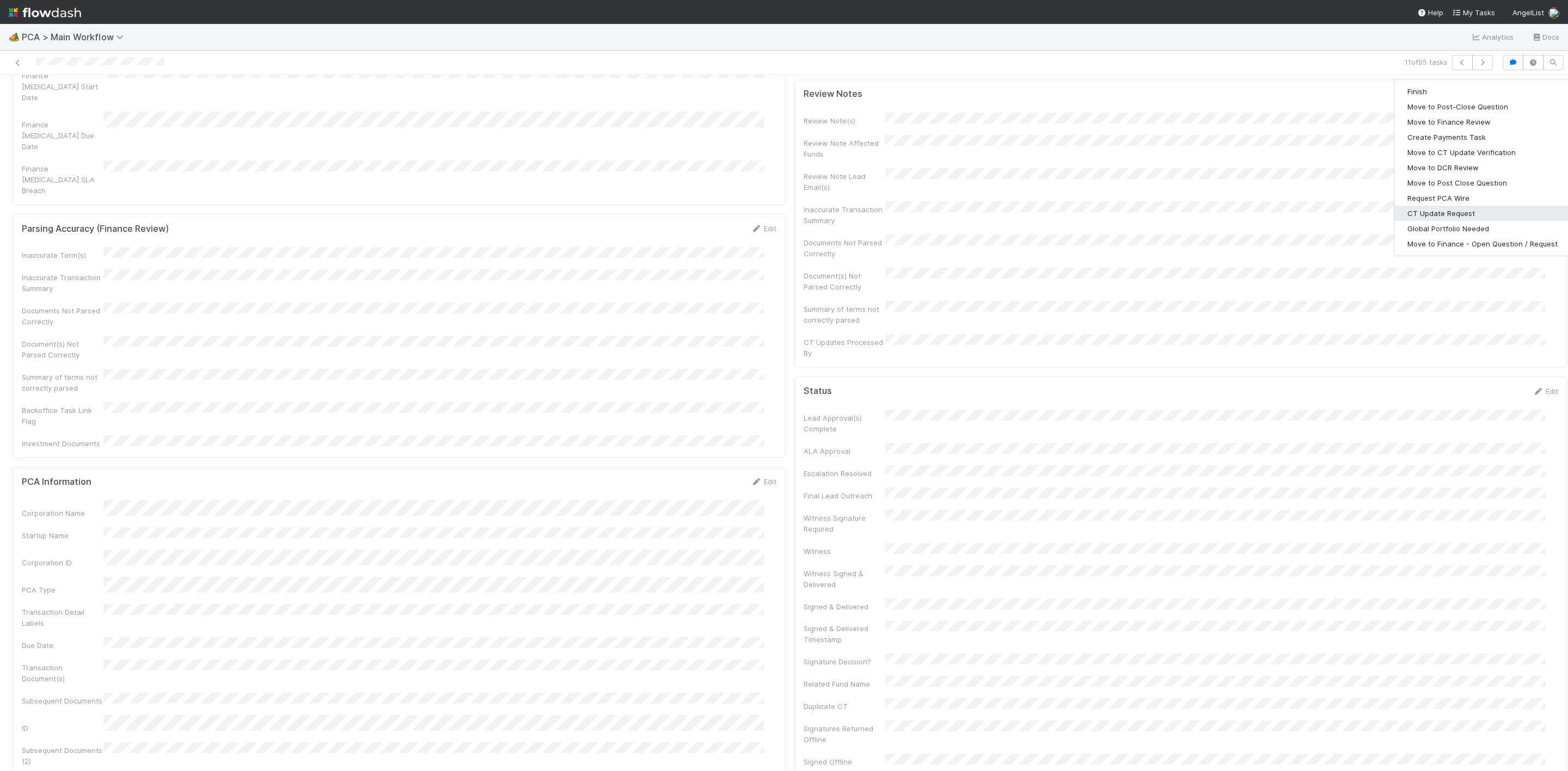
click at [1431, 214] on button "CT Update Request" at bounding box center [1483, 213] width 177 height 15
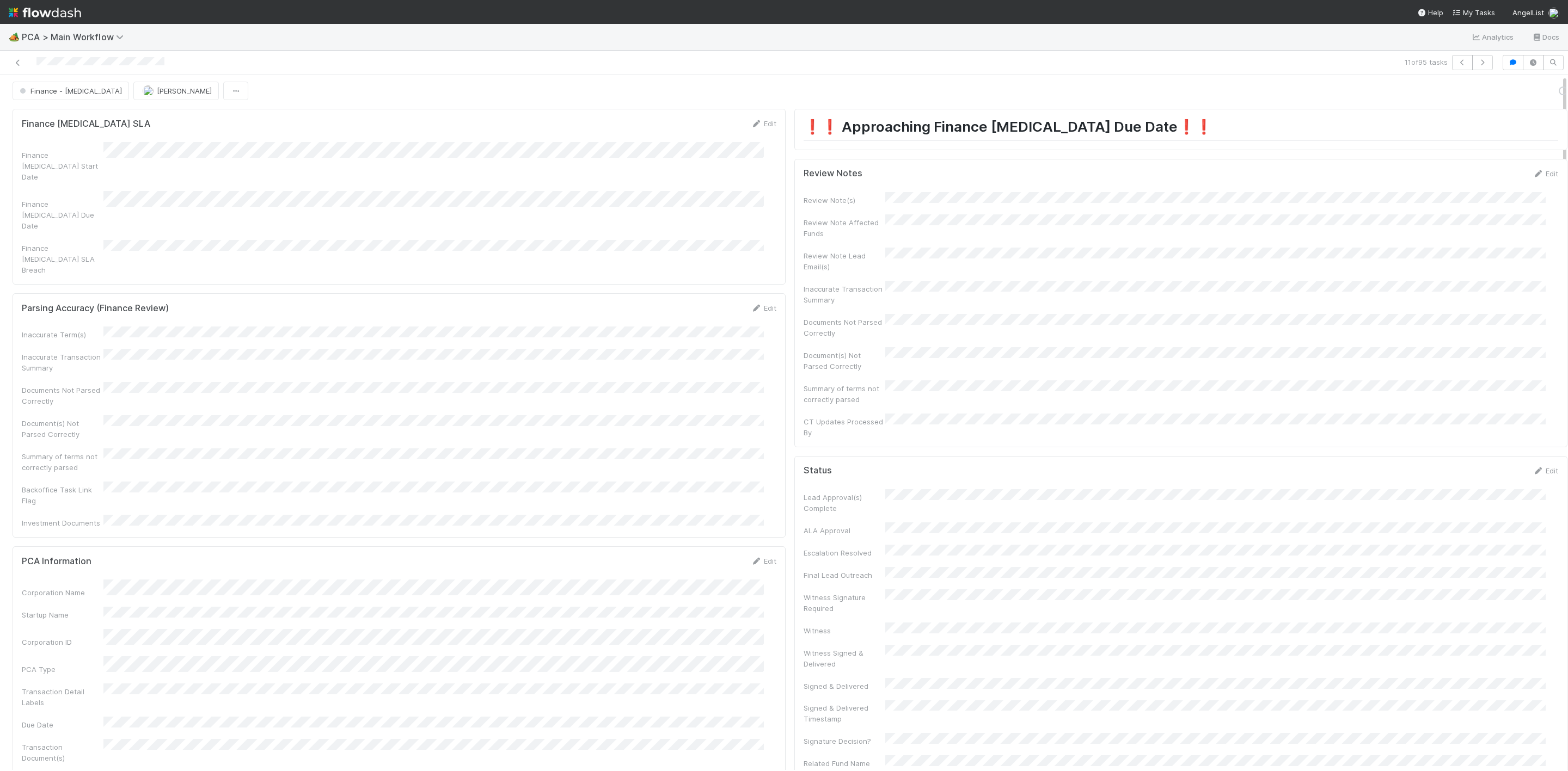
scroll to position [0, 0]
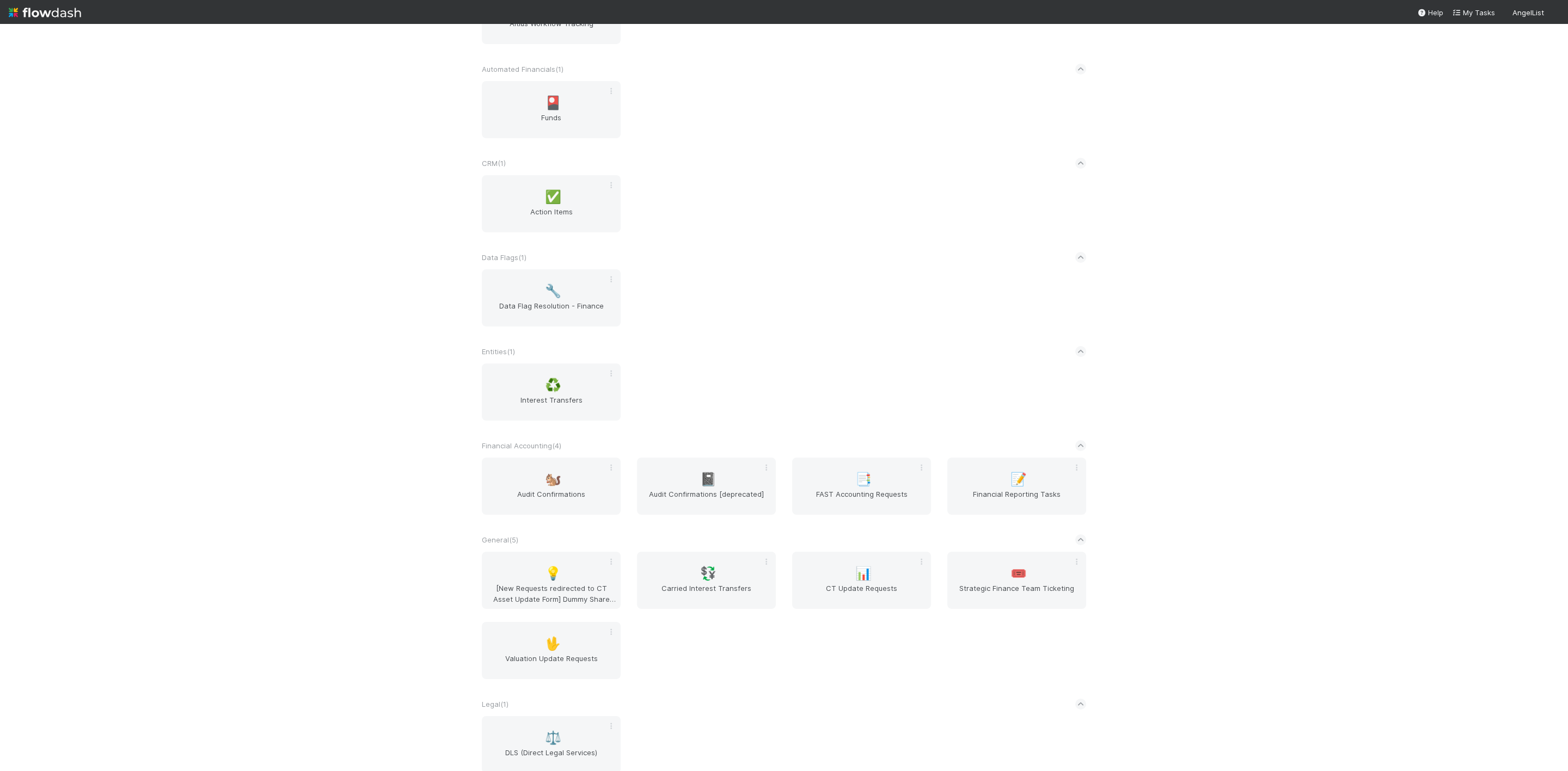
scroll to position [245, 0]
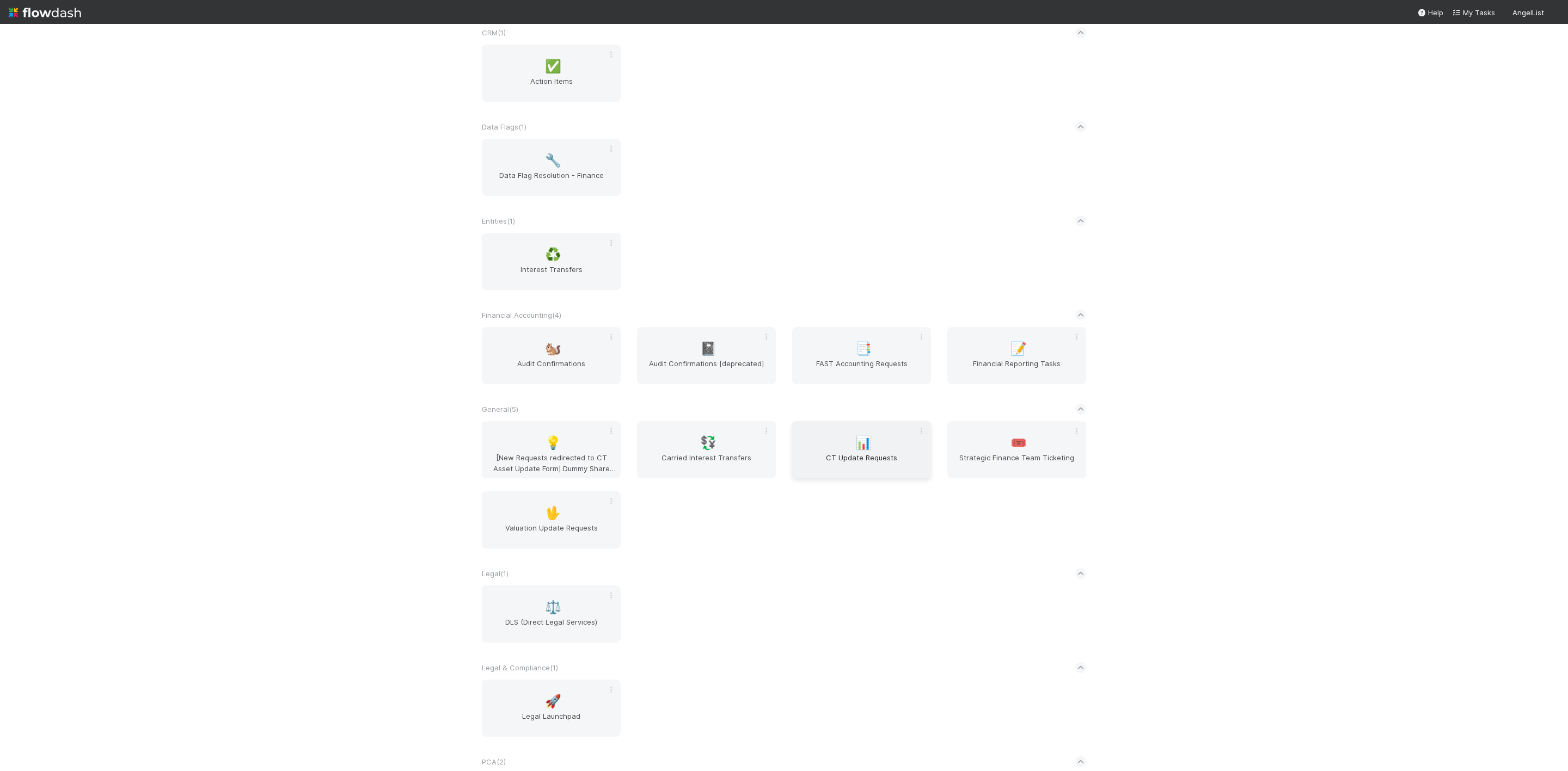
click at [849, 474] on span "CT Update Requests" at bounding box center [862, 463] width 130 height 22
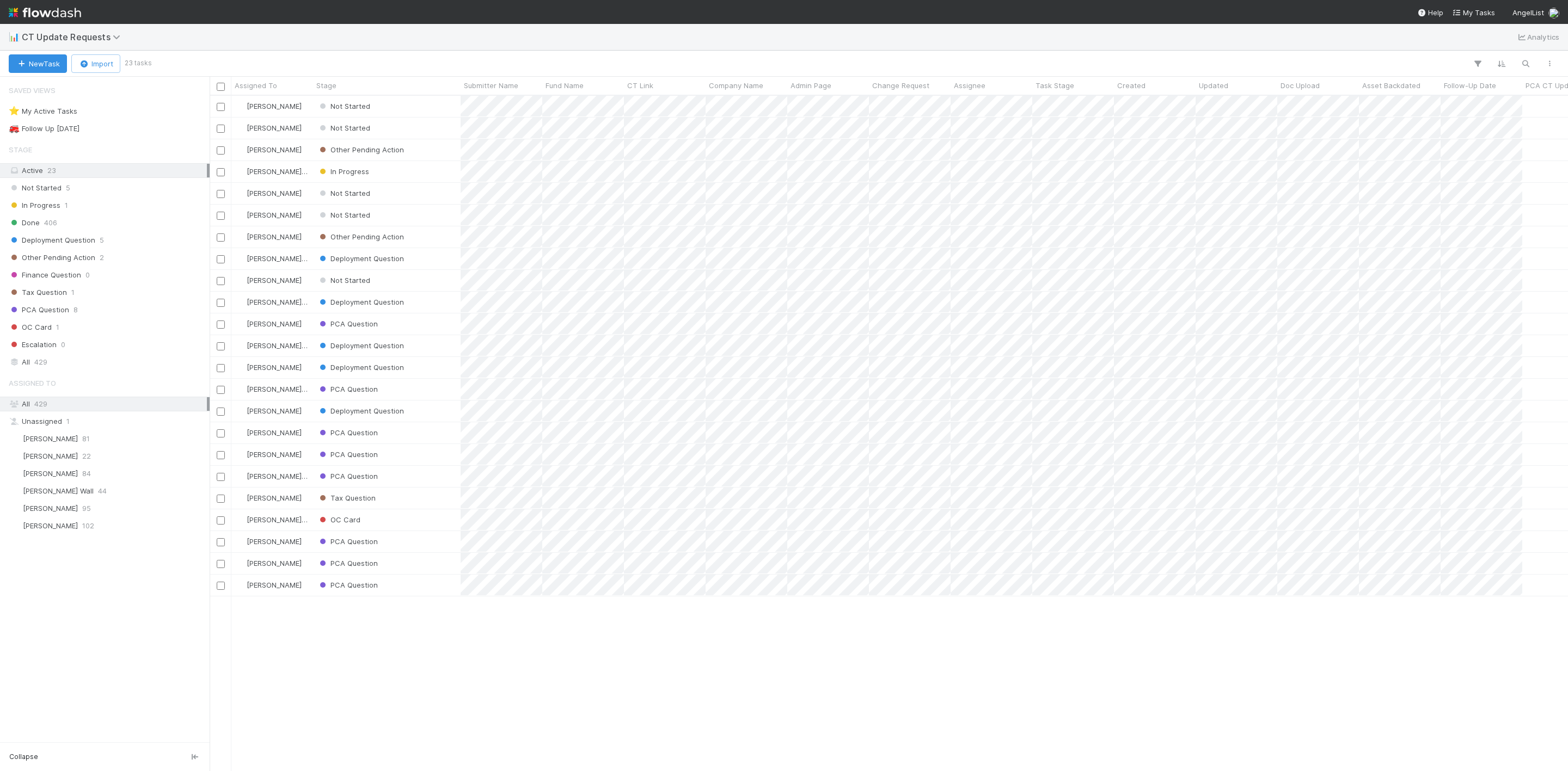
scroll to position [662, 1346]
click at [52, 69] on button "New Task" at bounding box center [38, 63] width 58 height 18
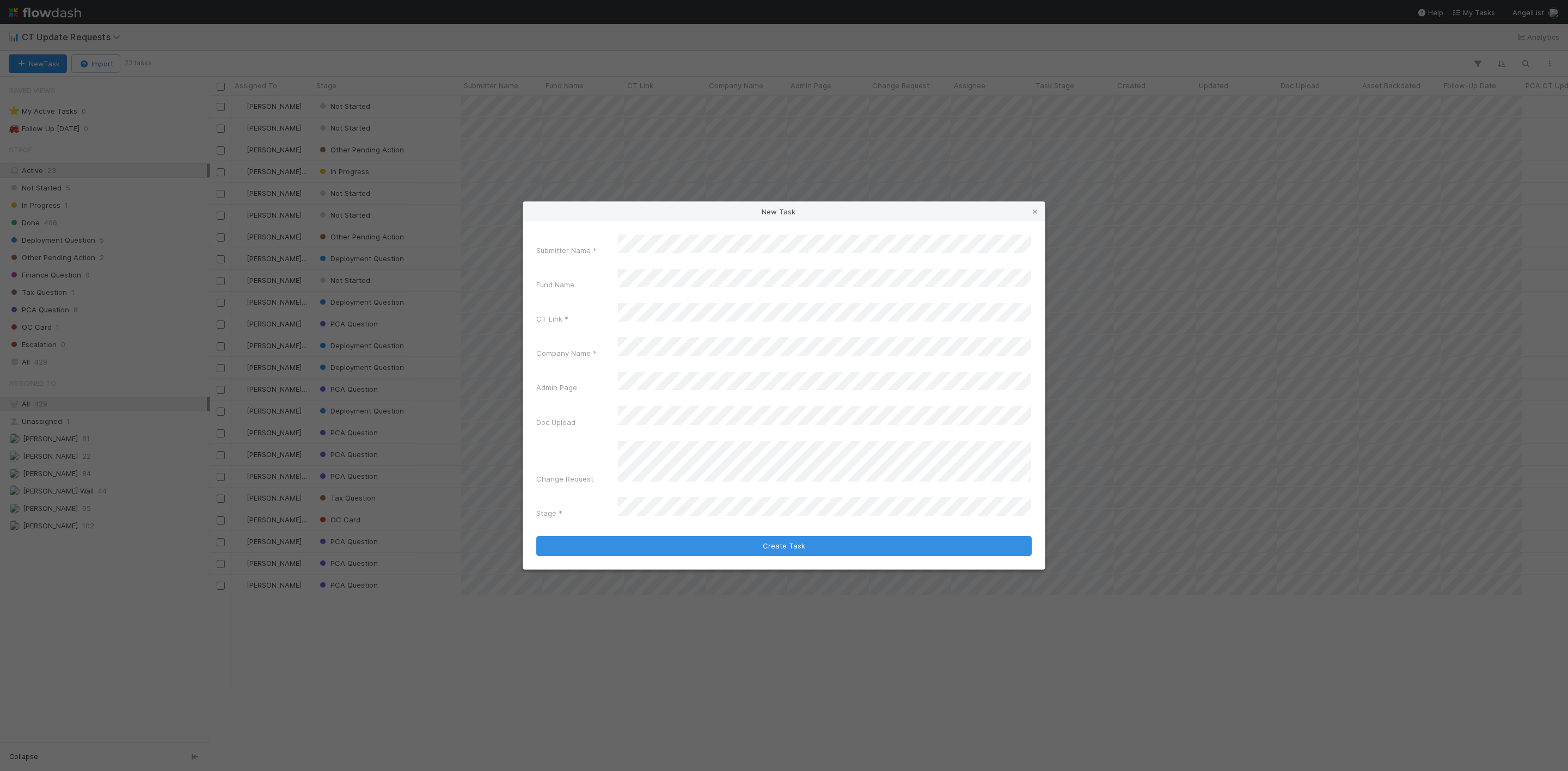
click at [659, 329] on div "CT Link *" at bounding box center [784, 316] width 495 height 26
click at [402, 342] on div "New Task Submitter Name * Fund Name CT Link * Company Name * Admin Page Doc Upl…" at bounding box center [784, 385] width 1568 height 771
click at [785, 536] on button "Create Task" at bounding box center [784, 546] width 495 height 21
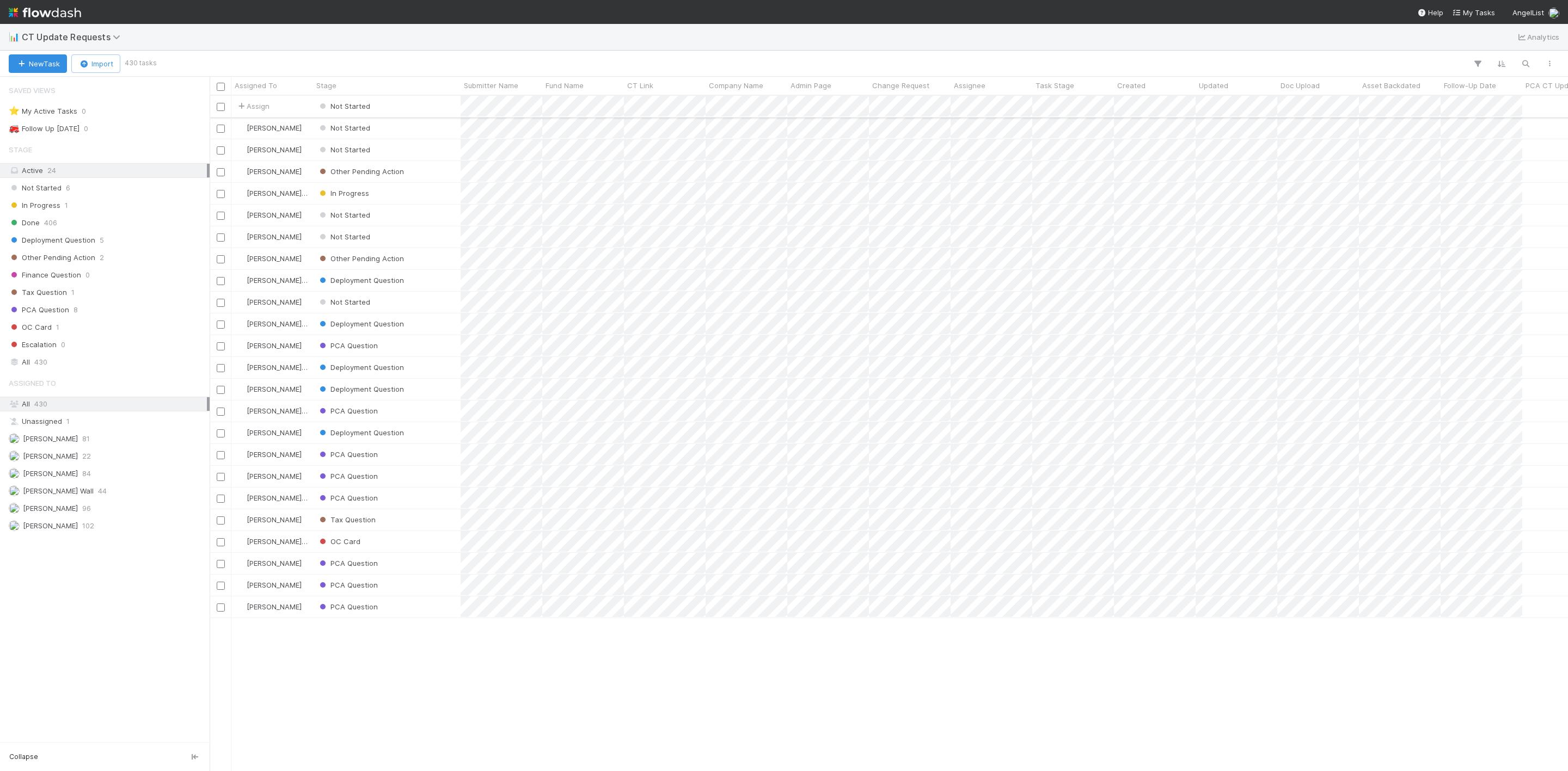
click at [433, 114] on div "Not Started" at bounding box center [387, 106] width 147 height 21
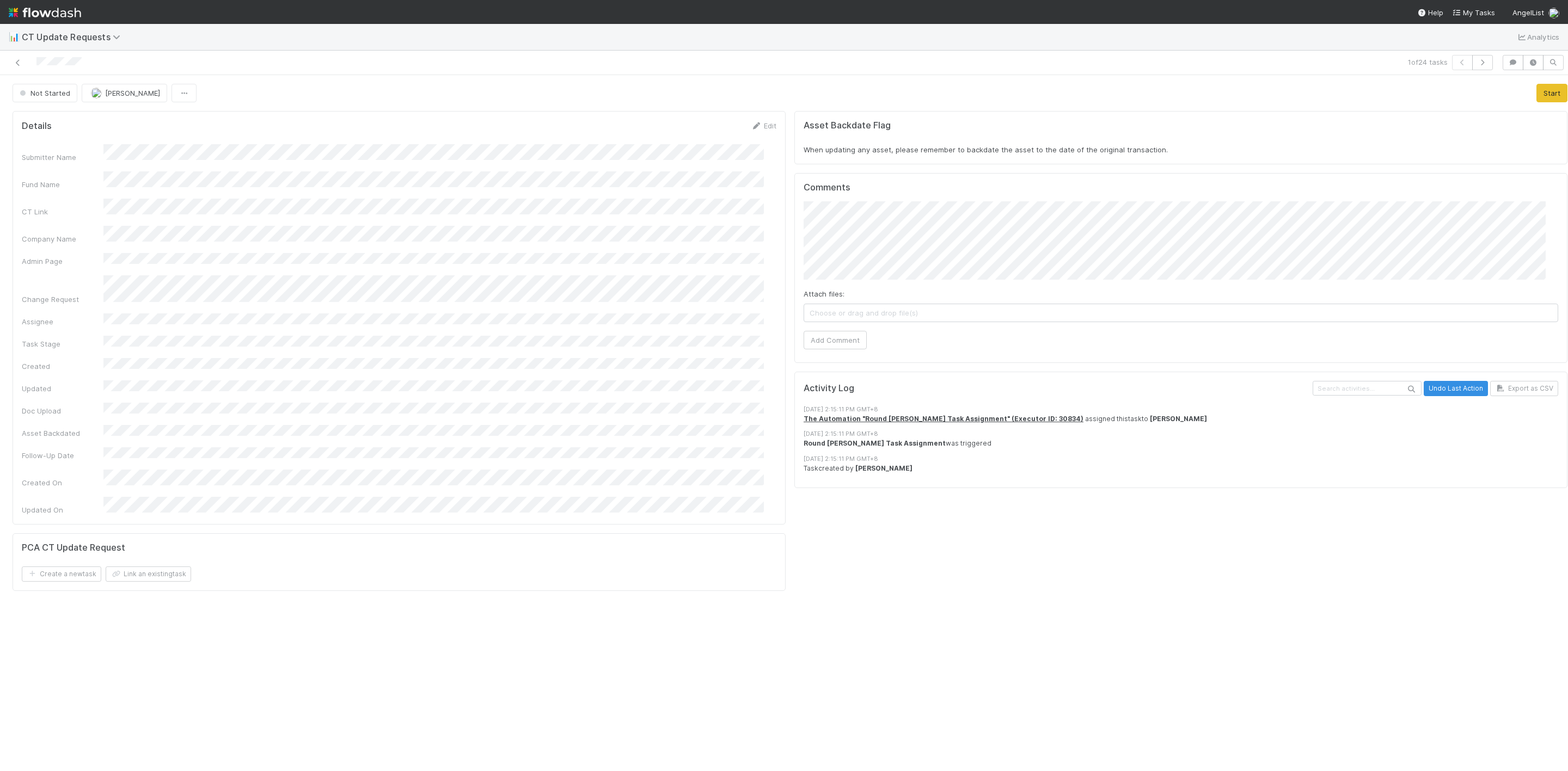
click at [755, 134] on form "Details Edit Submitter Name Fund Name CT Link Company Name Admin Page Change Re…" at bounding box center [399, 318] width 755 height 395
click at [753, 119] on div "Details Edit Submitter Name Fund Name CT Link Company Name Admin Page Change Re…" at bounding box center [399, 318] width 773 height 414
click at [753, 127] on link "Edit" at bounding box center [763, 125] width 26 height 9
click at [709, 141] on form "Details Save Cancel Submitter Name * Fund Name CT Link * Company Name * Admin P…" at bounding box center [399, 361] width 755 height 482
click at [711, 127] on button "Save" at bounding box center [718, 130] width 31 height 18
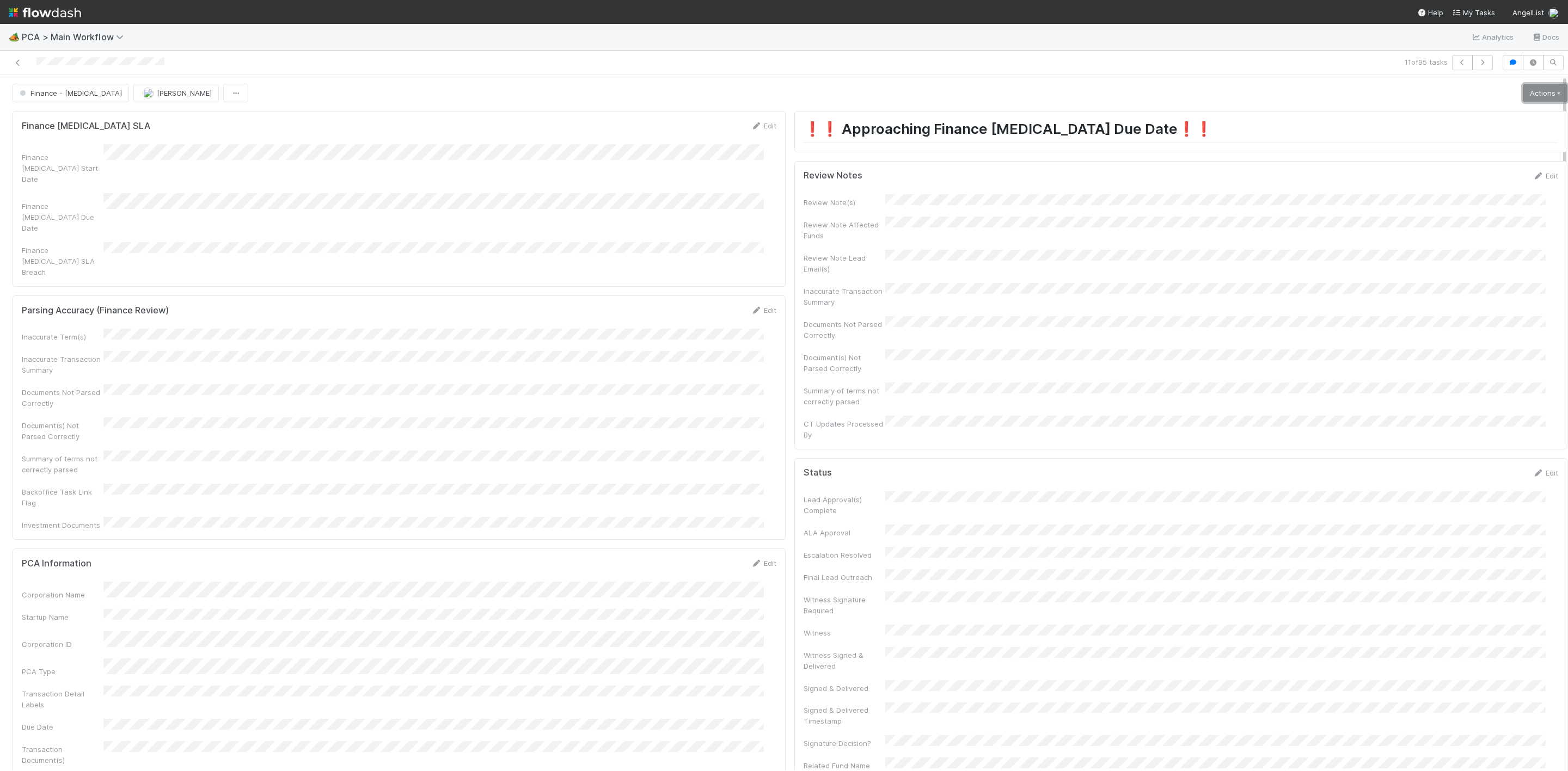
click at [1523, 88] on link "Actions" at bounding box center [1545, 93] width 44 height 18
click at [1426, 240] on button "CT Update Request" at bounding box center [1483, 238] width 177 height 15
click at [67, 96] on span "Finance - [MEDICAL_DATA]" at bounding box center [70, 93] width 105 height 9
click at [66, 141] on span "CT Update Verification" at bounding box center [61, 141] width 91 height 9
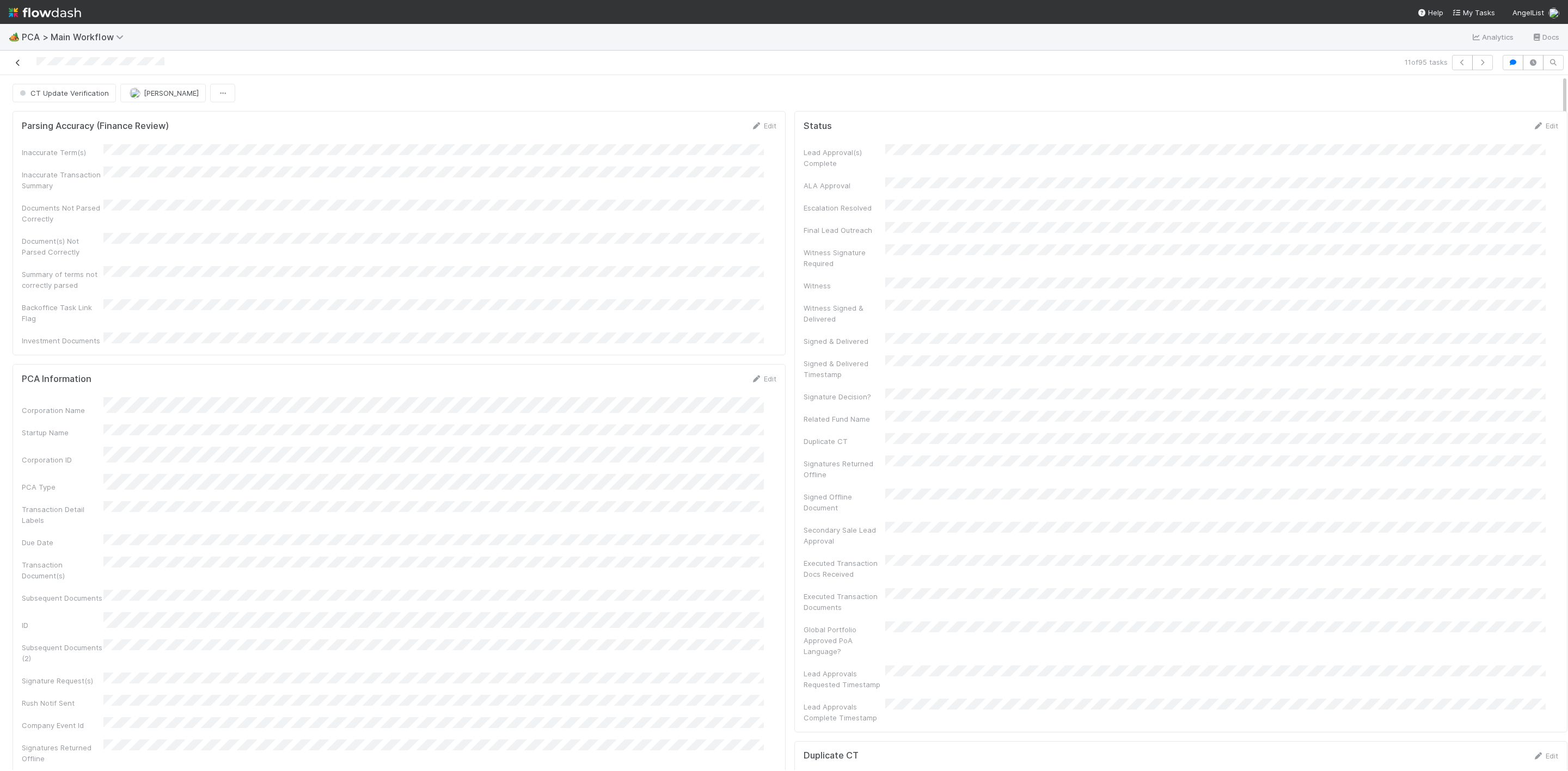
click at [18, 63] on icon at bounding box center [18, 63] width 11 height 7
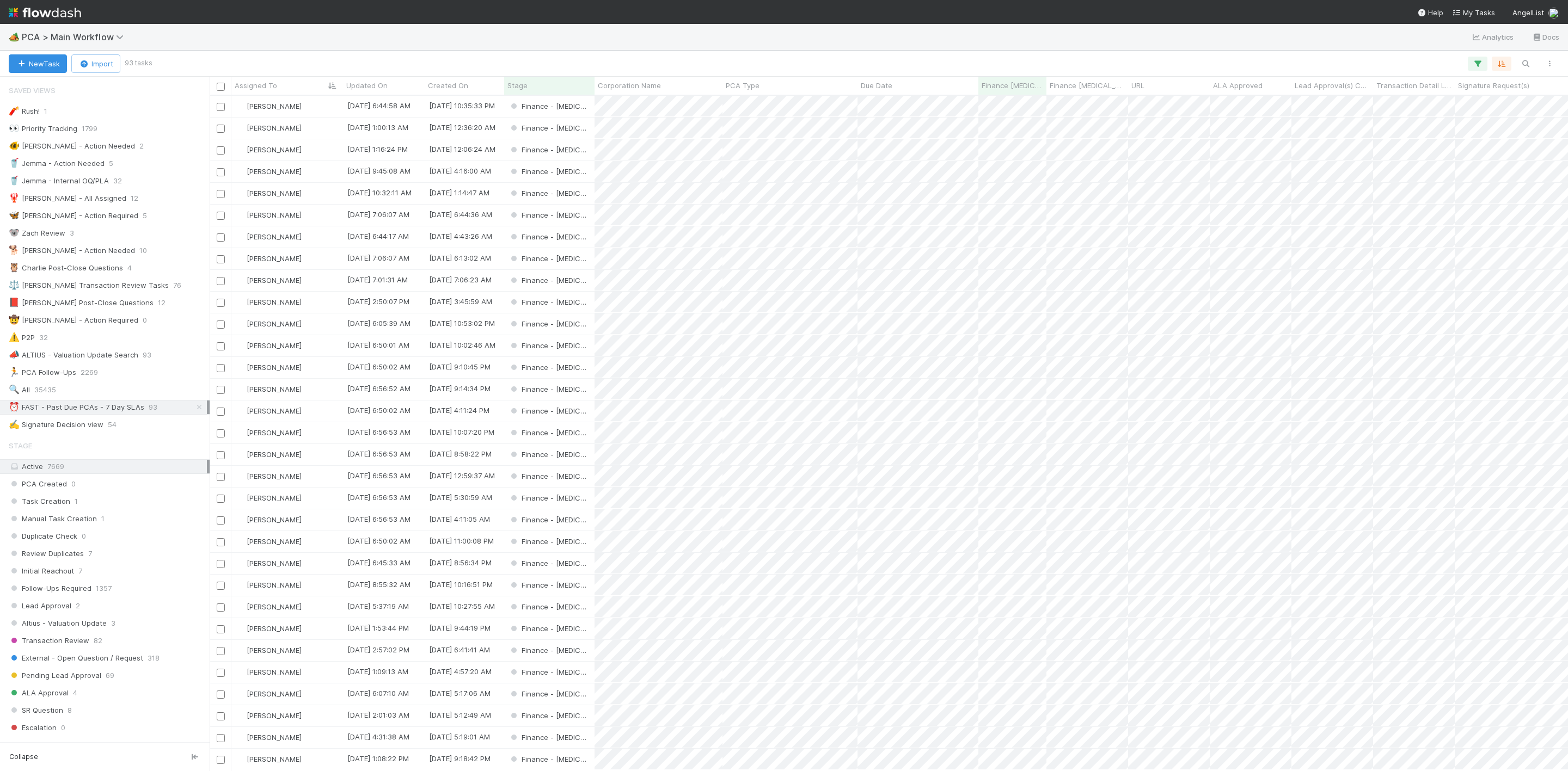
scroll to position [662, 1346]
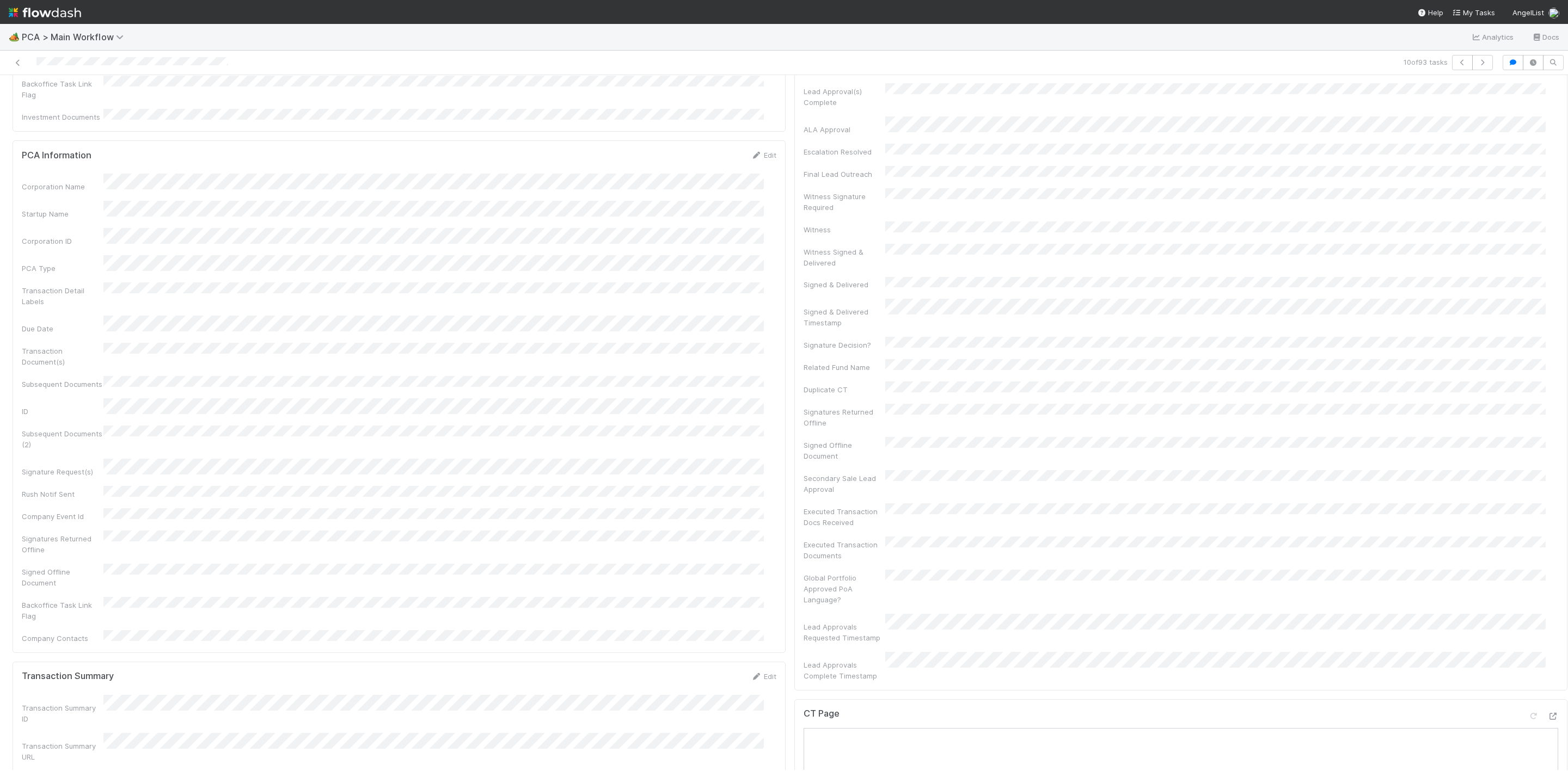
scroll to position [735, 0]
click at [1547, 386] on icon at bounding box center [1553, 390] width 11 height 7
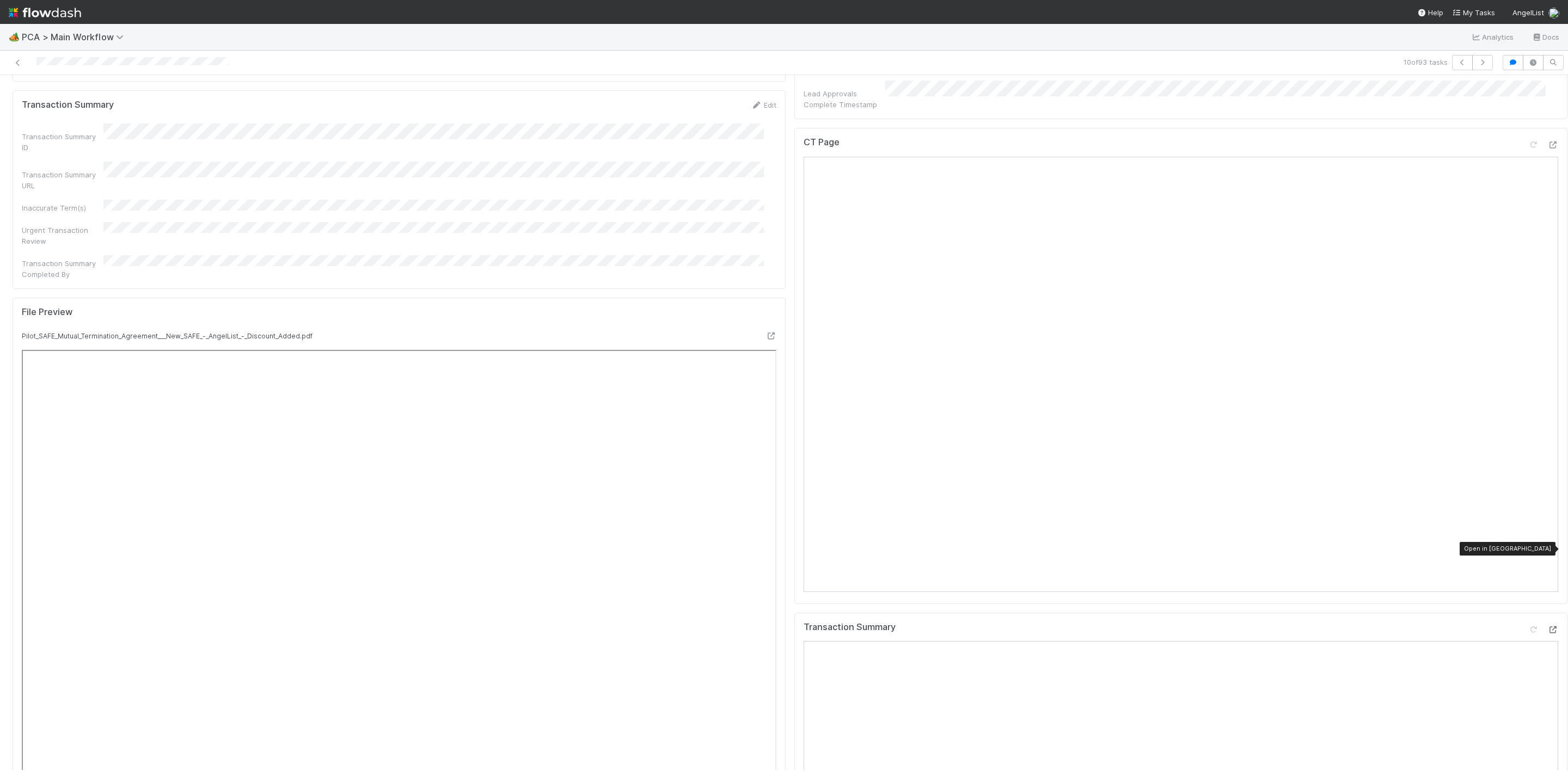
click at [1547, 627] on icon at bounding box center [1553, 630] width 11 height 7
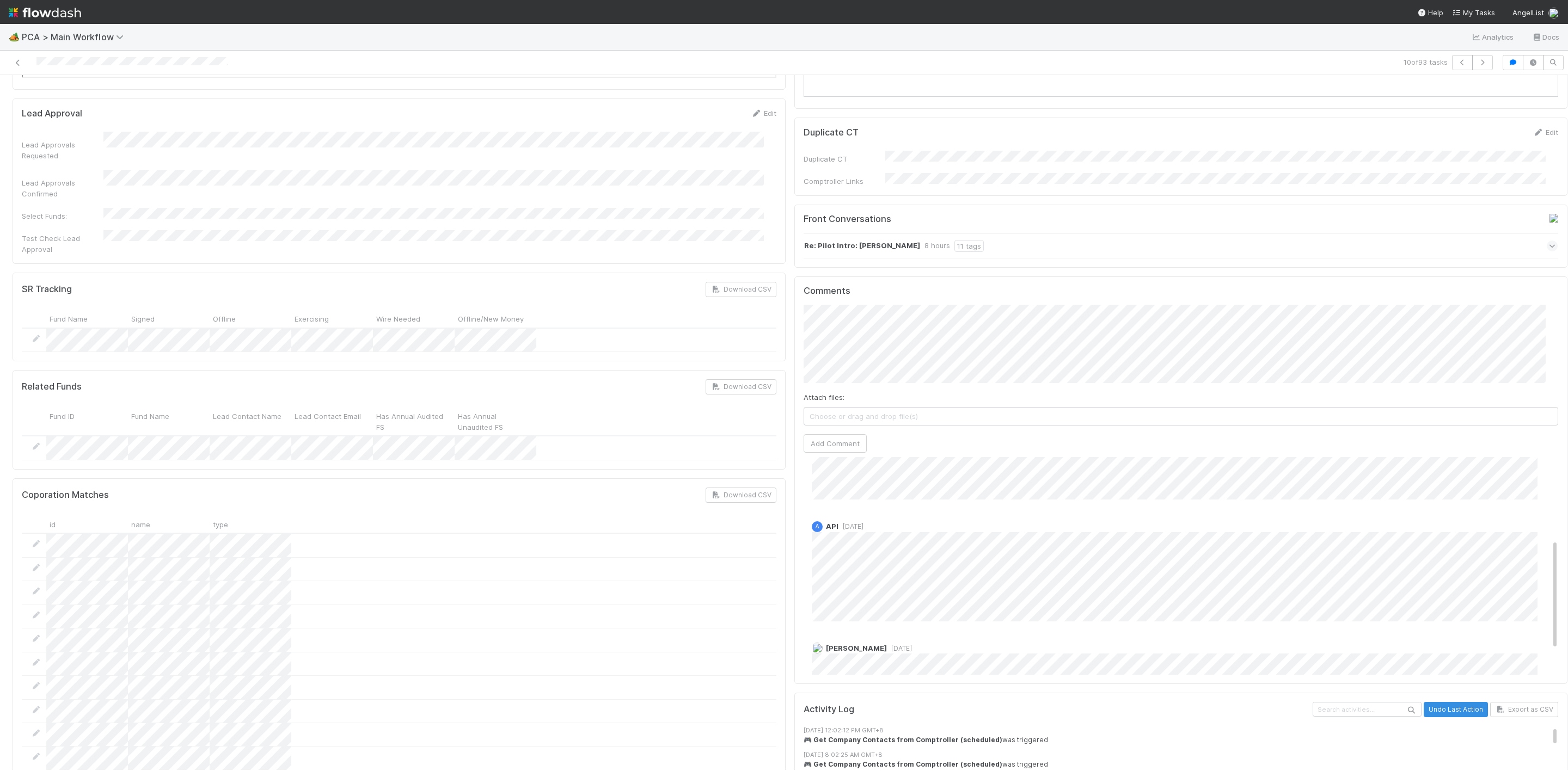
scroll to position [0, 0]
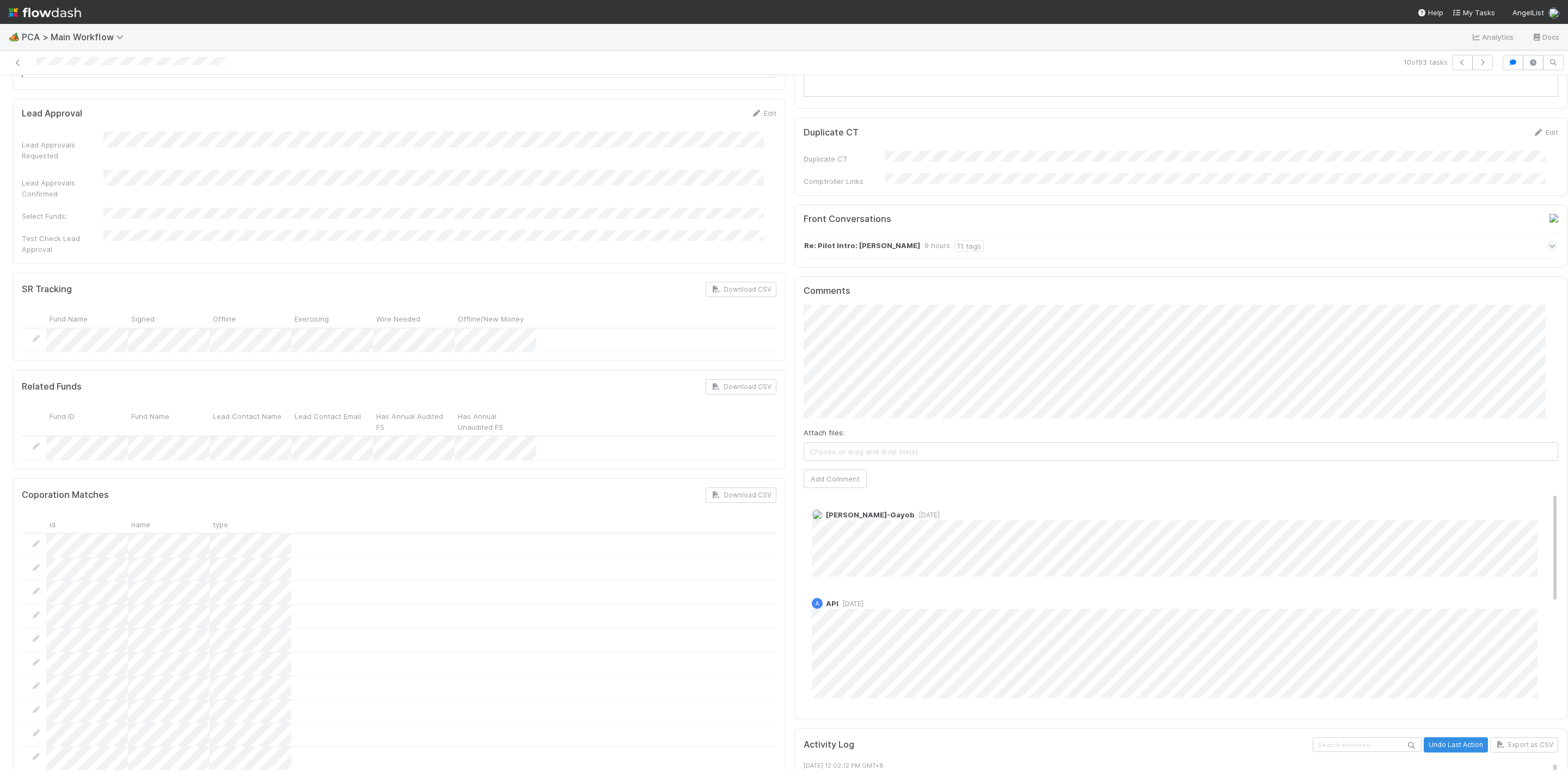
click at [765, 242] on div "Finance [MEDICAL_DATA] SLA Edit Finance [MEDICAL_DATA] Start Date Finance [MEDI…" at bounding box center [789, 338] width 1564 height 4054
click at [755, 219] on div "Finance [MEDICAL_DATA] SLA Edit Finance [MEDICAL_DATA] Start Date Finance [MEDI…" at bounding box center [789, 338] width 1564 height 4054
click at [545, 144] on div "Finance [MEDICAL_DATA] SLA Edit Finance [MEDICAL_DATA] Start Date Finance [MEDI…" at bounding box center [789, 338] width 1564 height 4054
click at [794, 276] on div "Comments Attach files: Choose or drag and drop file(s) Add Comment [PERSON_NAME…" at bounding box center [1181, 495] width 773 height 439
click at [833, 466] on button "Add Comment" at bounding box center [835, 475] width 63 height 18
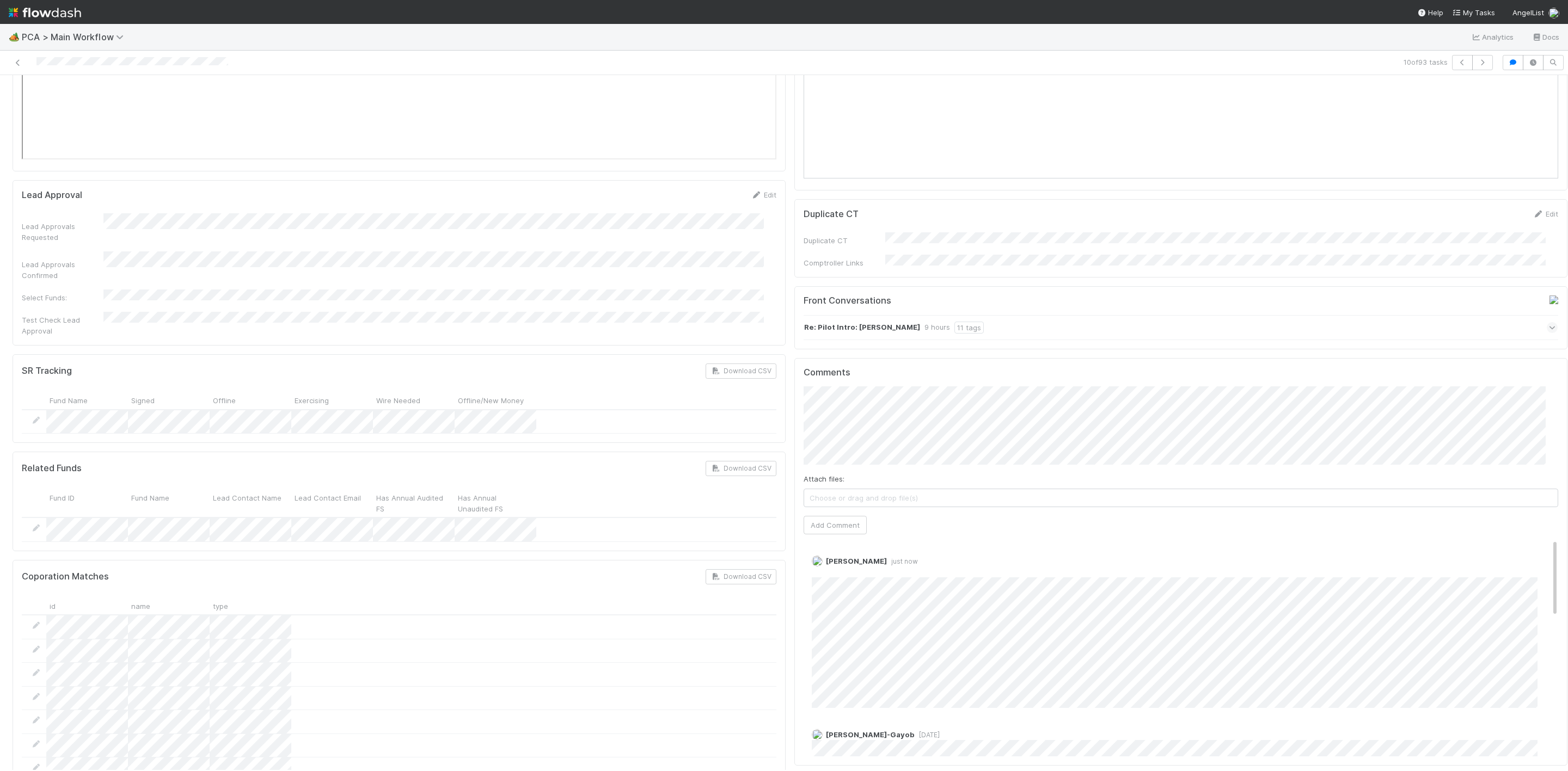
scroll to position [1878, 0]
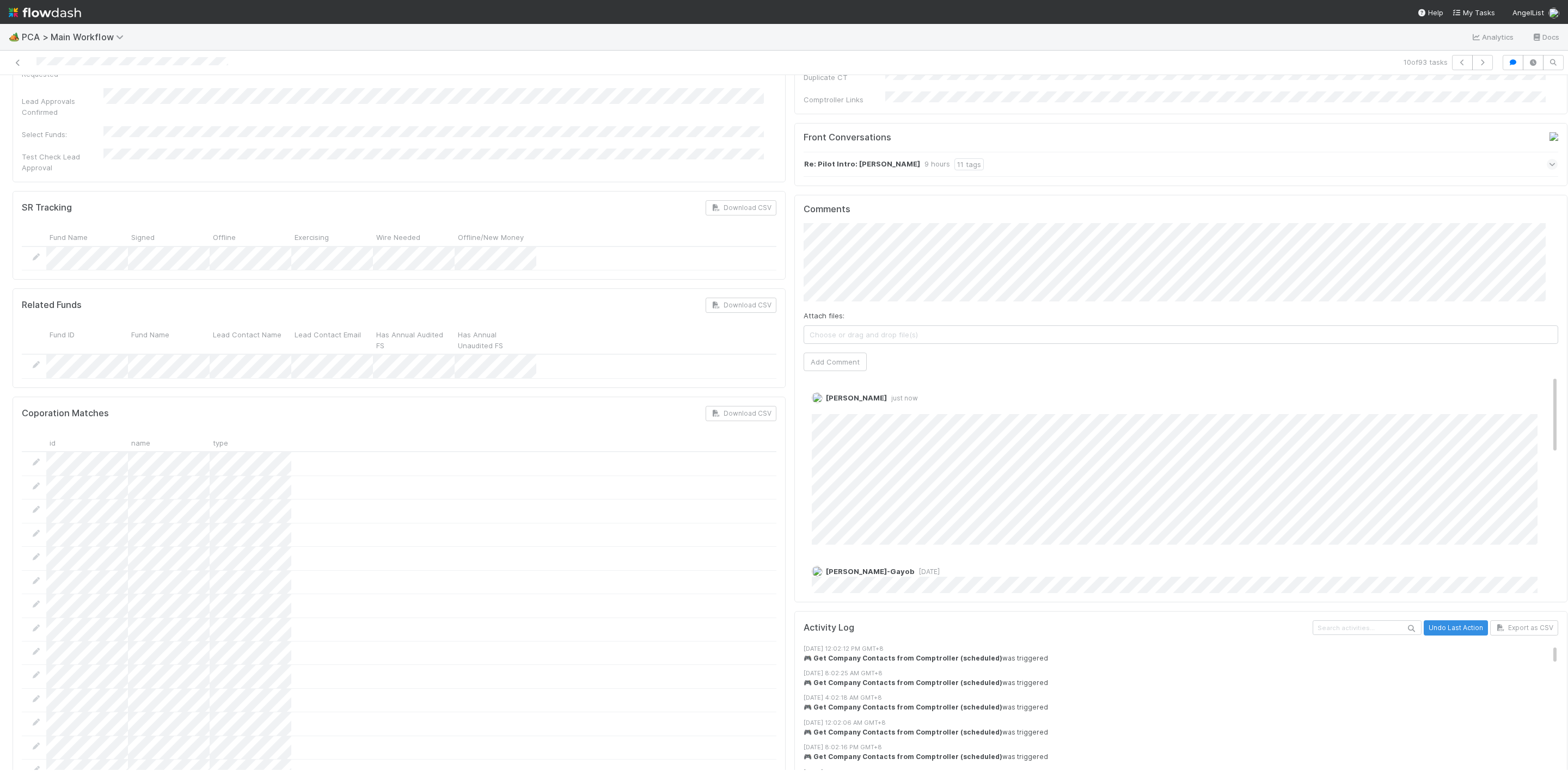
click at [1152, 455] on div "[PERSON_NAME] just now Edit Delete [PERSON_NAME]-Gayob [DATE] A API [DATE] A AP…" at bounding box center [1187, 677] width 767 height 604
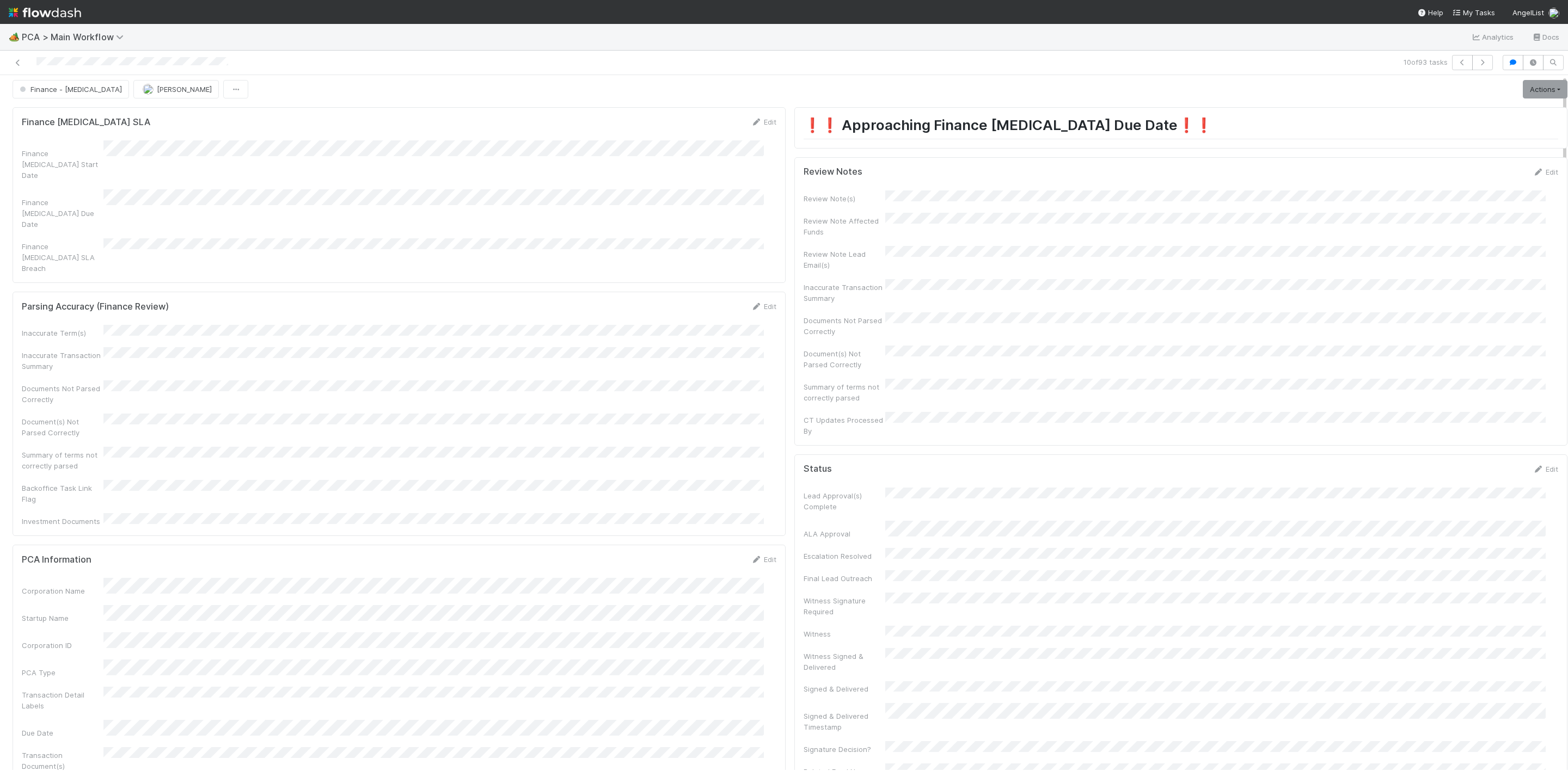
scroll to position [0, 0]
click at [1533, 172] on link "Edit" at bounding box center [1545, 176] width 26 height 9
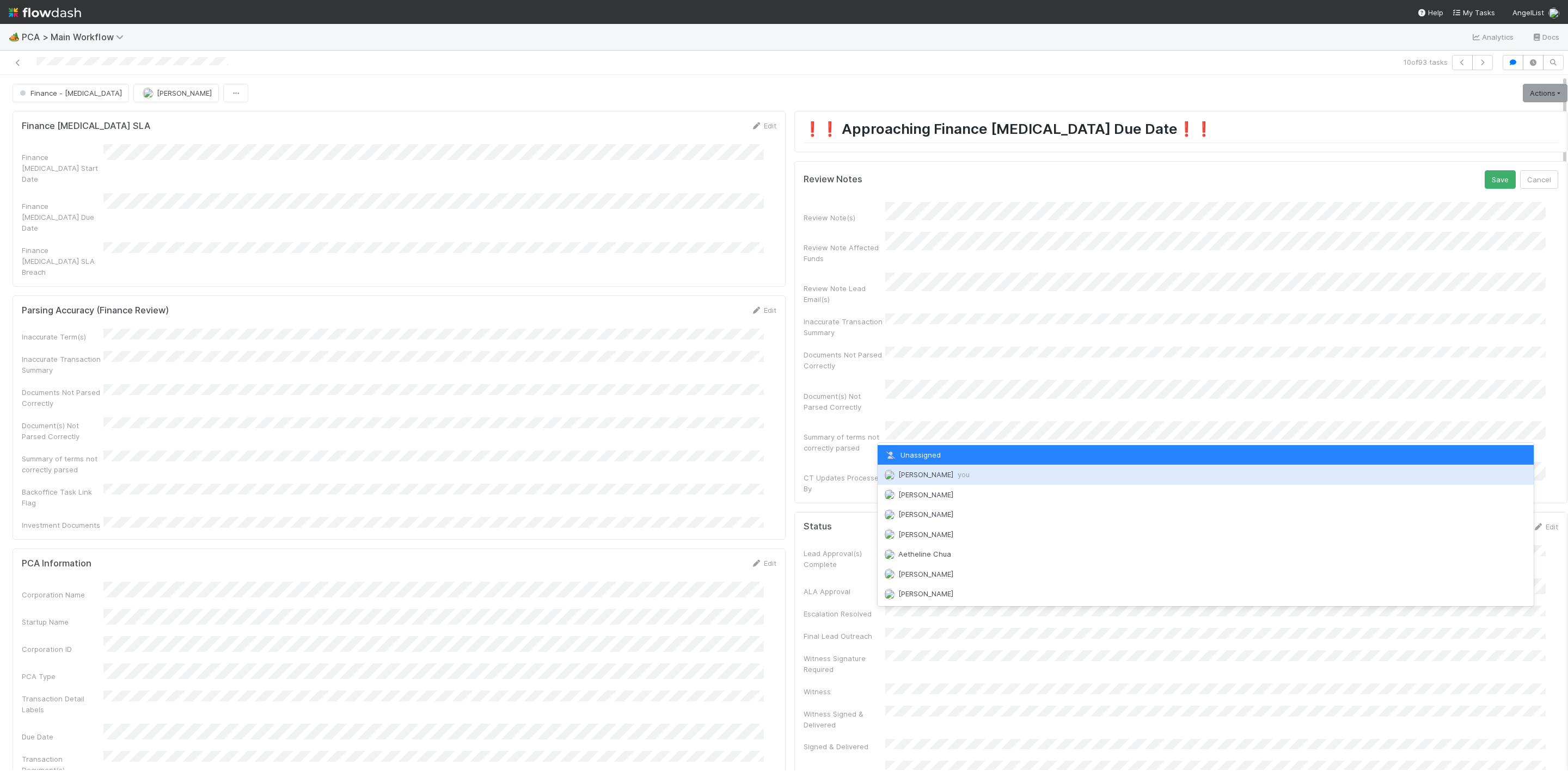
click at [920, 472] on span "[PERSON_NAME] you" at bounding box center [934, 475] width 71 height 9
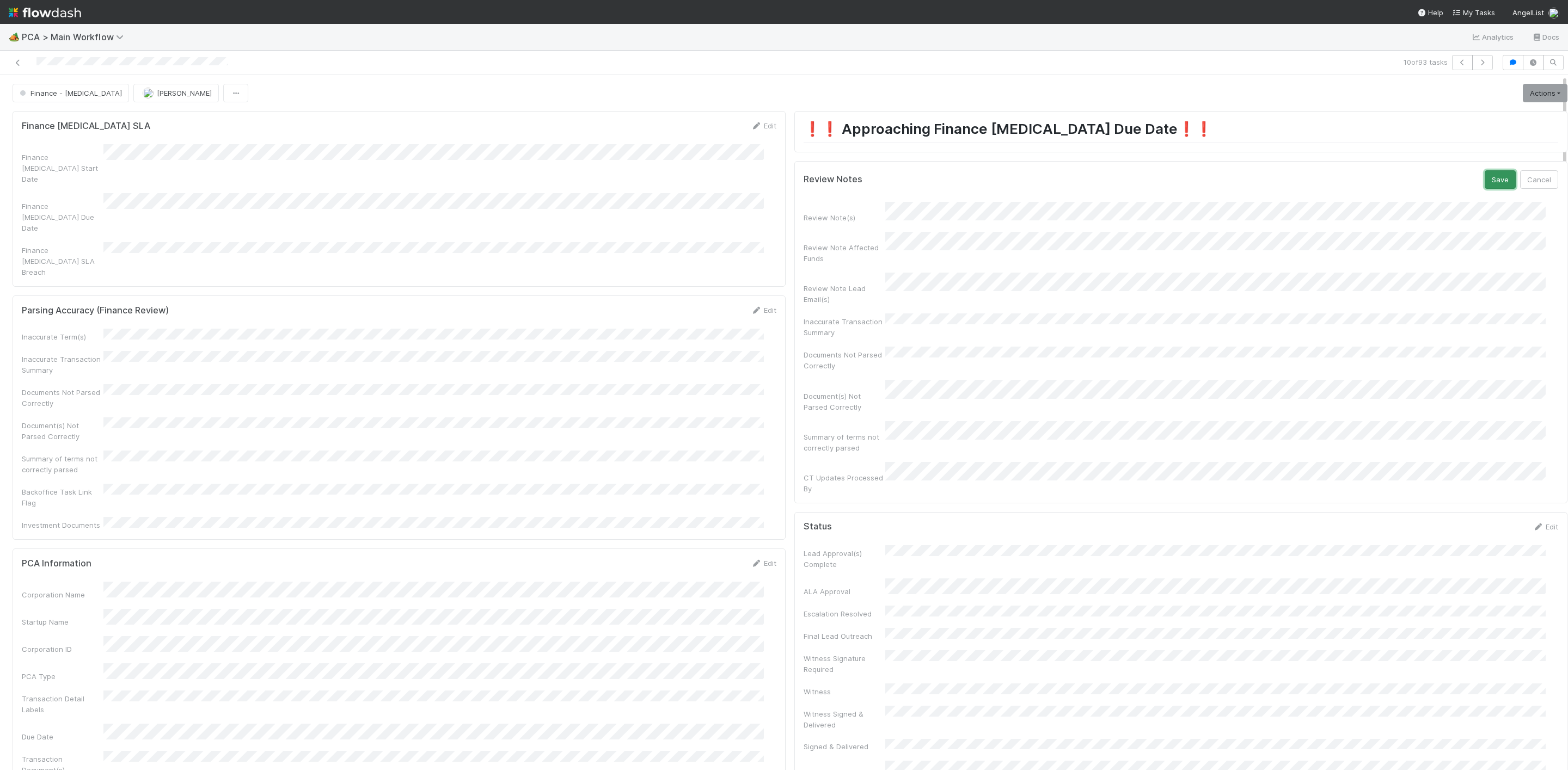
click at [1485, 170] on button "Save" at bounding box center [1500, 180] width 31 height 18
click at [1523, 84] on link "Actions" at bounding box center [1545, 93] width 44 height 18
click at [1447, 141] on button "Move to Finance Review" at bounding box center [1483, 147] width 177 height 15
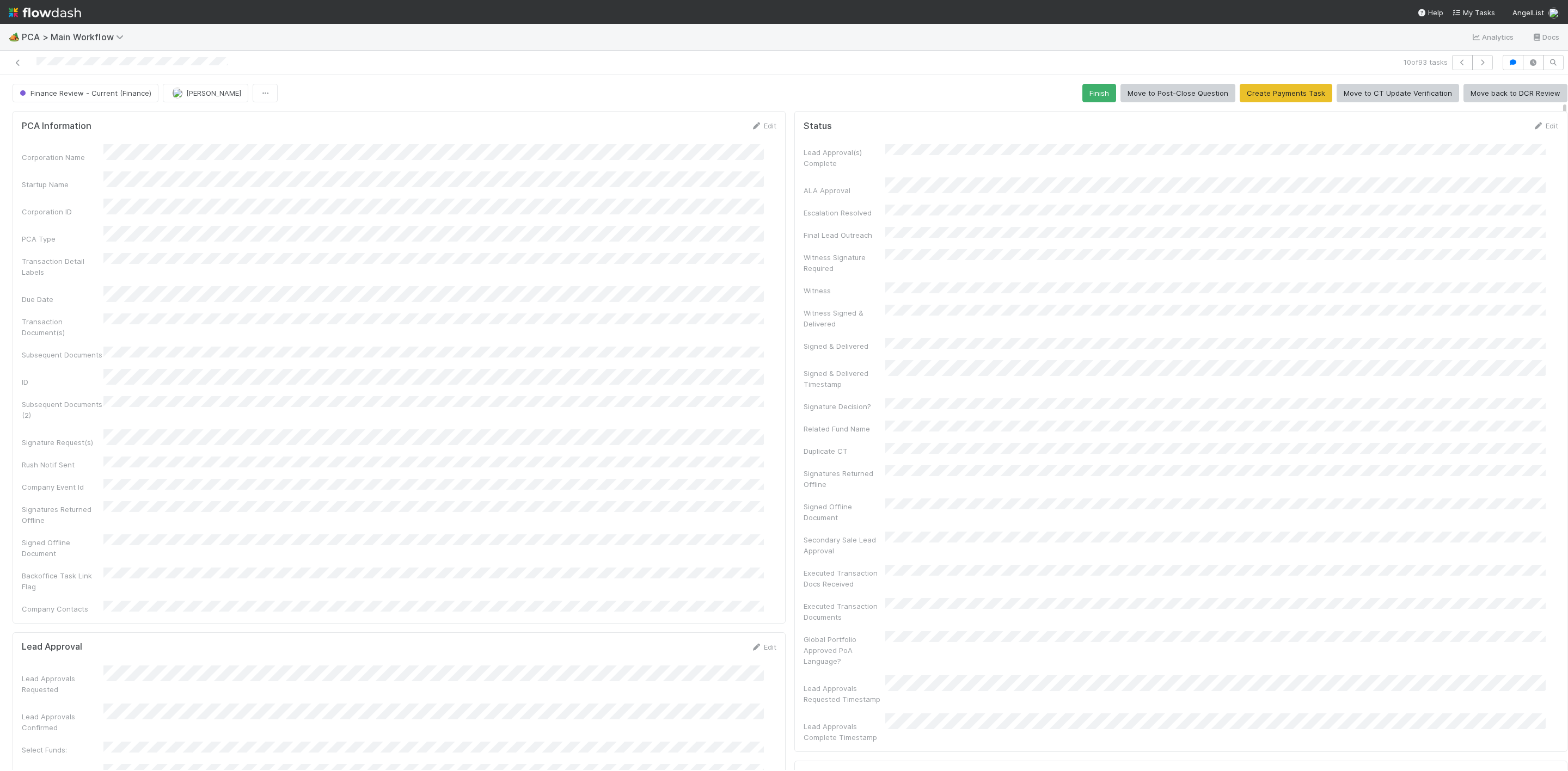
scroll to position [245, 0]
